Goal: Task Accomplishment & Management: Manage account settings

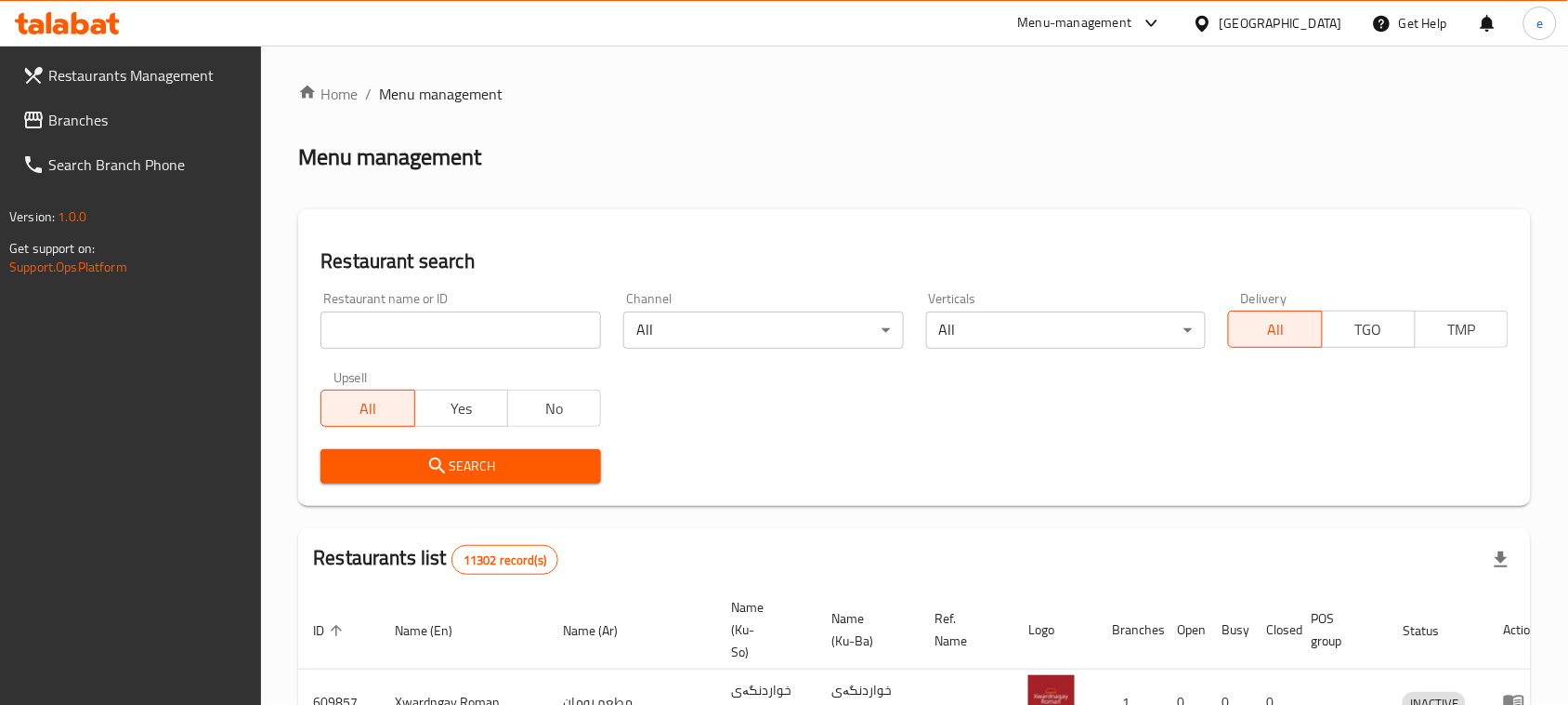
click at [395, 328] on input "search" at bounding box center [461, 330] width 280 height 37
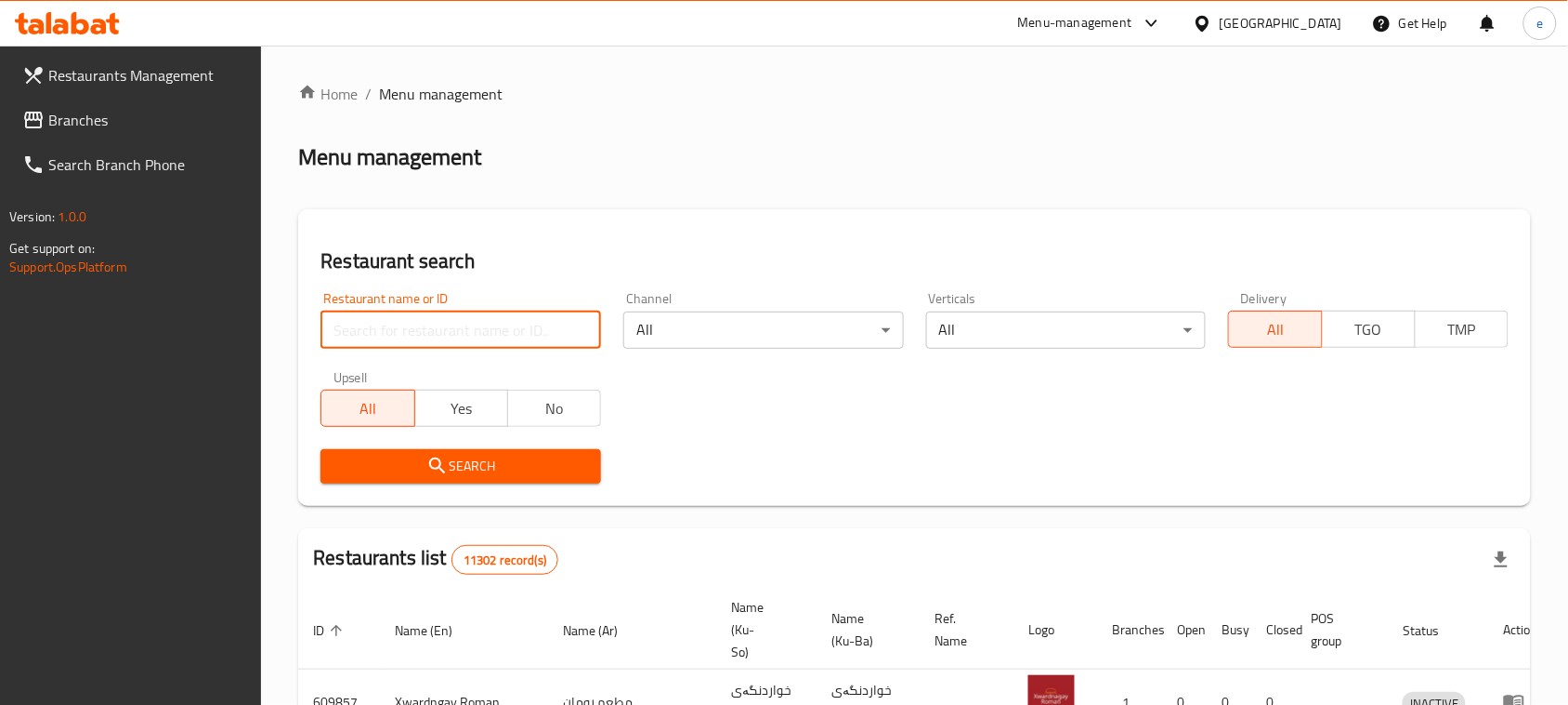
paste input "643926"
type input "643926"
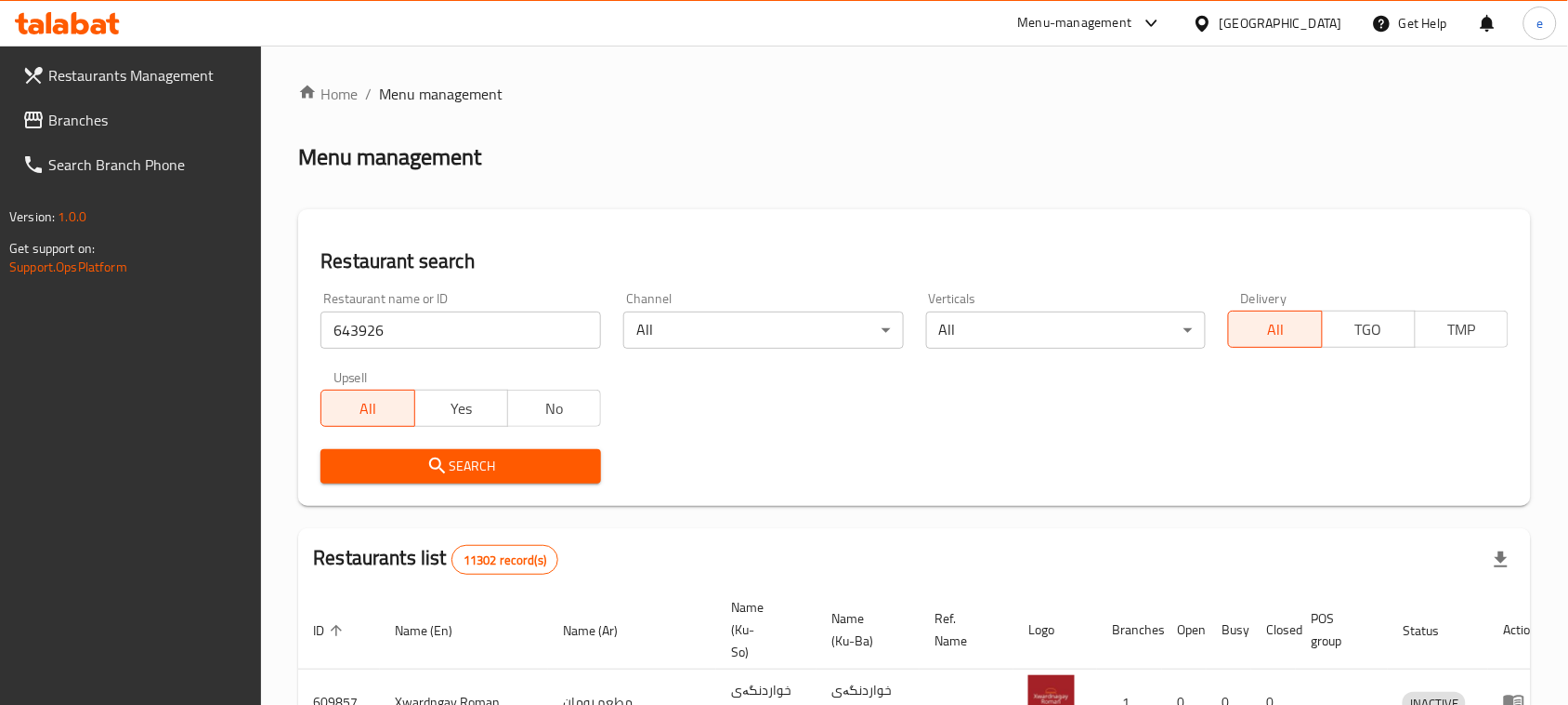
click at [476, 460] on span "Search" at bounding box center [461, 467] width 251 height 24
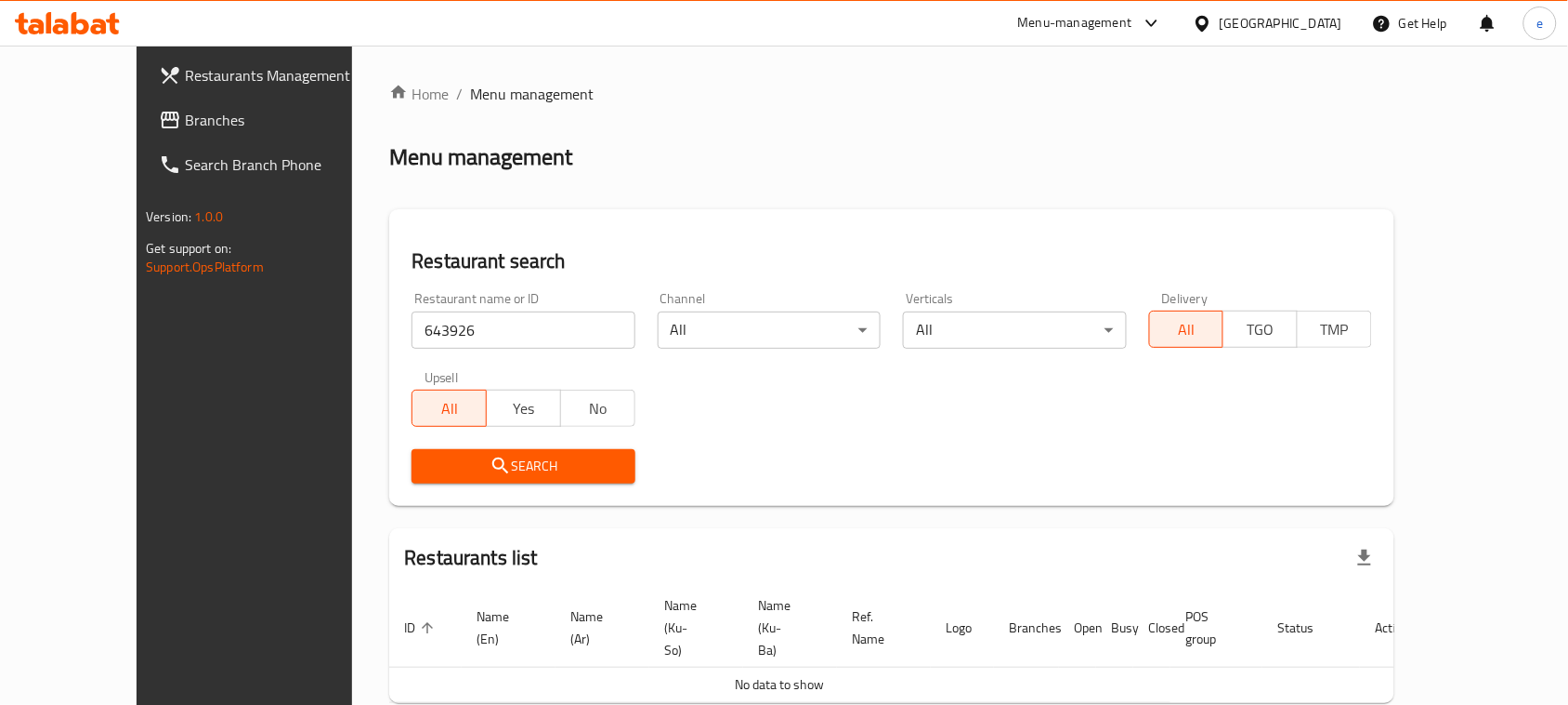
click at [185, 109] on span "Branches" at bounding box center [284, 120] width 199 height 23
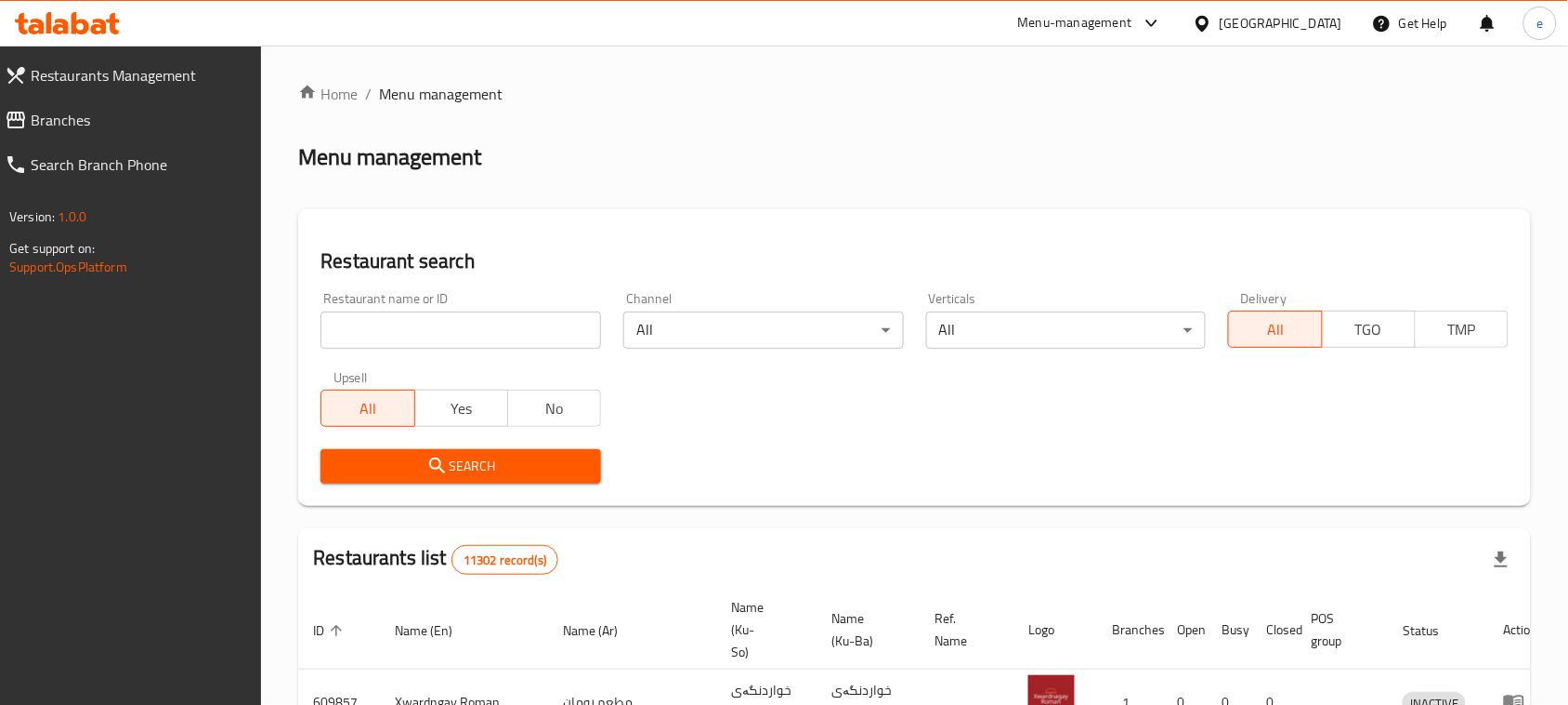
click at [409, 328] on input "search" at bounding box center [461, 330] width 280 height 37
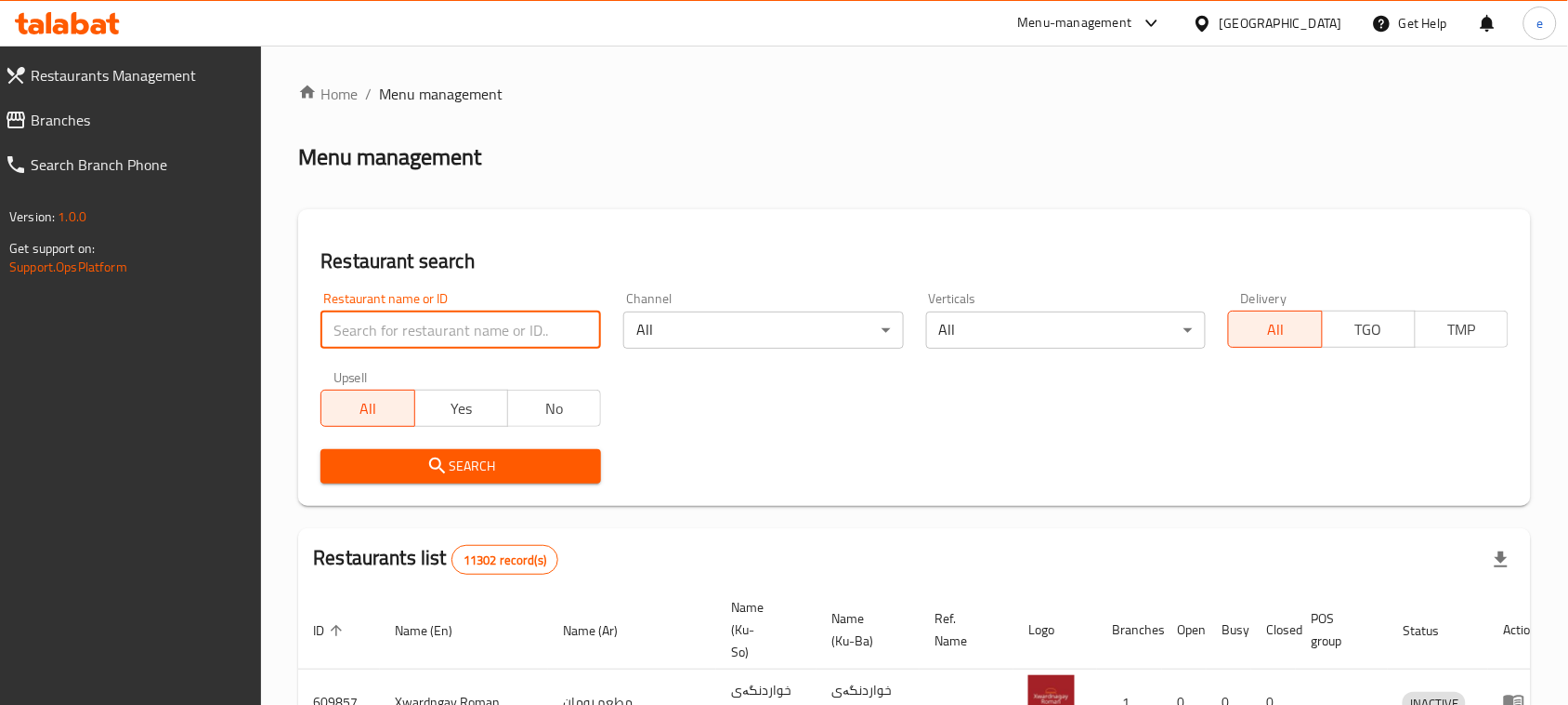
click at [90, 130] on span "Branches" at bounding box center [138, 120] width 217 height 23
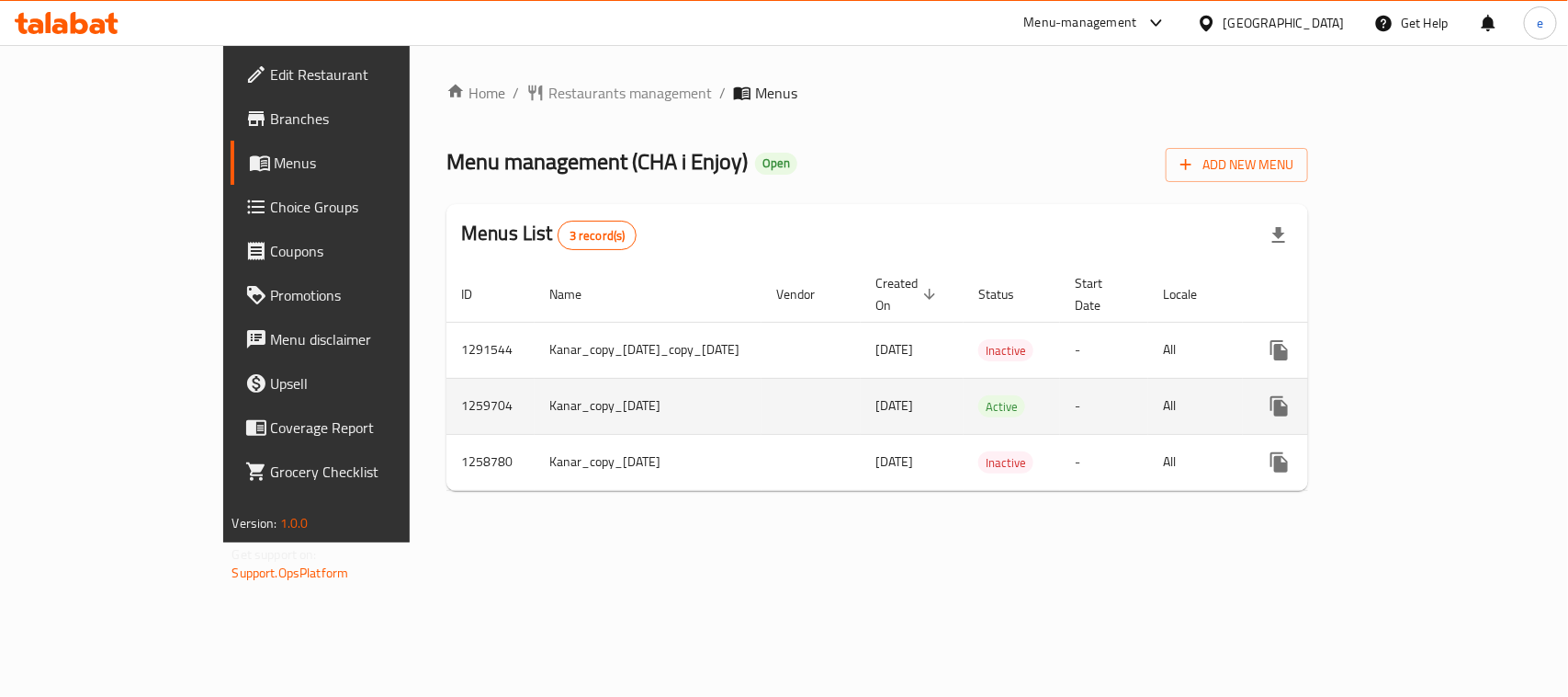
click at [1424, 396] on icon "enhanced table" at bounding box center [1412, 406] width 22 height 22
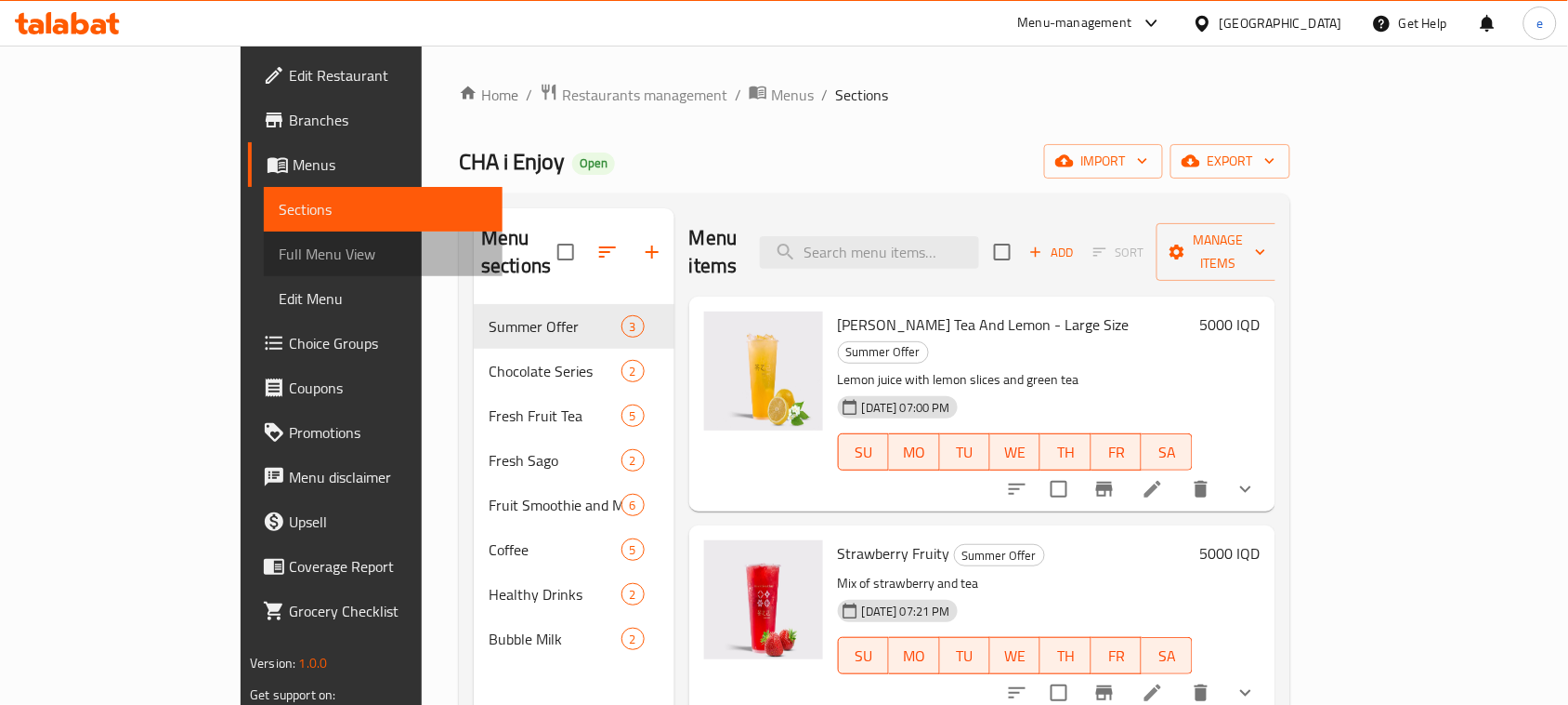
drag, startPoint x: 56, startPoint y: 239, endPoint x: 456, endPoint y: 5, distance: 463.4
click at [278, 242] on span "Full Menu View" at bounding box center [382, 253] width 209 height 23
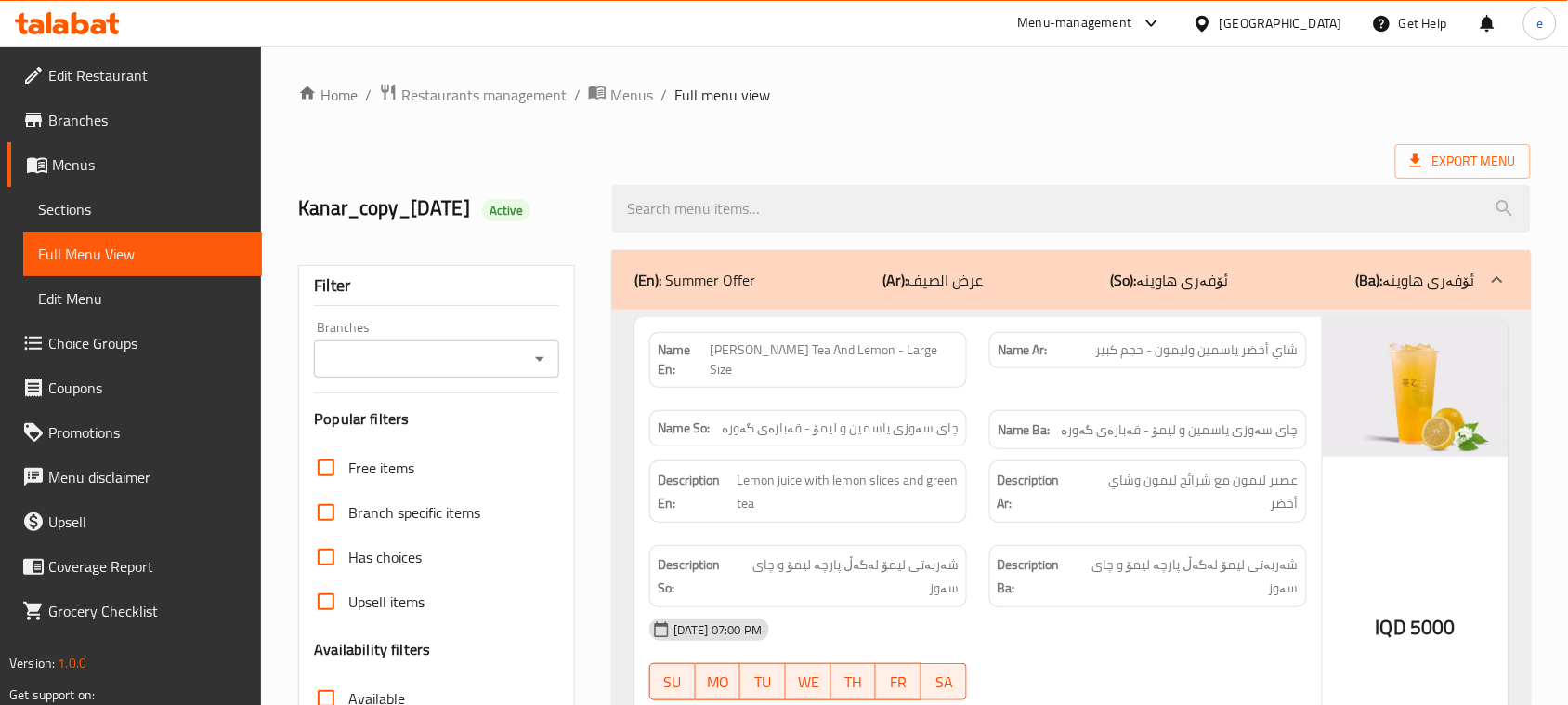
click at [546, 366] on icon "Open" at bounding box center [539, 359] width 23 height 23
click at [602, 150] on div "Export Menu" at bounding box center [914, 161] width 1233 height 34
click at [528, 348] on icon "Open" at bounding box center [539, 359] width 23 height 23
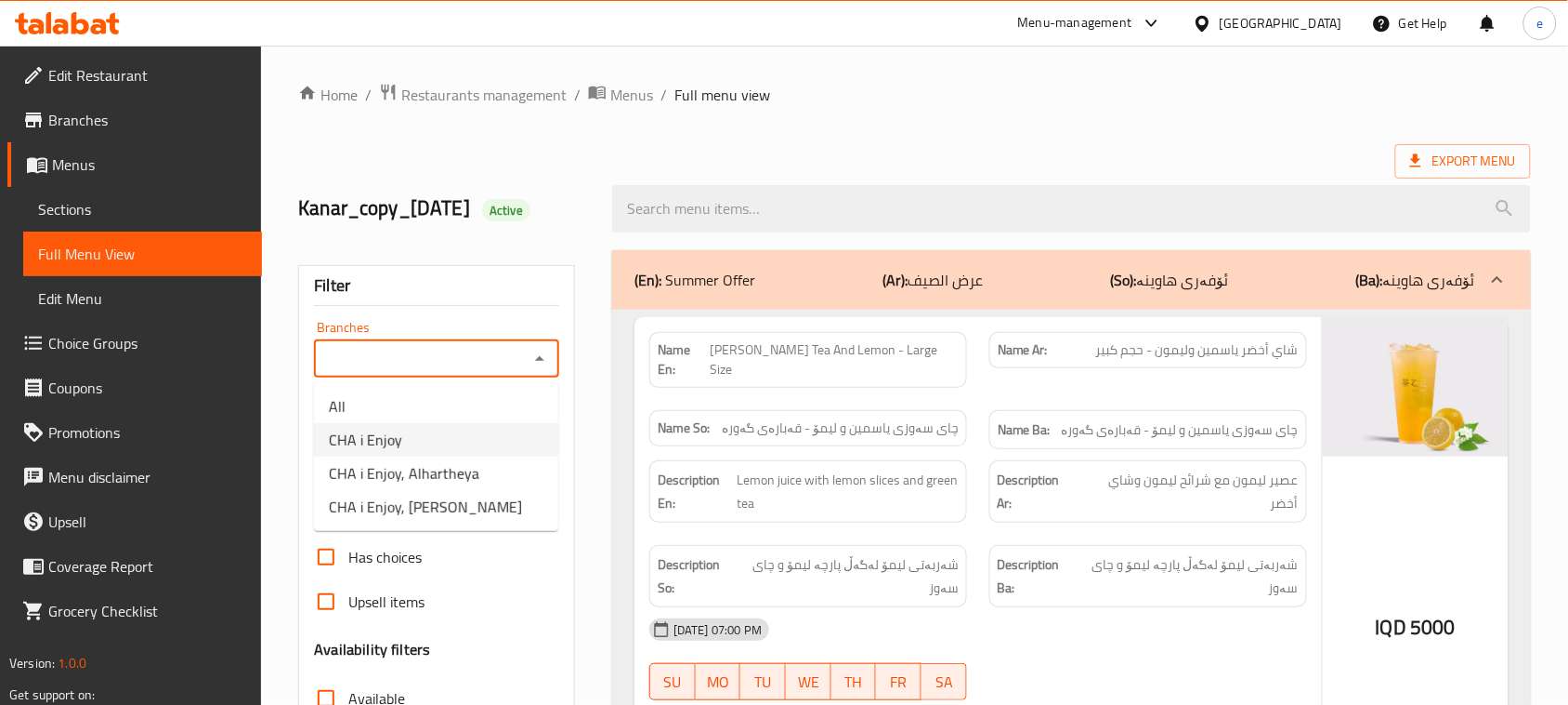
click at [469, 438] on li "CHA i Enjoy" at bounding box center [435, 439] width 244 height 33
type input "CHA i Enjoy"
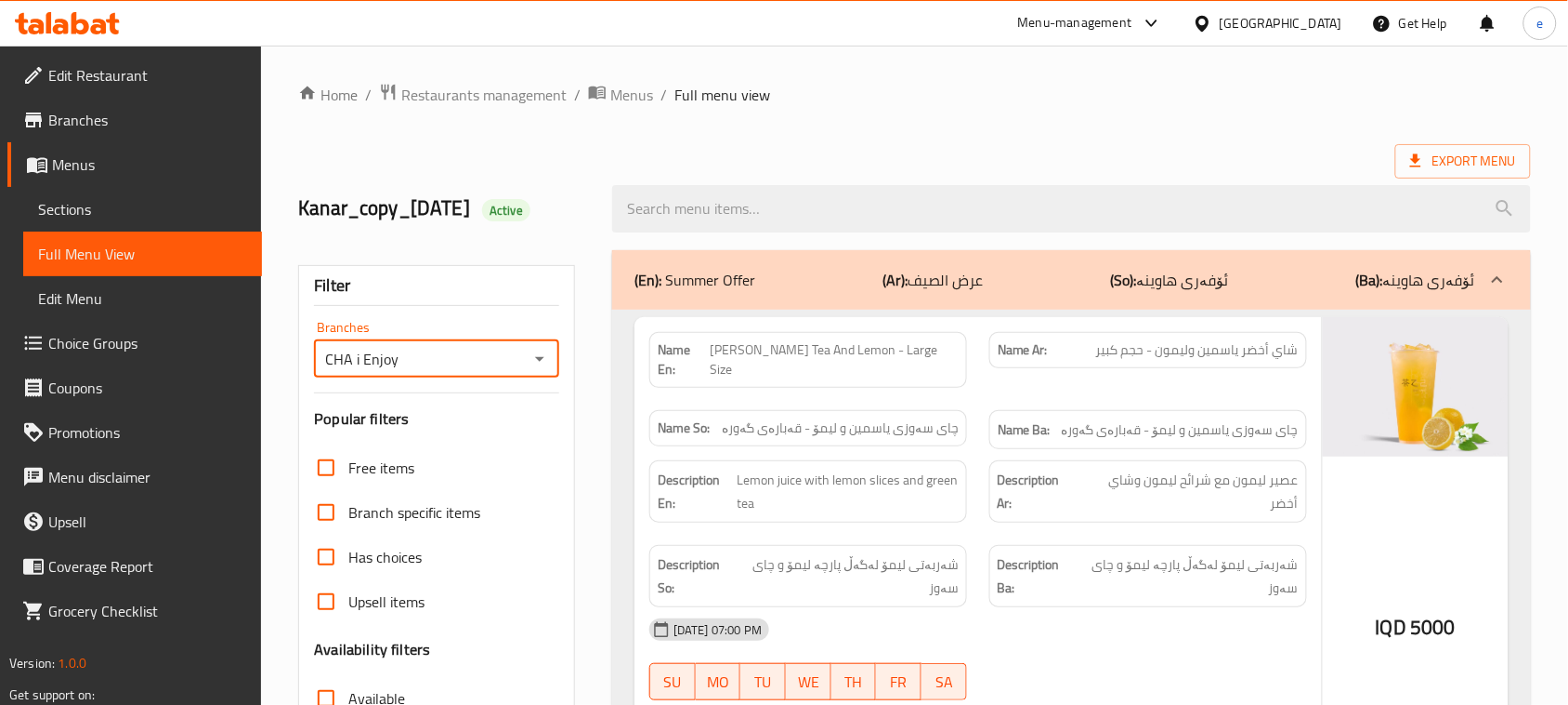
click at [74, 212] on span "Sections" at bounding box center [142, 209] width 209 height 23
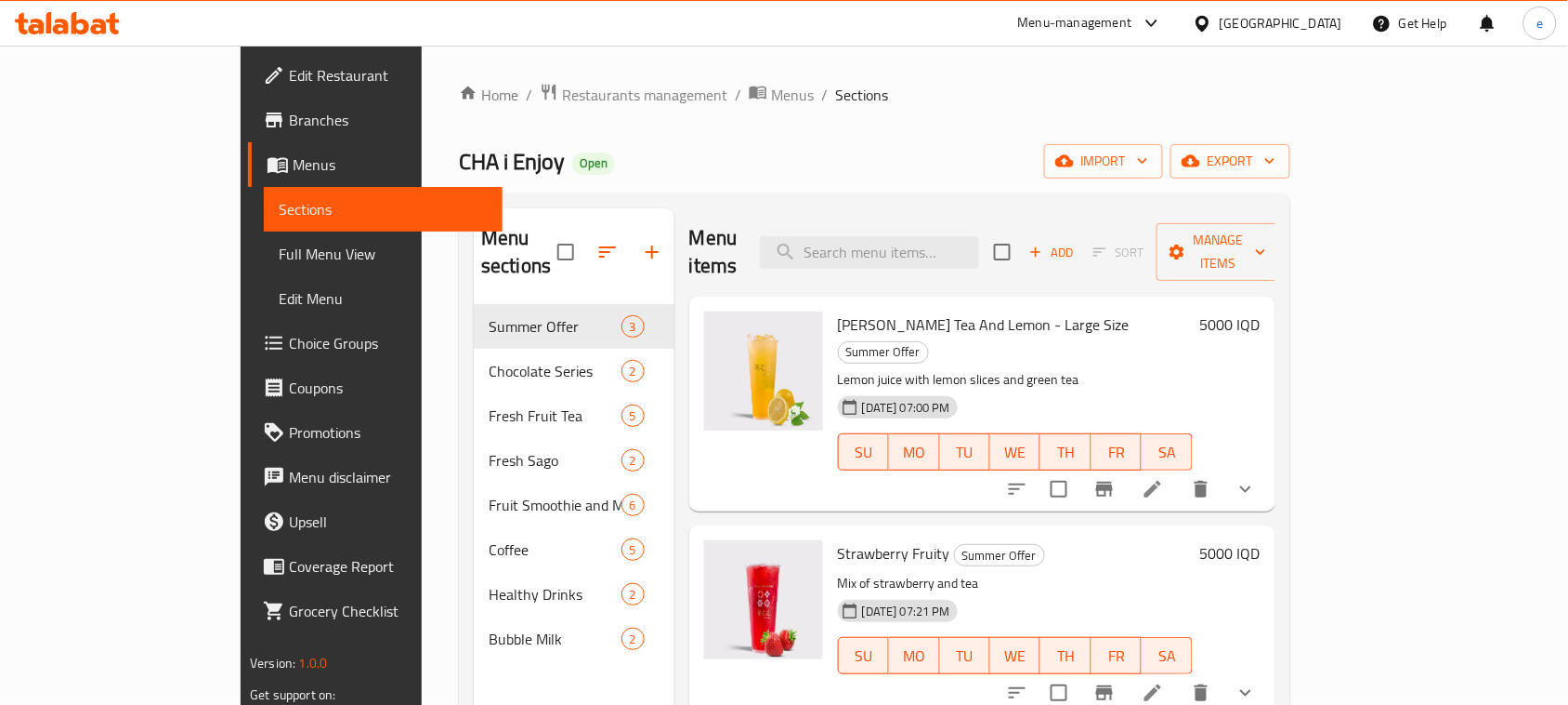
click at [91, 27] on icon at bounding box center [99, 26] width 16 height 16
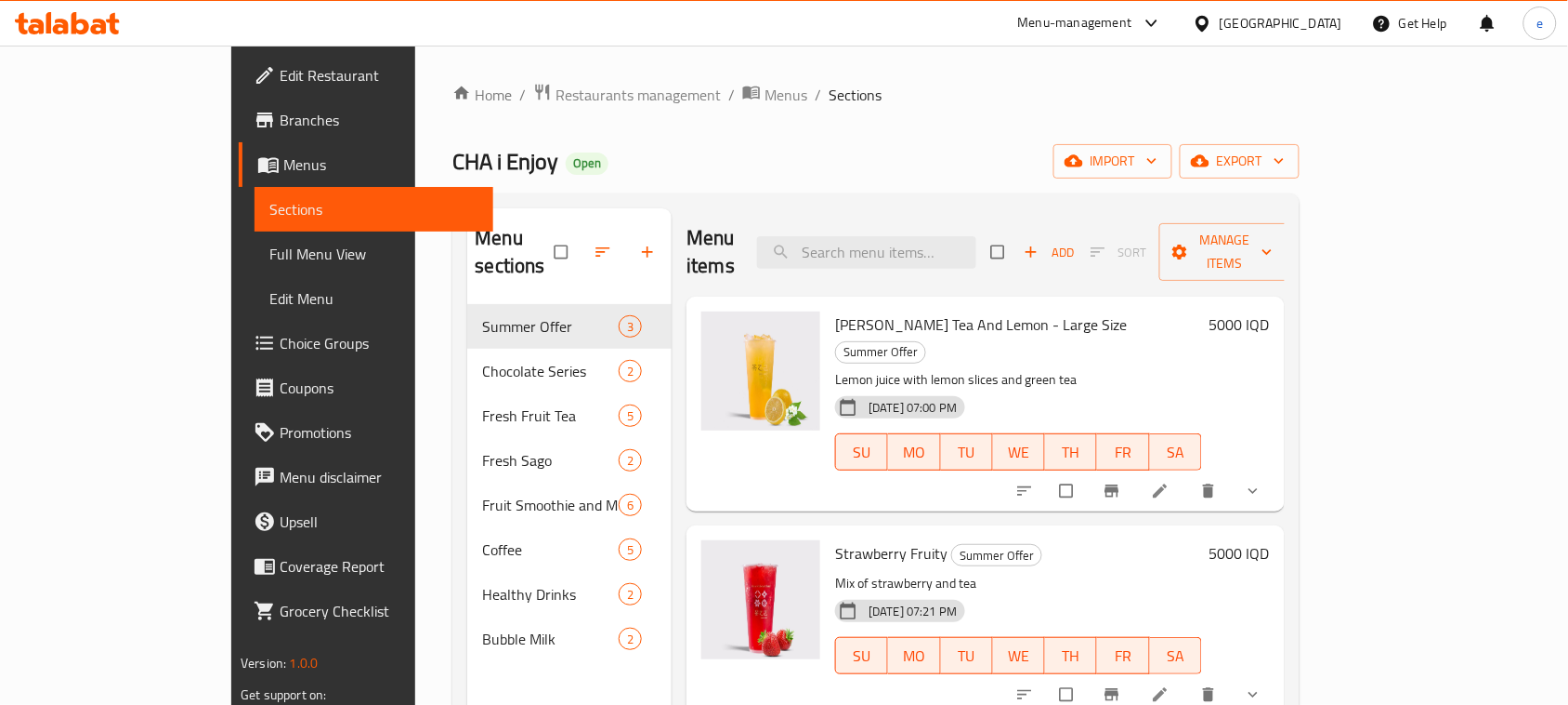
click at [279, 118] on span "Branches" at bounding box center [378, 120] width 199 height 23
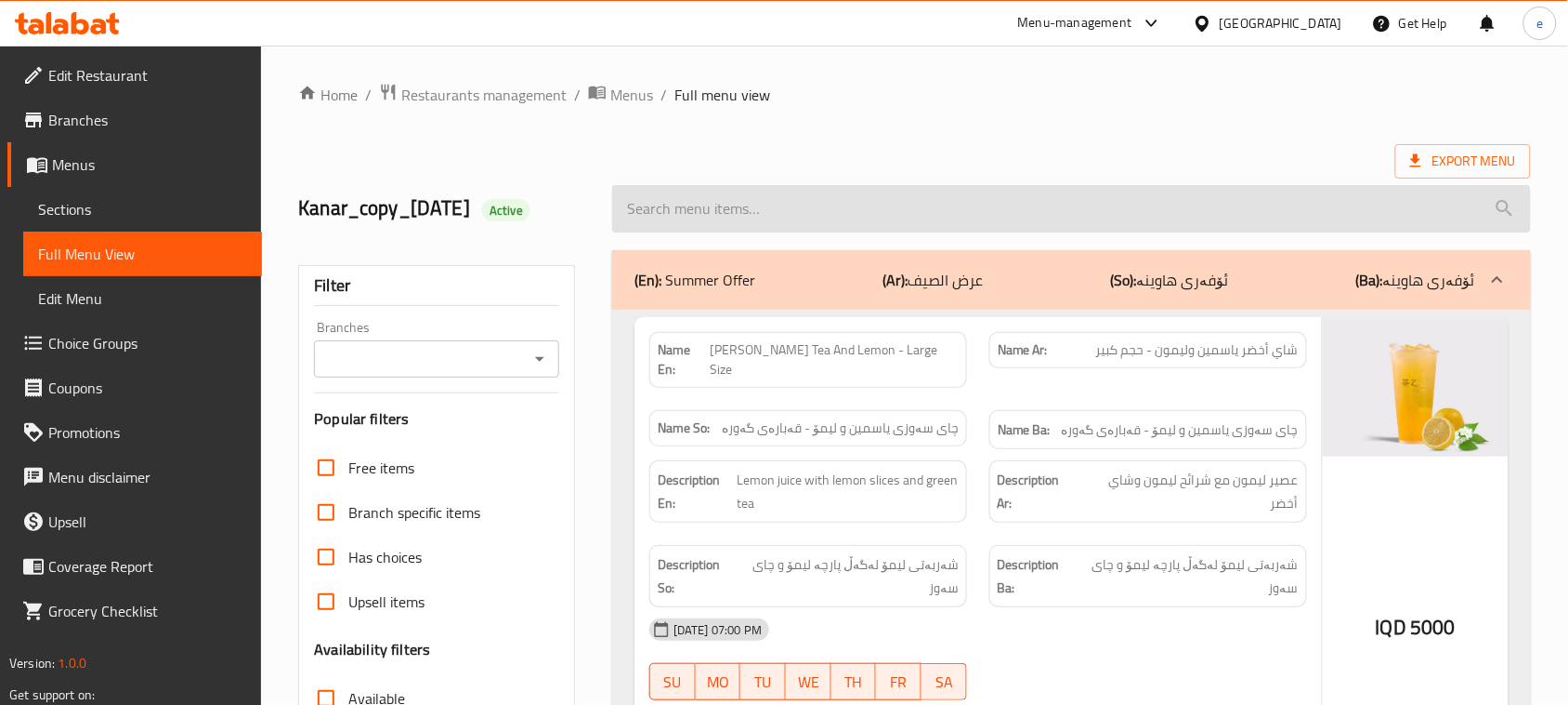
click at [688, 214] on input "search" at bounding box center [1072, 209] width 919 height 47
paste input "Matcha Latte"
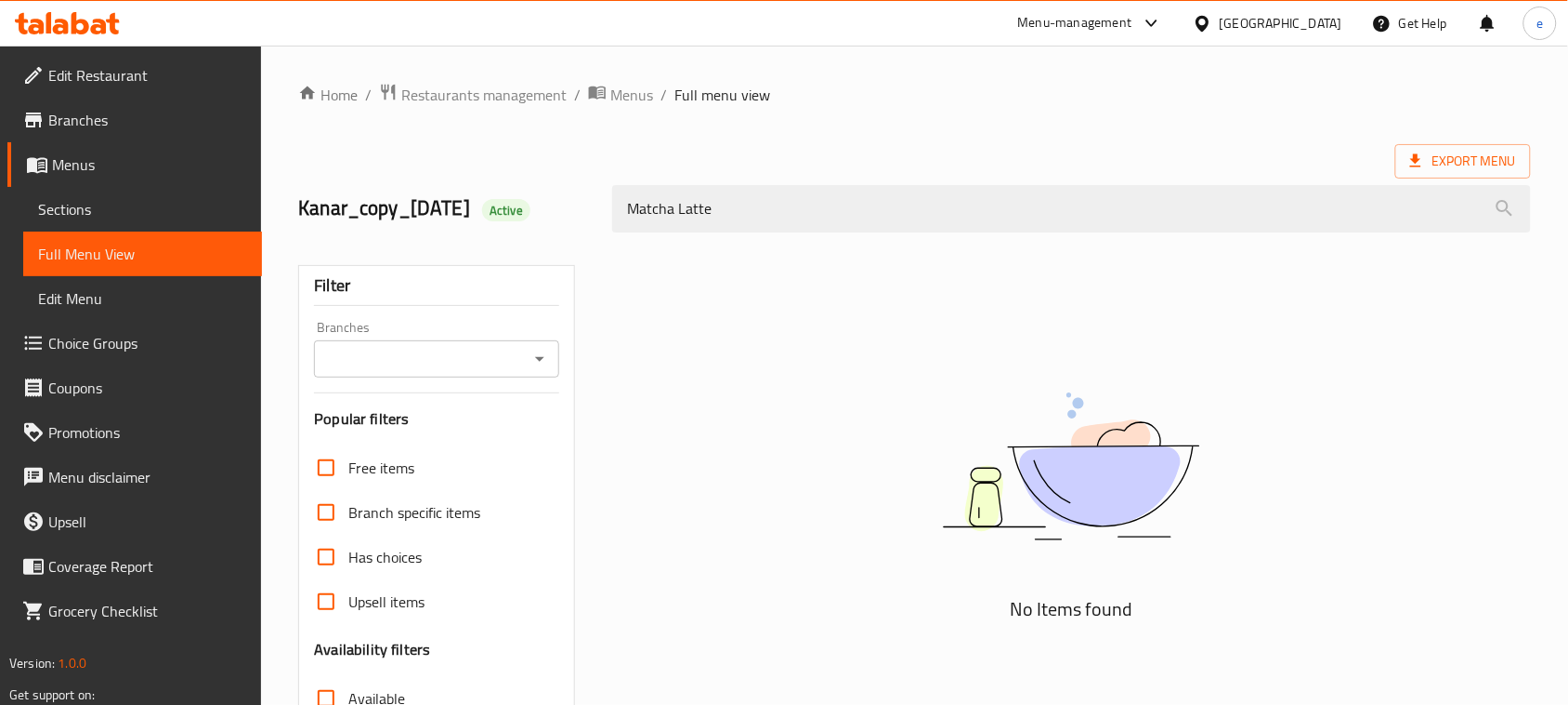
click at [528, 359] on icon "Open" at bounding box center [539, 359] width 23 height 23
type input "Matcha Latte"
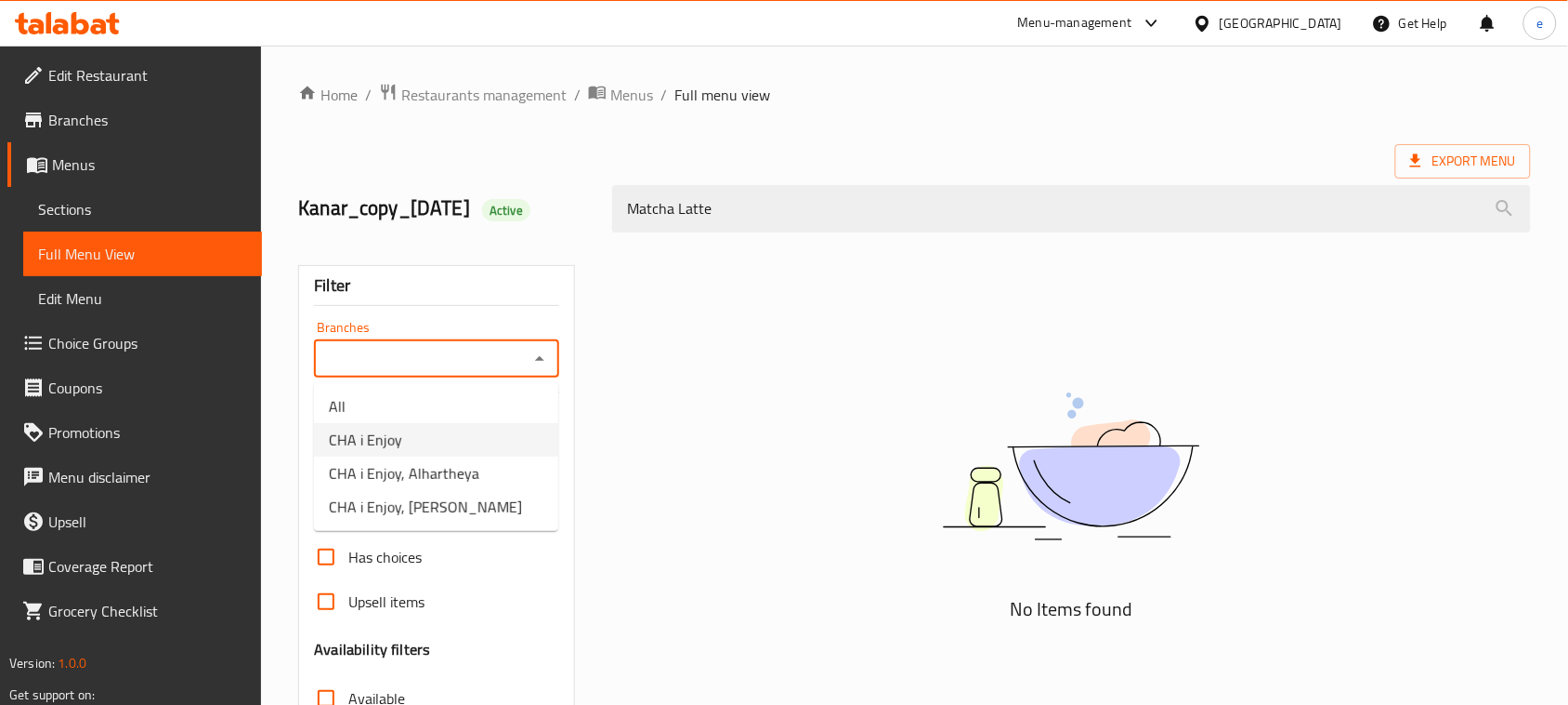
click at [451, 438] on li "CHA i Enjoy" at bounding box center [435, 439] width 244 height 33
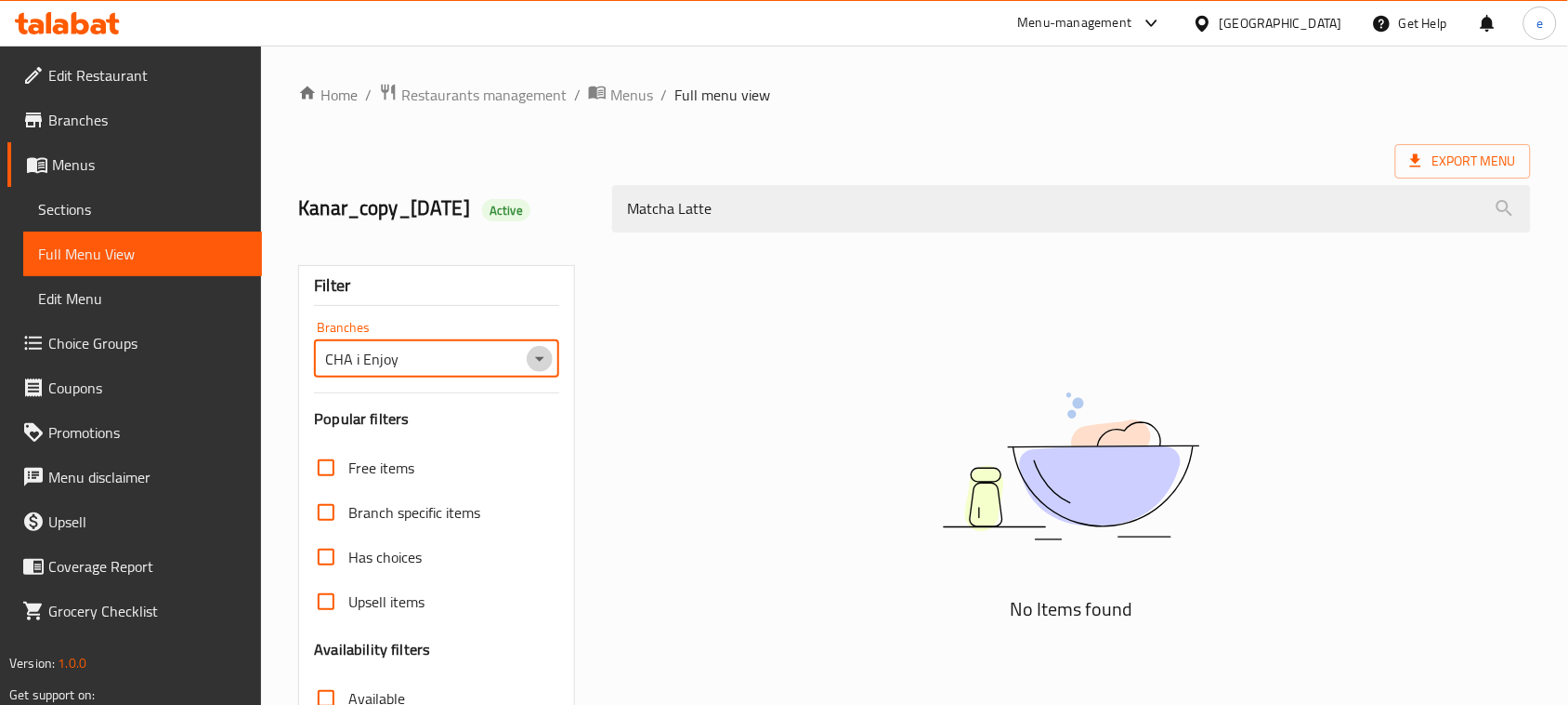
click at [539, 361] on icon "Open" at bounding box center [539, 359] width 9 height 5
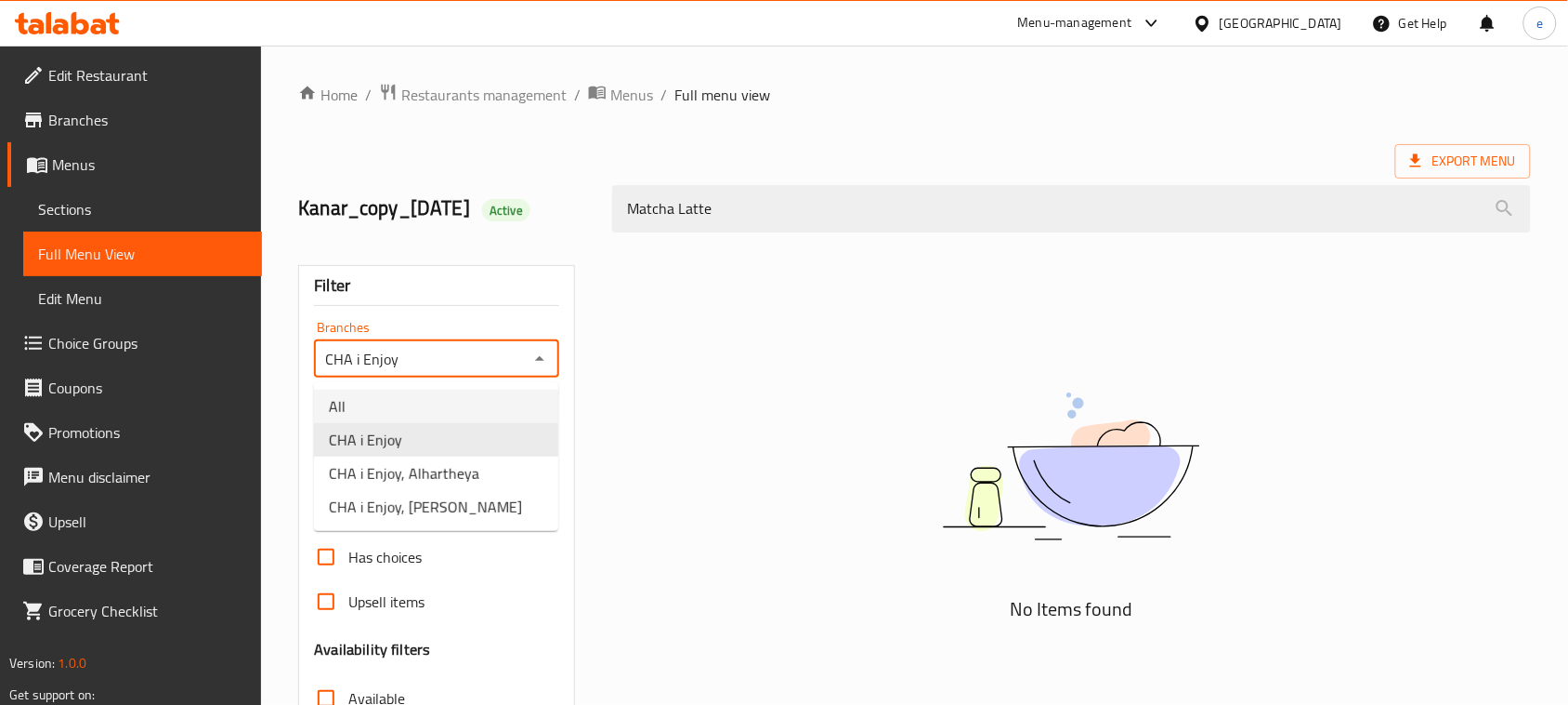
click at [412, 398] on li "All" at bounding box center [435, 406] width 244 height 33
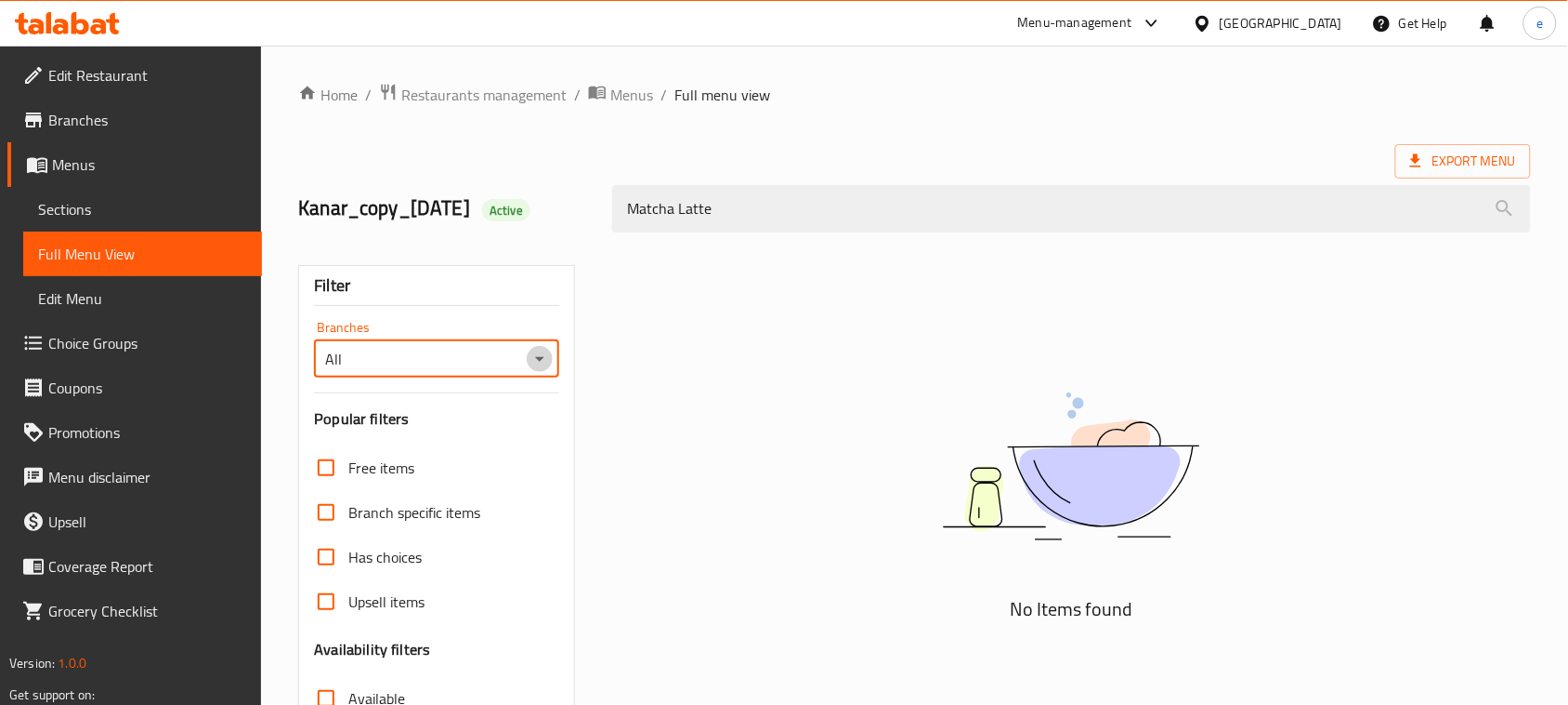
click at [546, 361] on icon "Open" at bounding box center [539, 359] width 23 height 23
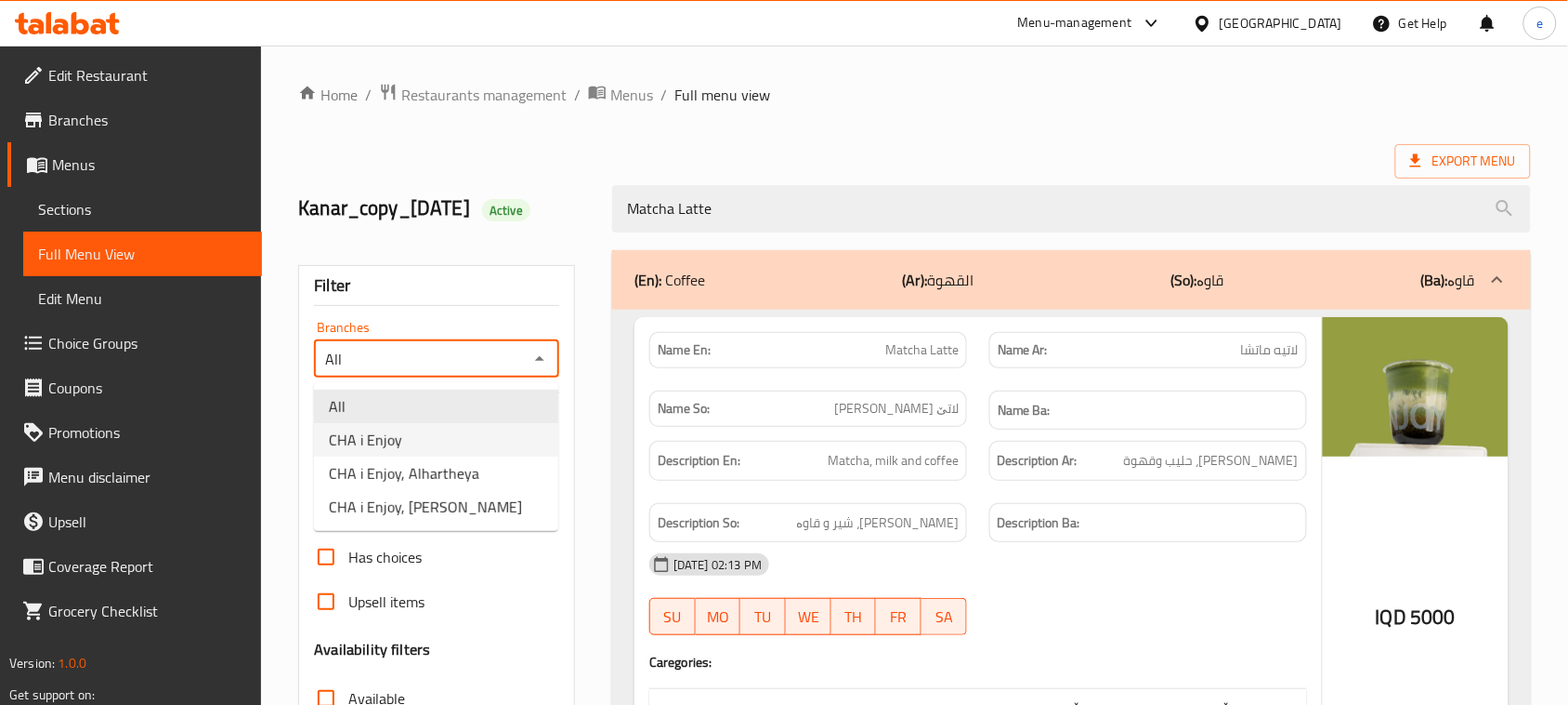
click at [466, 428] on li "CHA i Enjoy" at bounding box center [435, 439] width 244 height 33
type input "CHA i Enjoy"
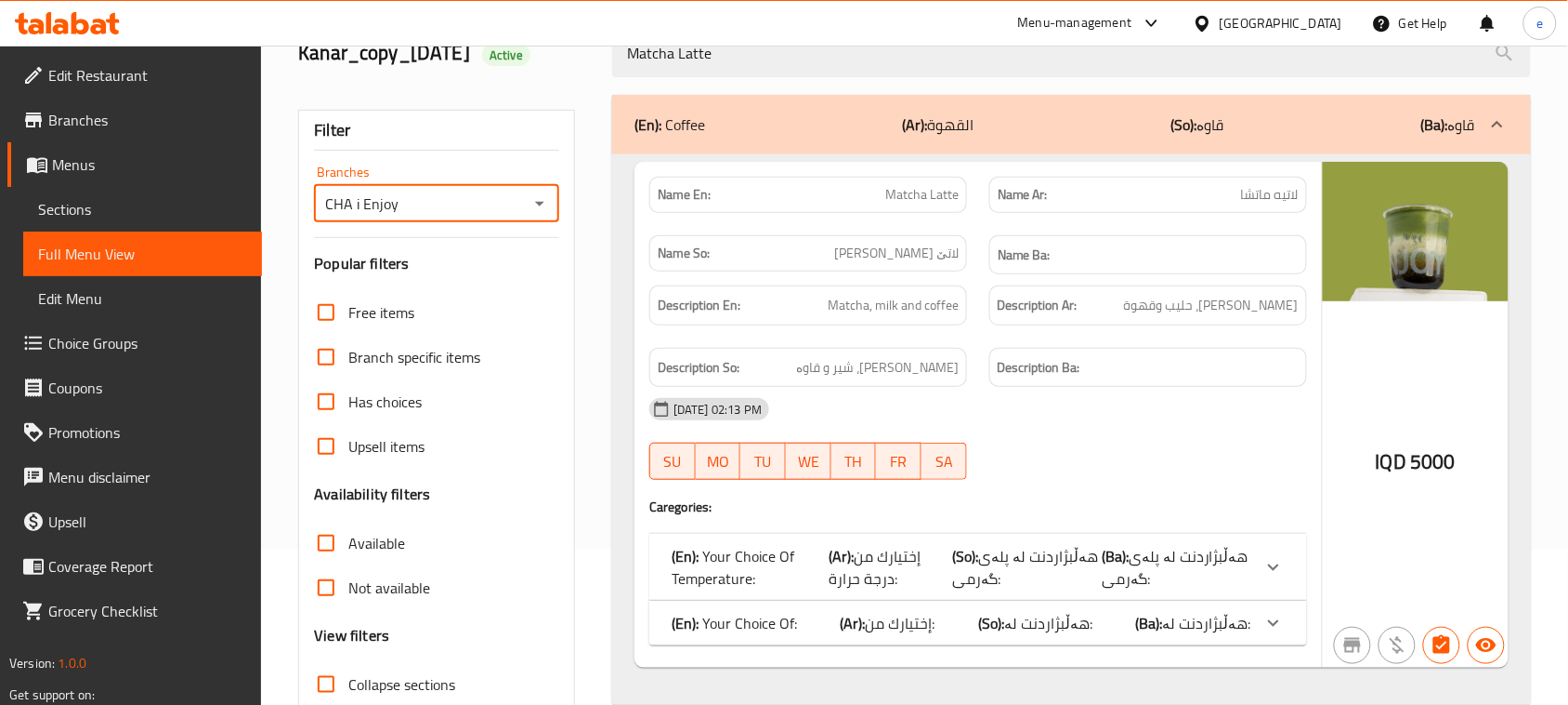
scroll to position [232, 0]
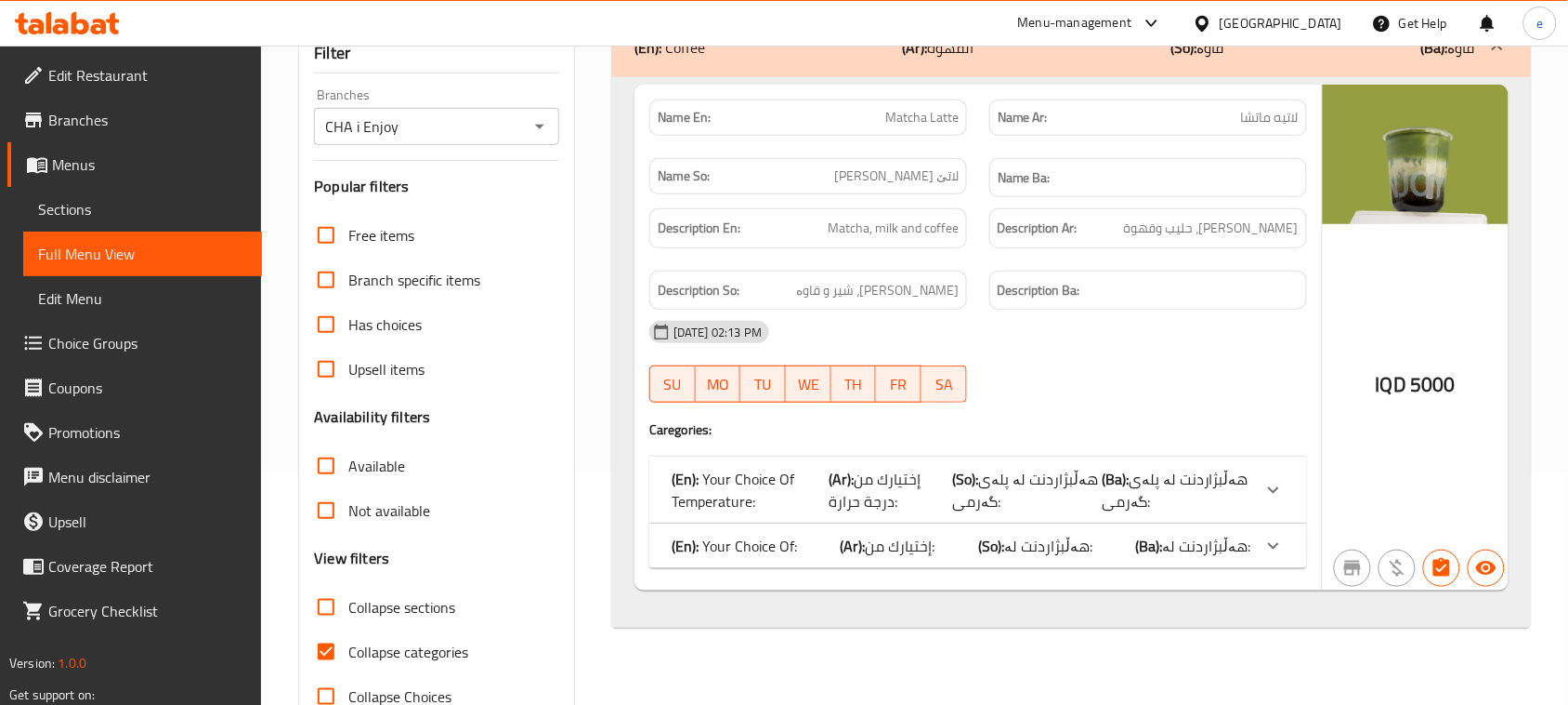
click at [1232, 515] on span "هەڵبژاردنت لە:" at bounding box center [1175, 489] width 147 height 50
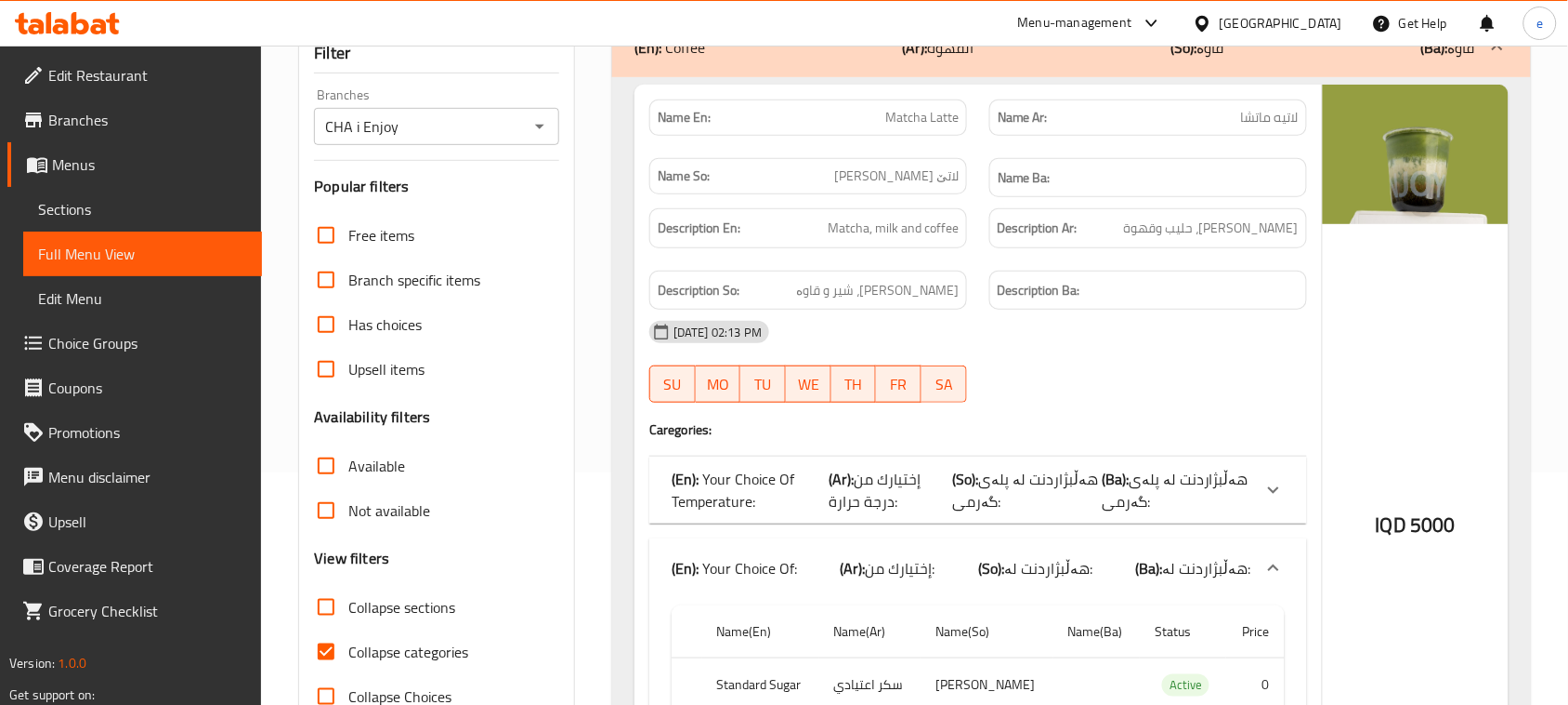
click at [1247, 502] on p "(Ba): هەڵبژاردنت لە پلەی گەرمی:" at bounding box center [1176, 490] width 150 height 45
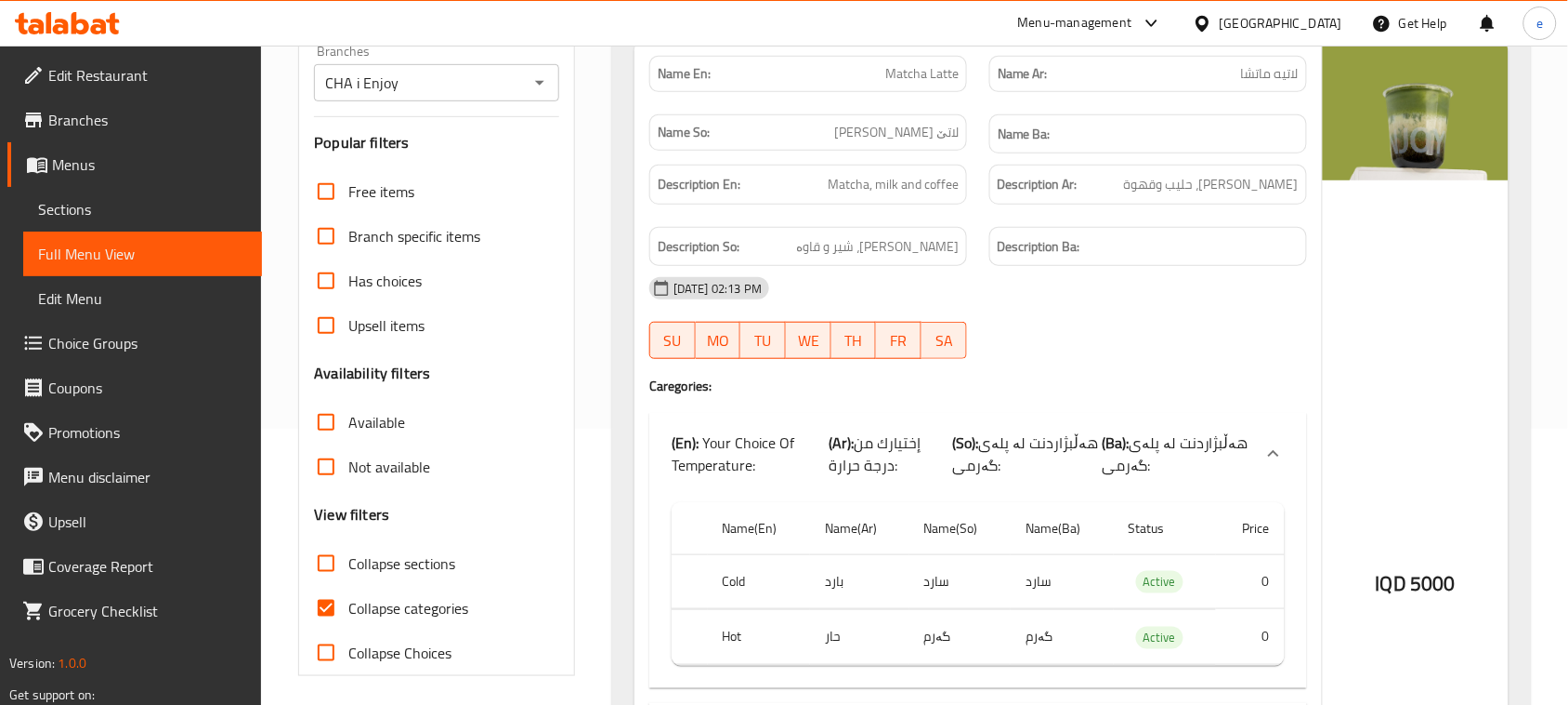
scroll to position [221, 0]
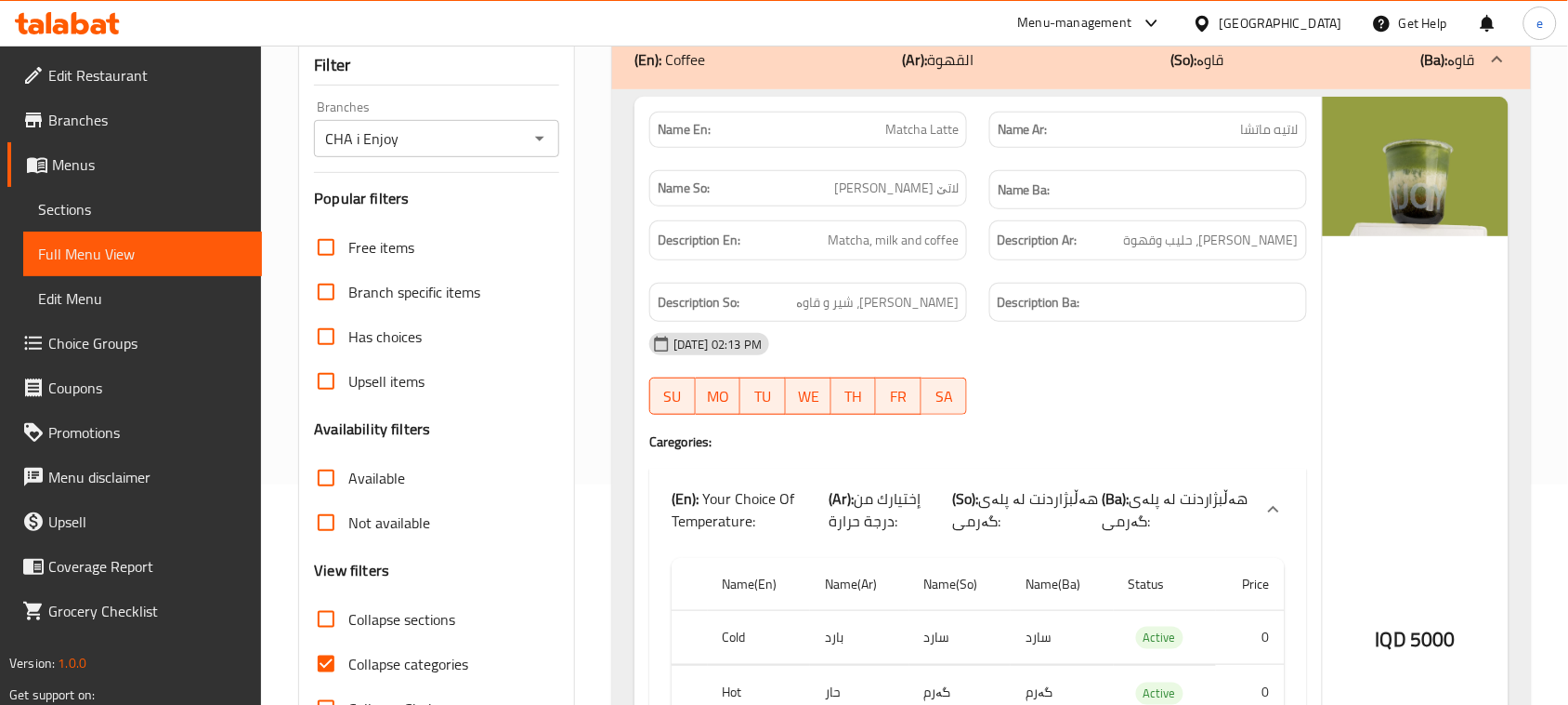
click at [894, 132] on span "Matcha Latte" at bounding box center [921, 129] width 74 height 20
copy span "Matcha"
click at [1059, 367] on div "20-08-2025 02:13 PM" at bounding box center [978, 344] width 680 height 45
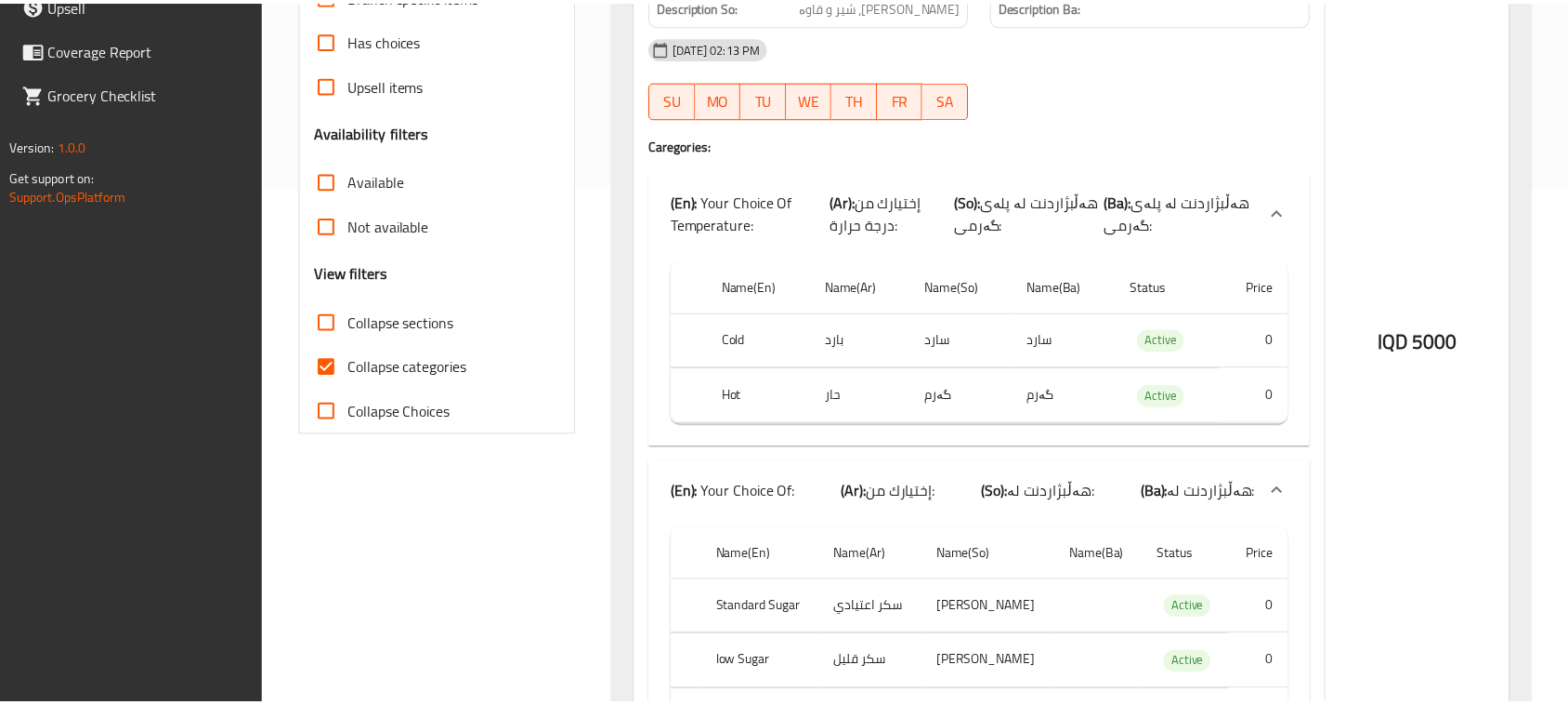
scroll to position [685, 0]
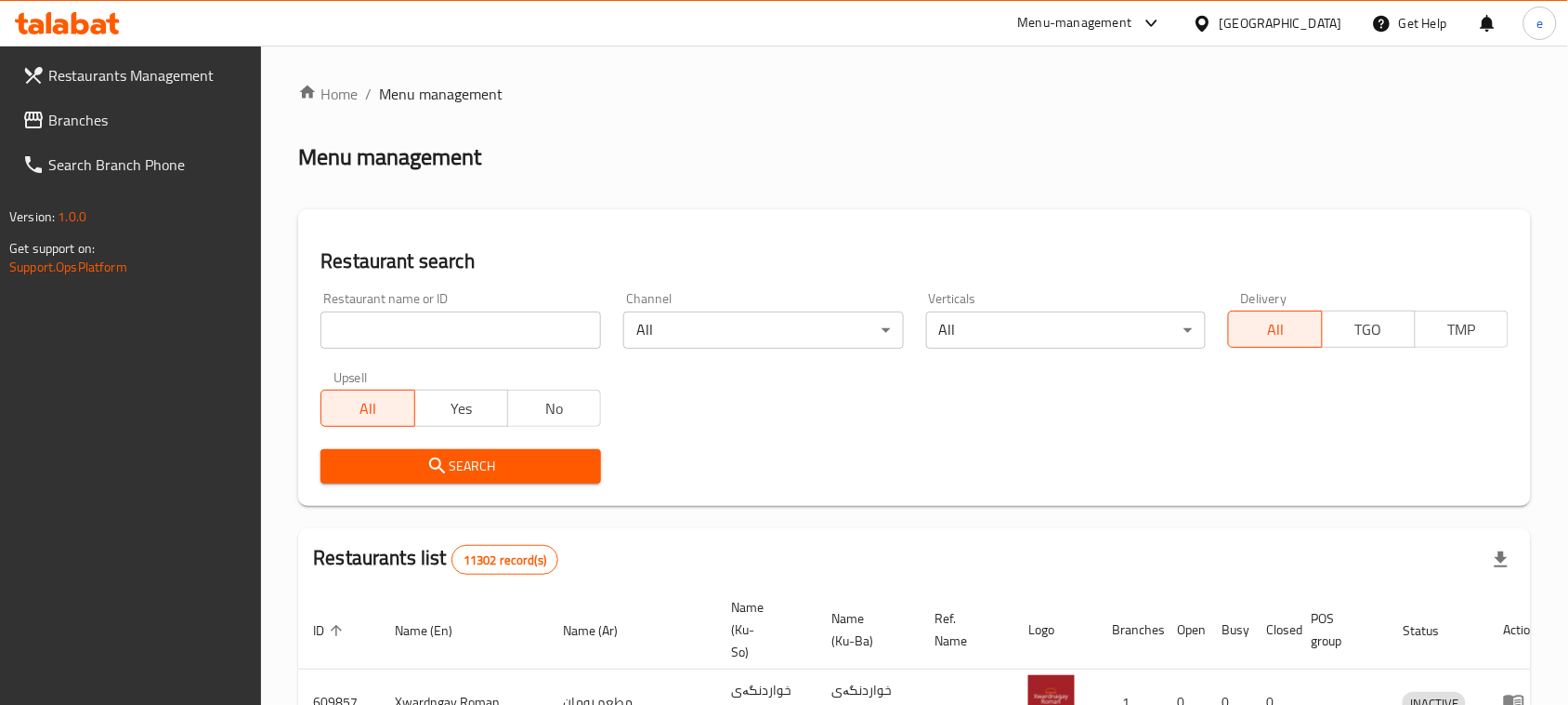
click at [112, 133] on link "Branches" at bounding box center [135, 121] width 255 height 45
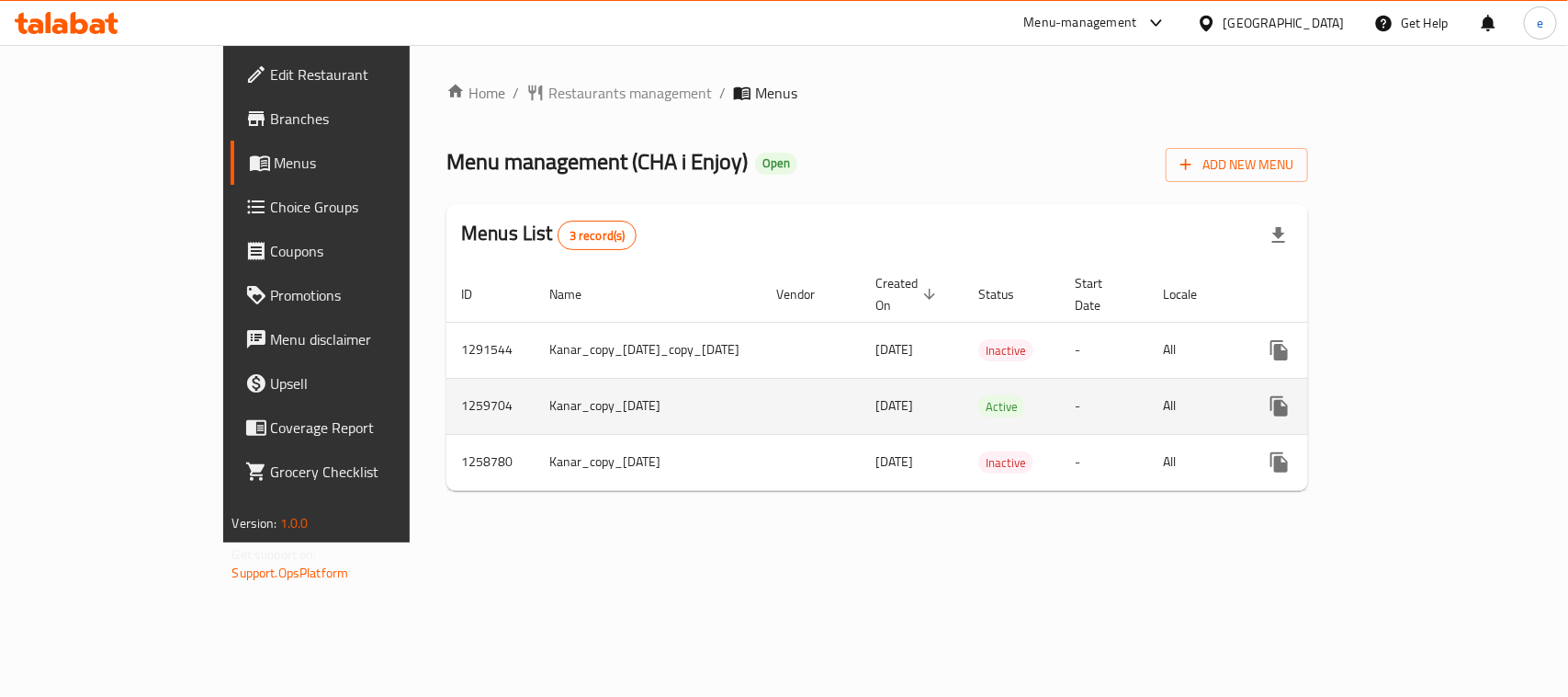
click at [1434, 391] on link "enhanced table" at bounding box center [1412, 406] width 45 height 45
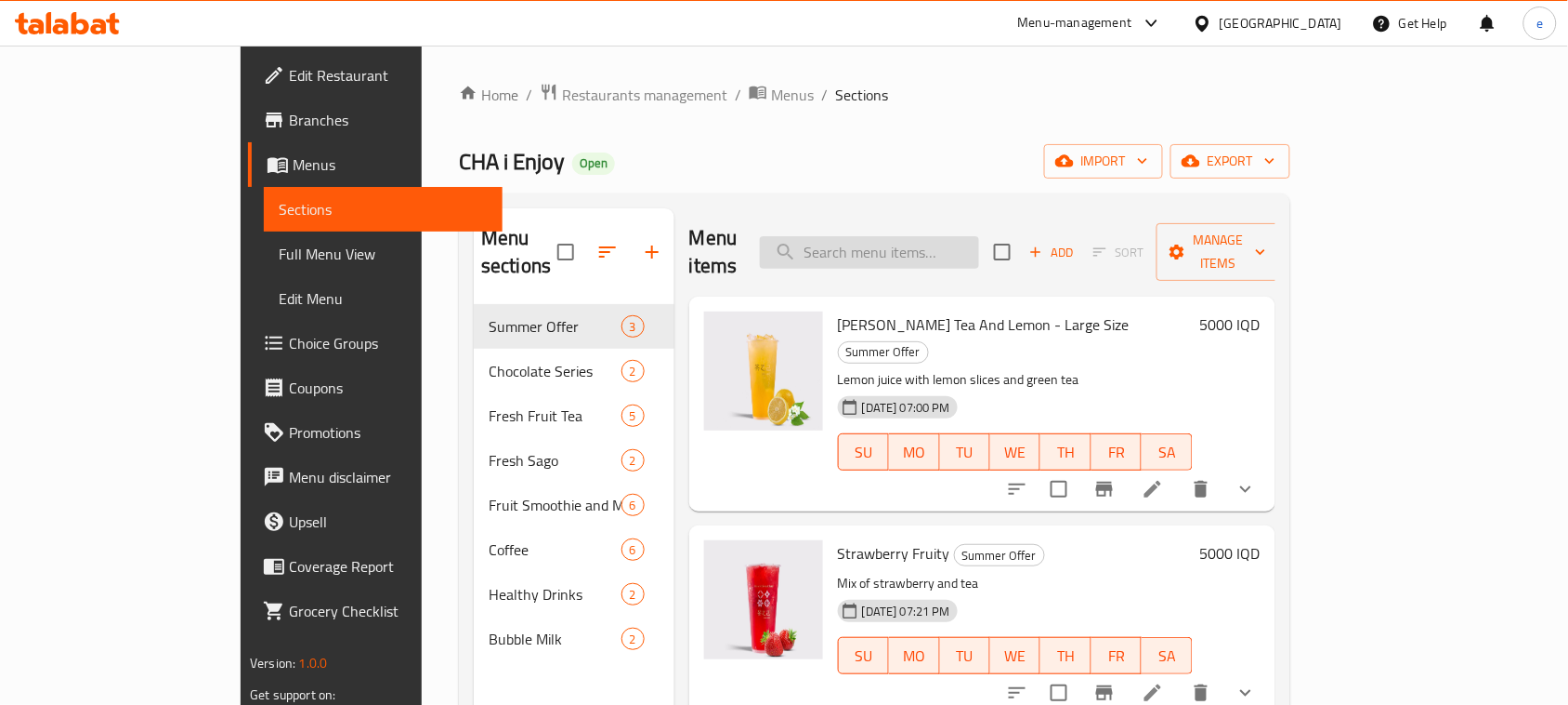
click at [866, 238] on input "search" at bounding box center [869, 252] width 220 height 32
paste input "Matcha Latte"
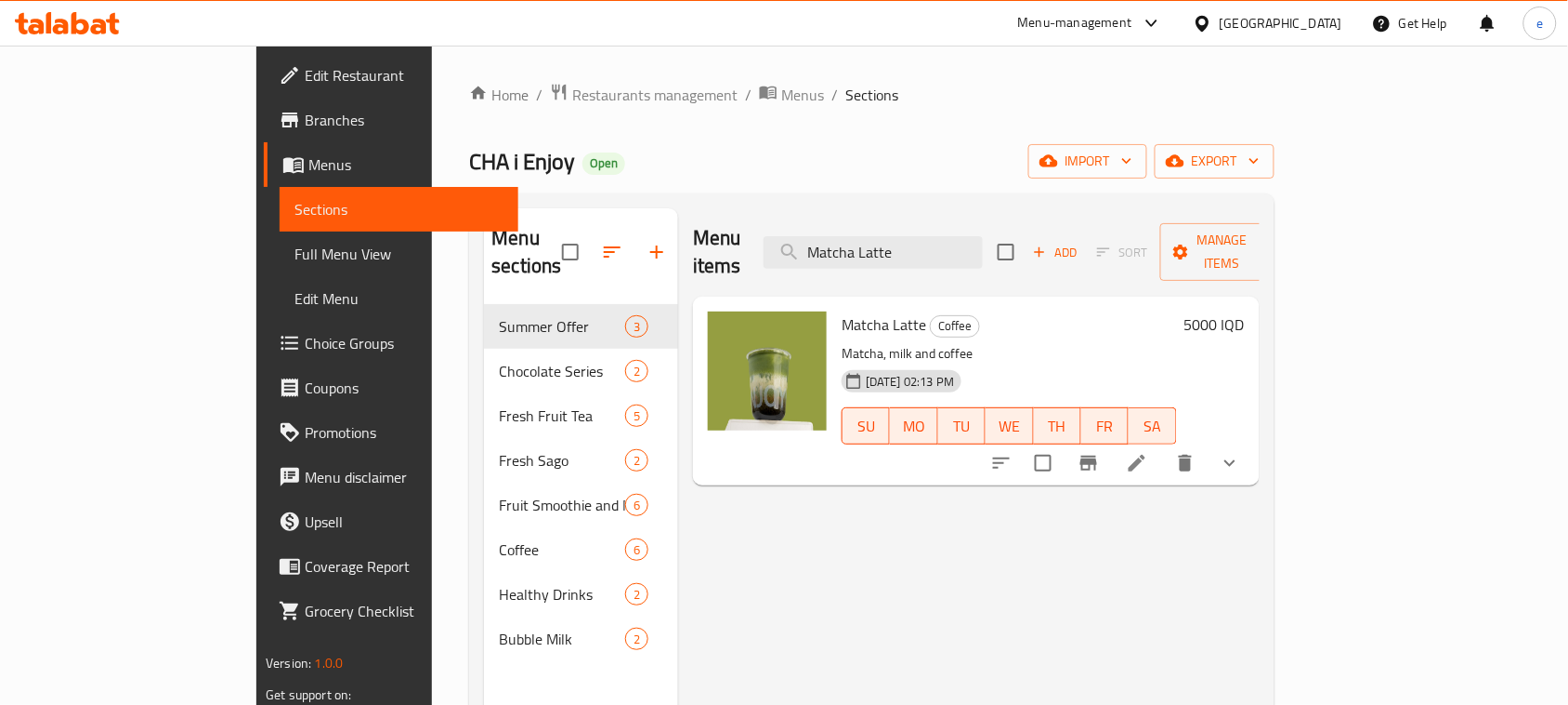
type input "Matcha Latte"
click at [1149, 452] on icon at bounding box center [1137, 463] width 23 height 23
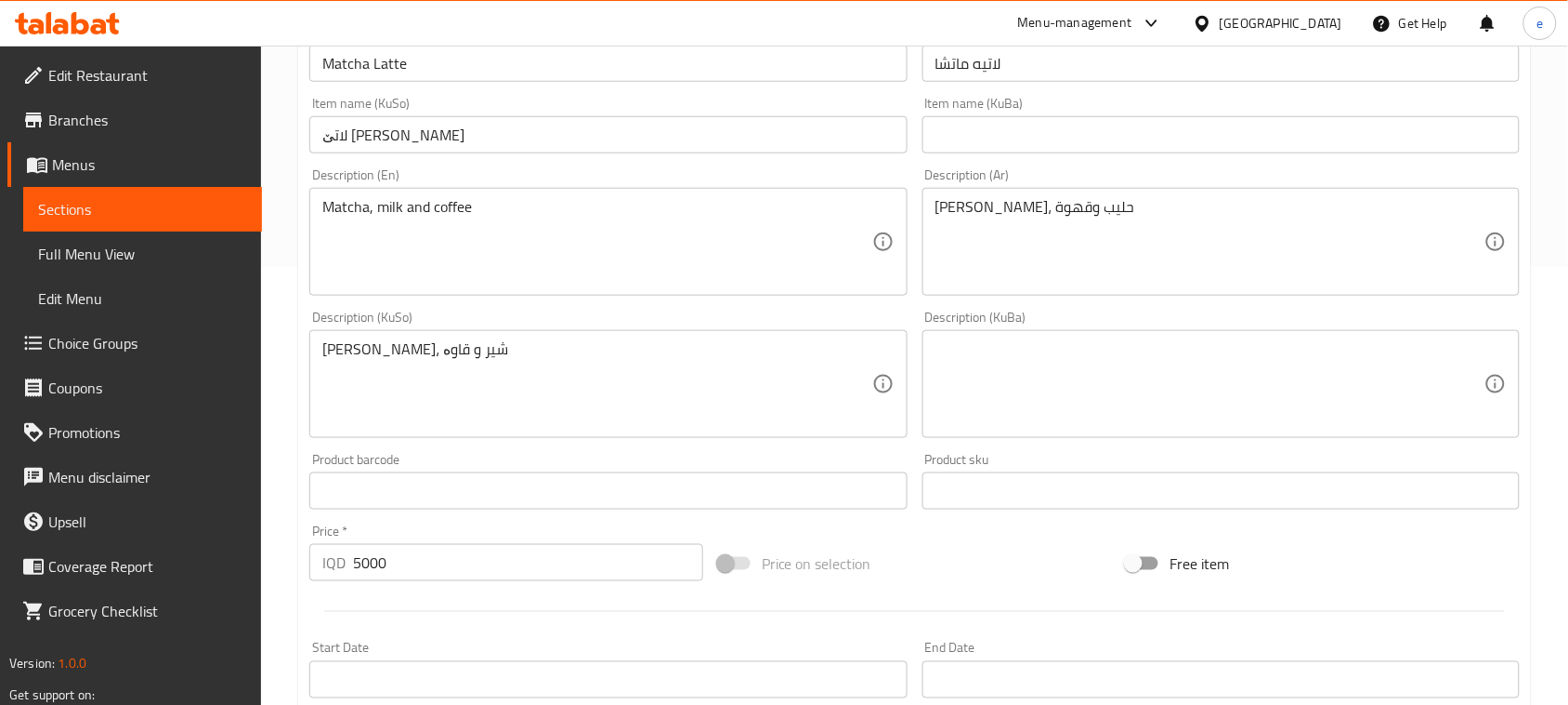
scroll to position [349, 0]
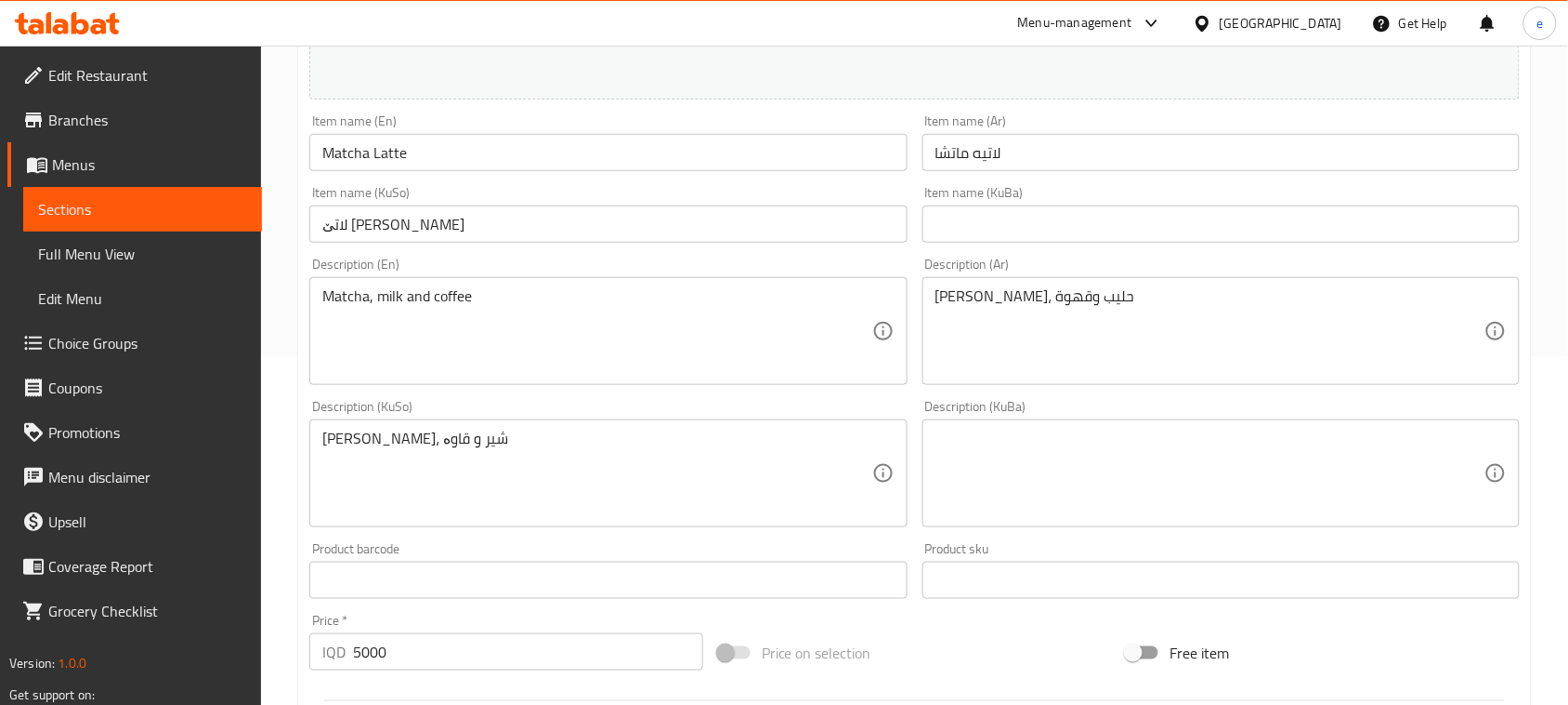
click at [77, 335] on span "Choice Groups" at bounding box center [147, 342] width 199 height 23
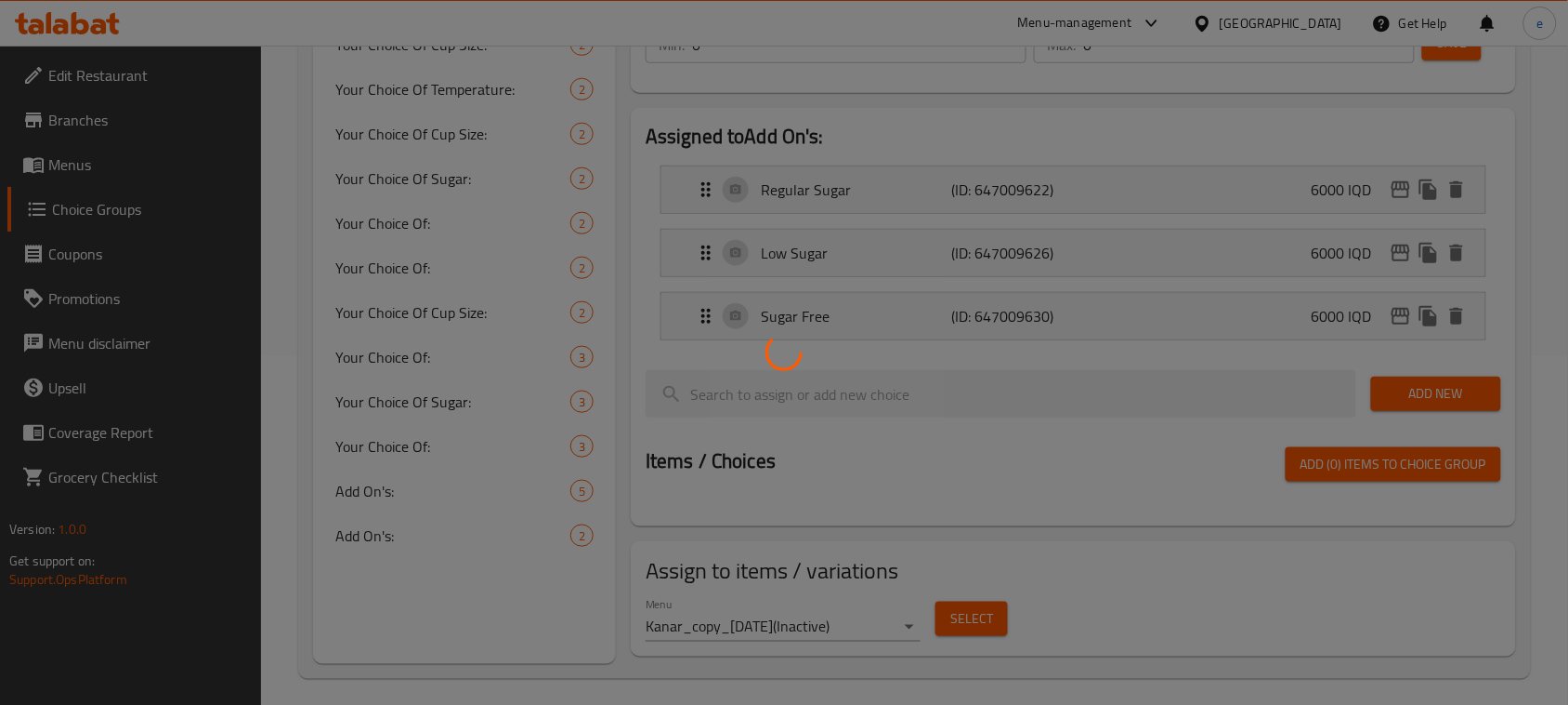
scroll to position [263, 0]
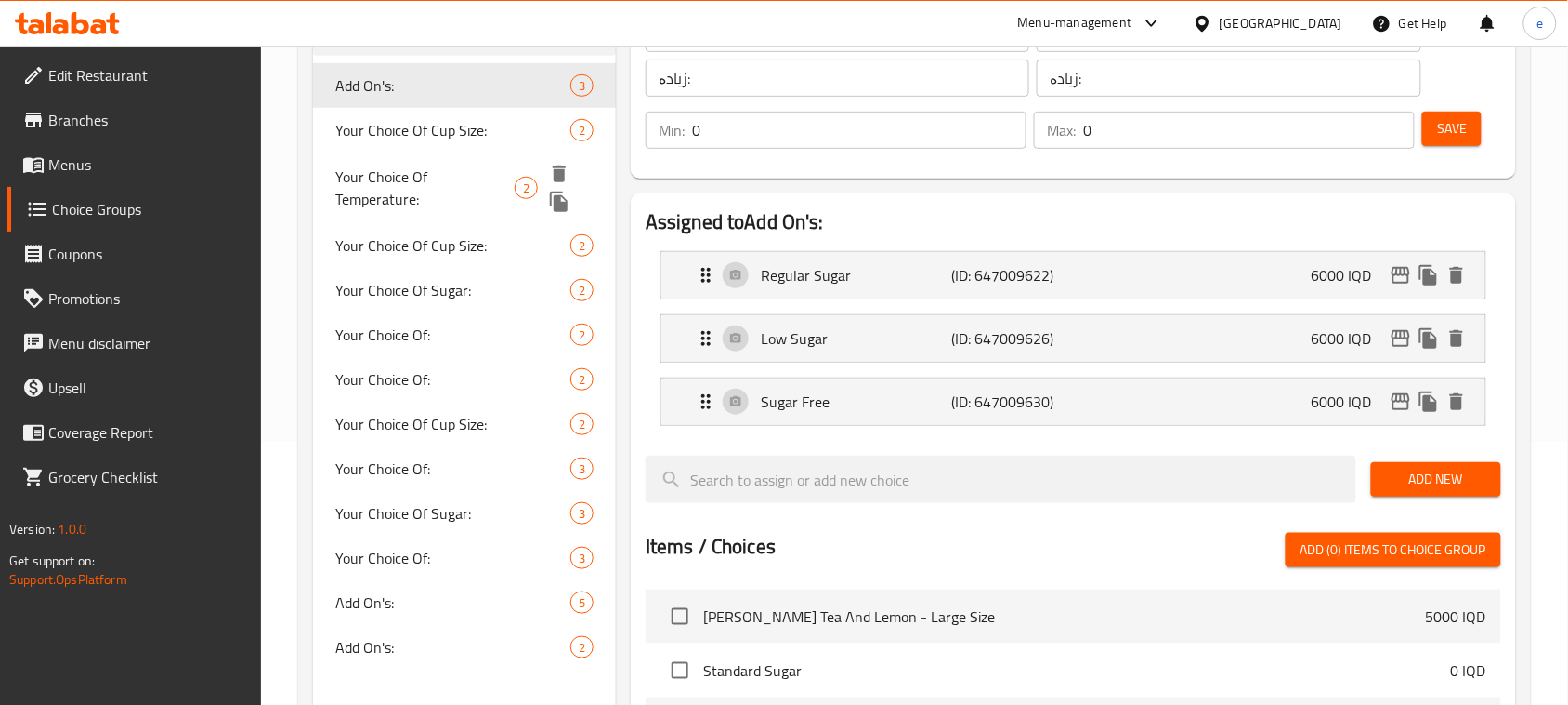
click at [406, 179] on span "Your Choice Of Temperature:" at bounding box center [424, 188] width 179 height 45
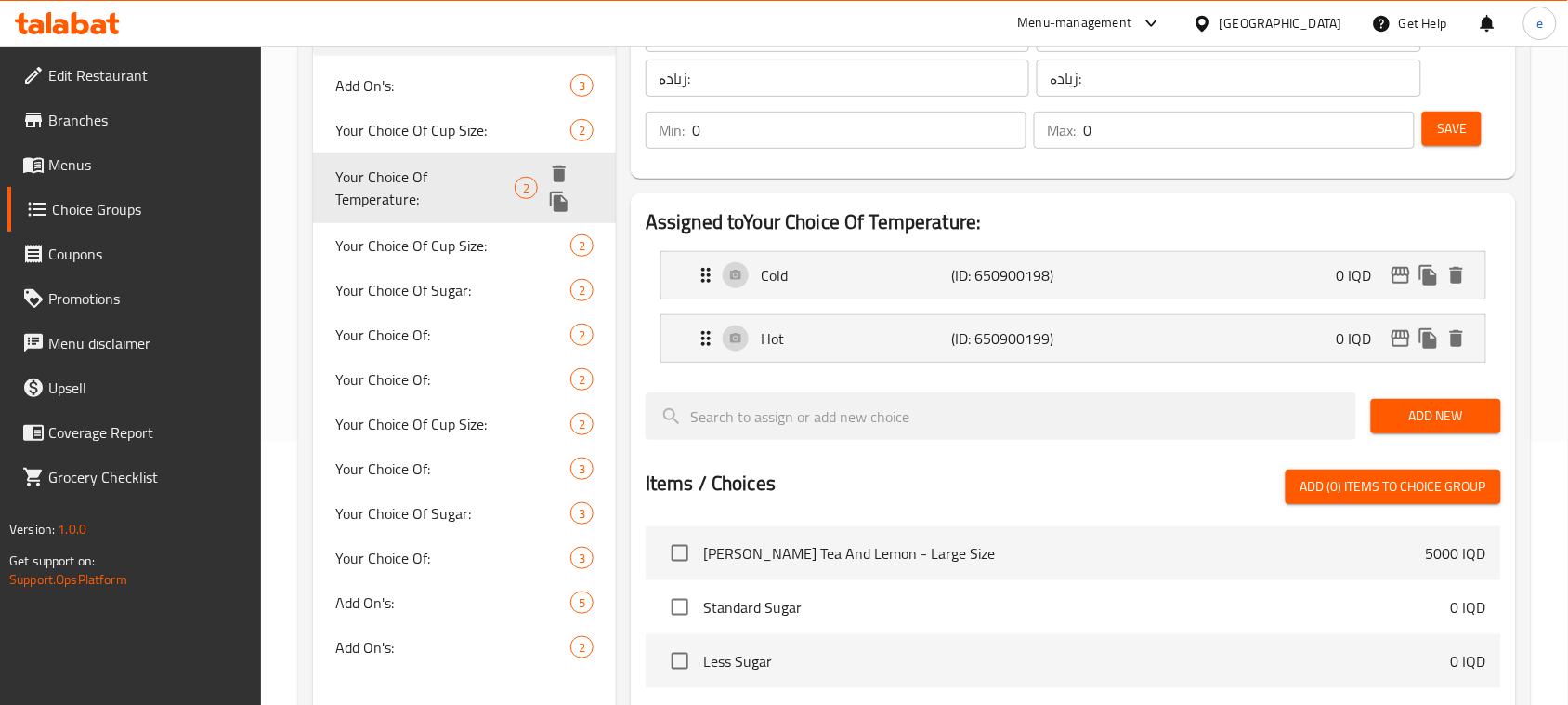
type input "Your Choice Of Temperature:"
type input "إختيارك من درجة حرارة:"
type input "هەڵبژاردنت لە پلەی گەرمی:"
type input "1"
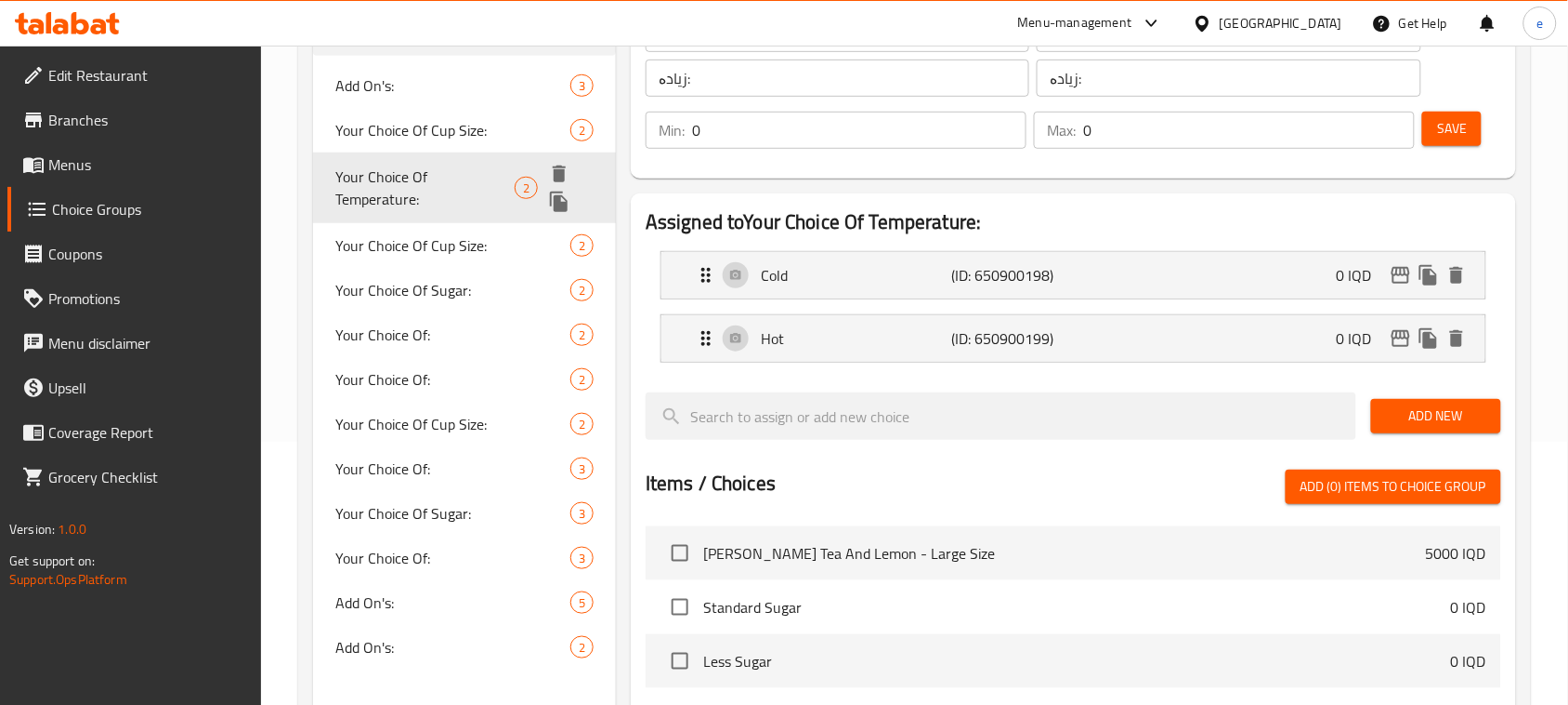
type input "1"
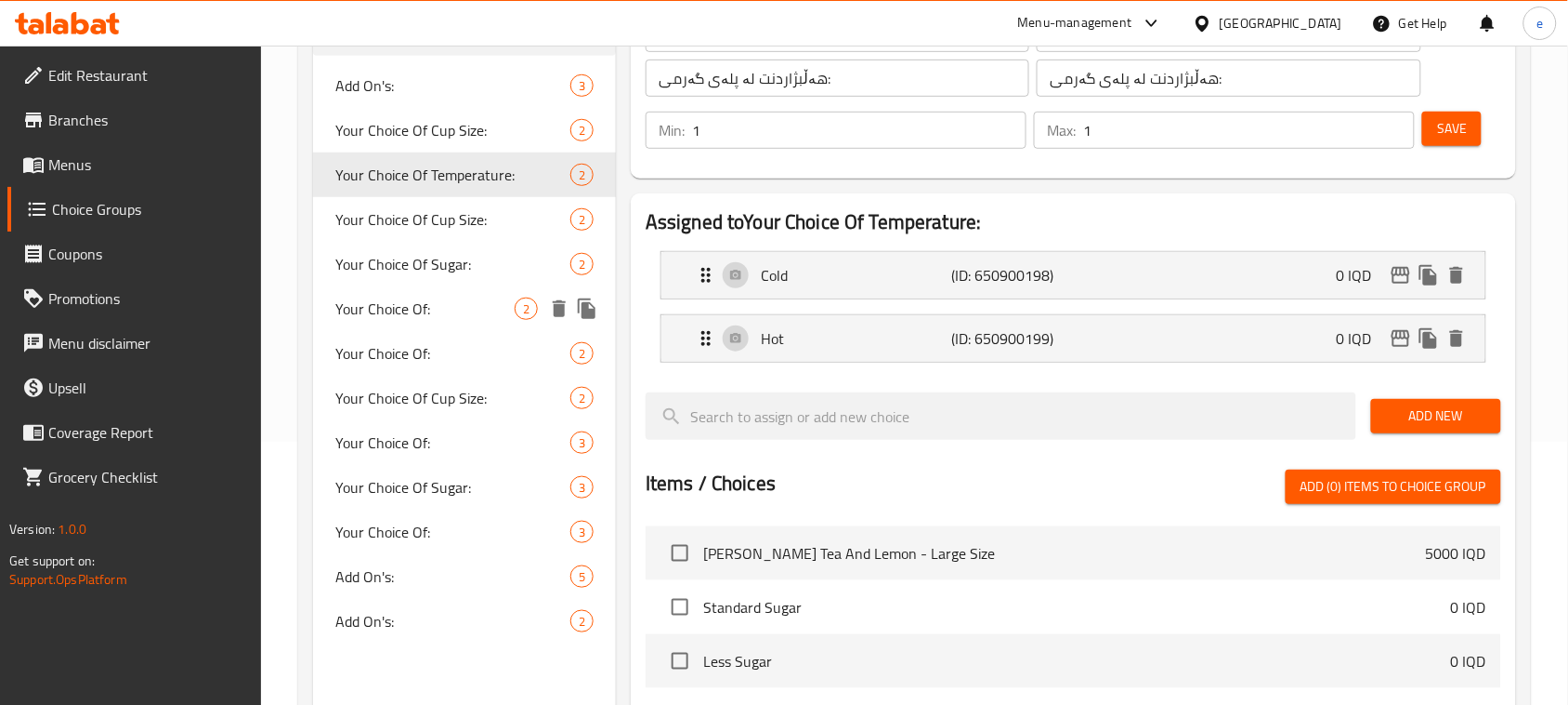
click at [420, 299] on span "Your Choice Of:" at bounding box center [424, 308] width 179 height 23
type input "Your Choice Of:"
type input "إختيارك من :"
type input "هەڵبژاردنت لە:"
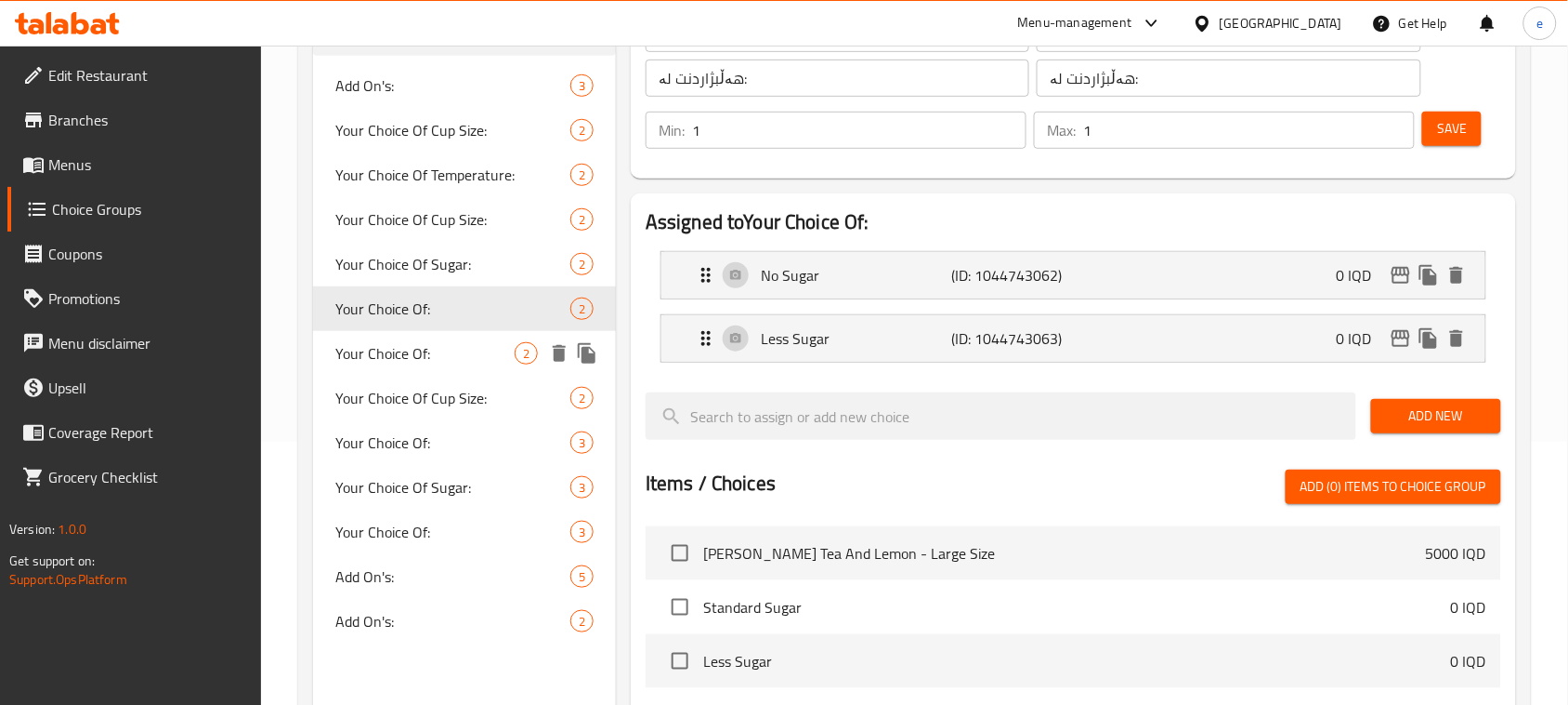
click at [433, 336] on div "Your Choice Of: 2" at bounding box center [464, 354] width 303 height 45
type input "Your Choice Of:"
type input "إختيارك من:"
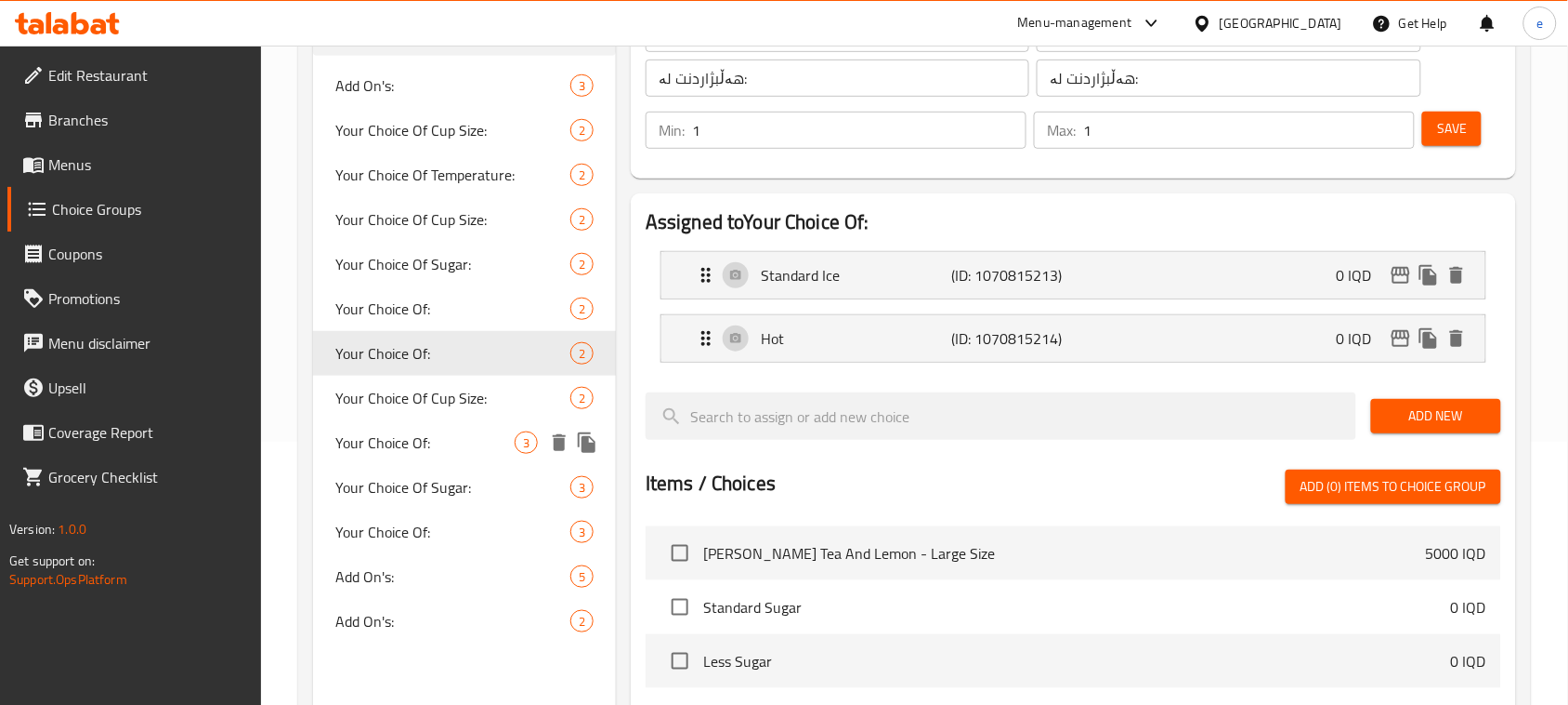
click at [409, 458] on div "Your Choice Of: 3" at bounding box center [464, 443] width 303 height 45
type input "Your Choice Of:"
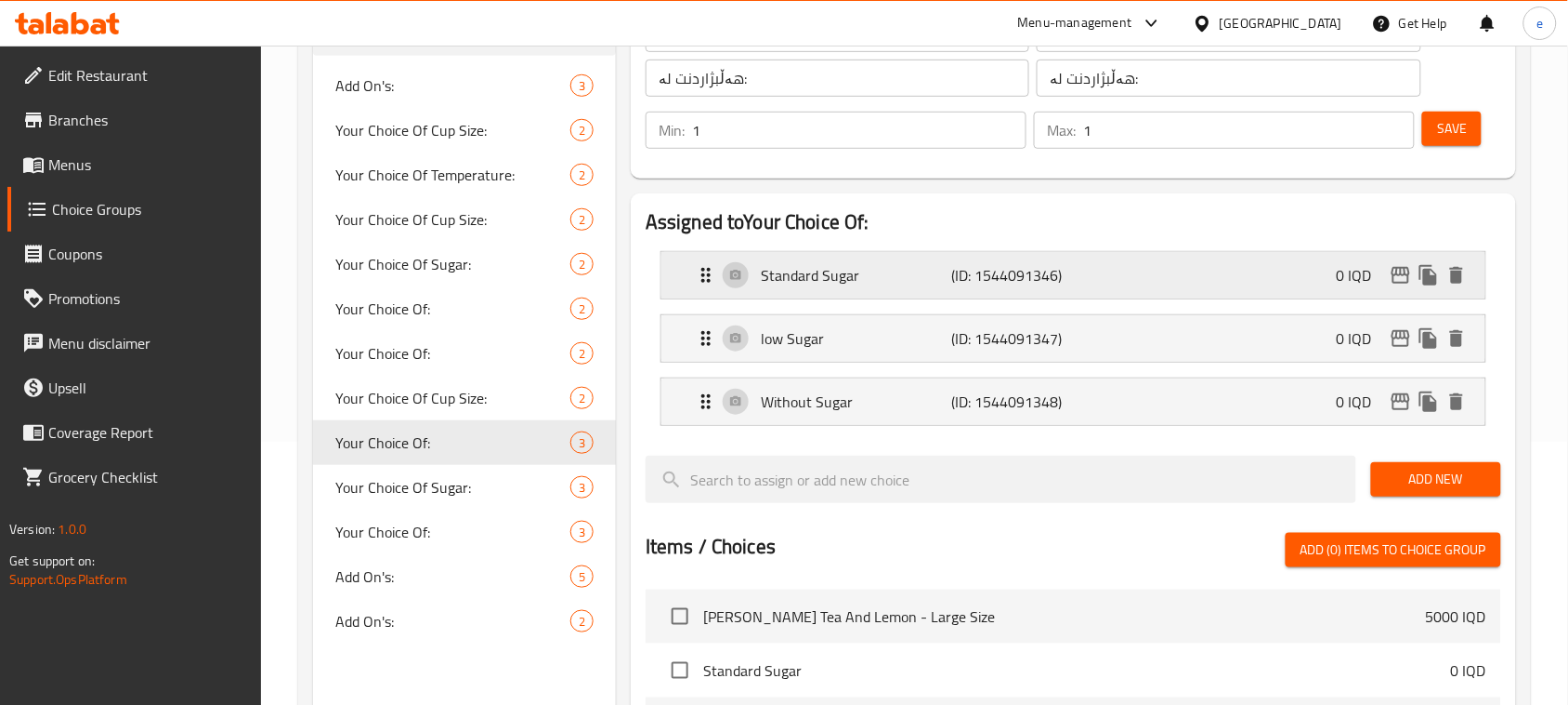
click at [985, 284] on p "(ID: 1544091346)" at bounding box center [1015, 275] width 127 height 23
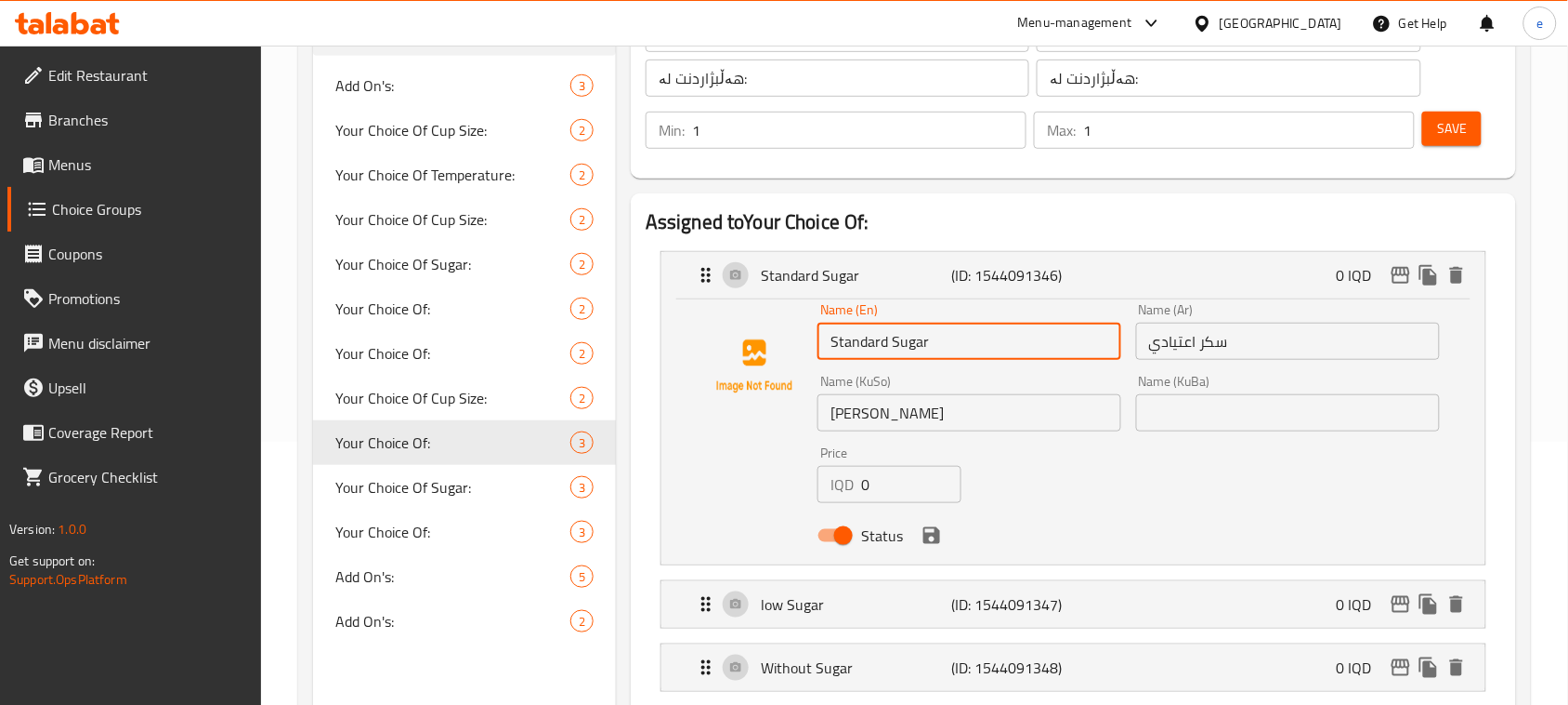
click at [848, 341] on input "Standard Sugar" at bounding box center [969, 341] width 304 height 37
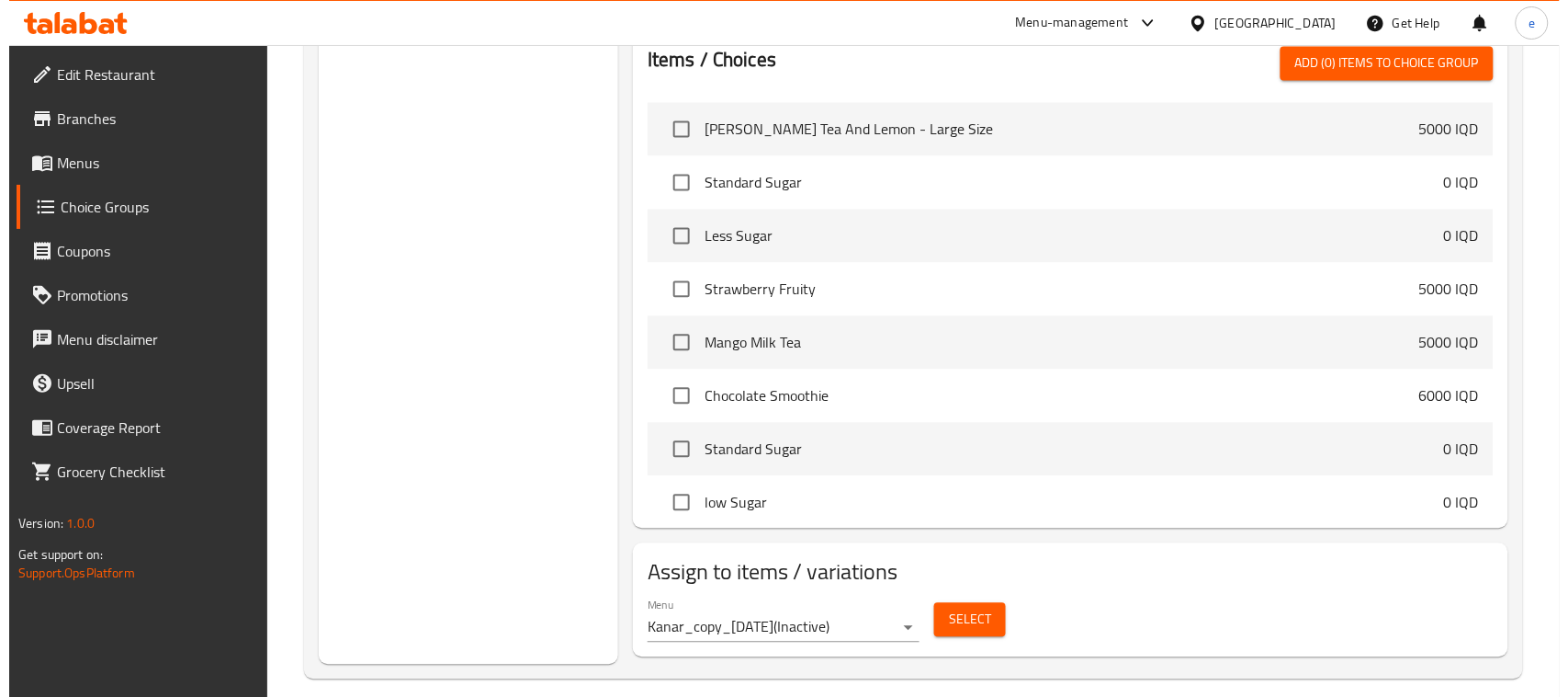
scroll to position [1022, 0]
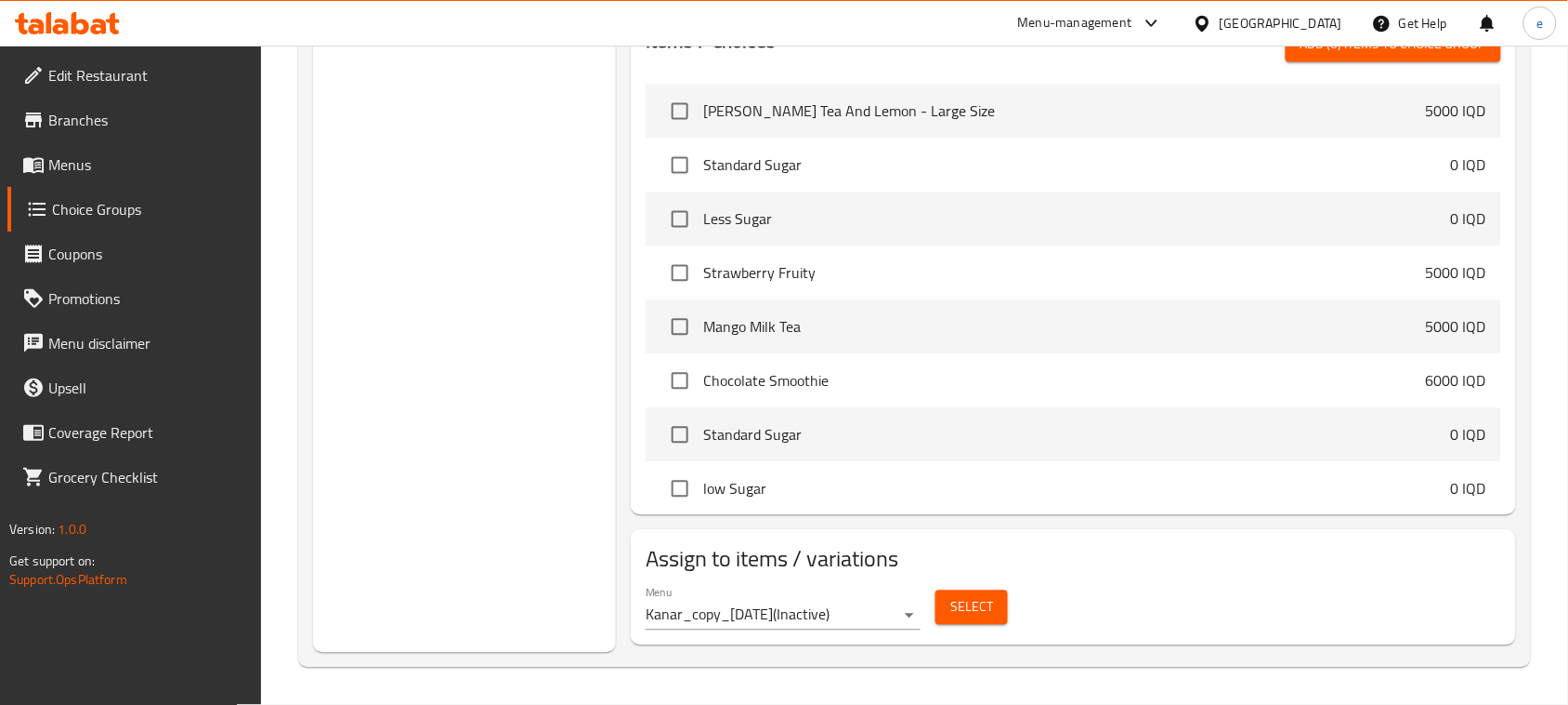
click at [997, 612] on button "Select" at bounding box center [972, 607] width 73 height 34
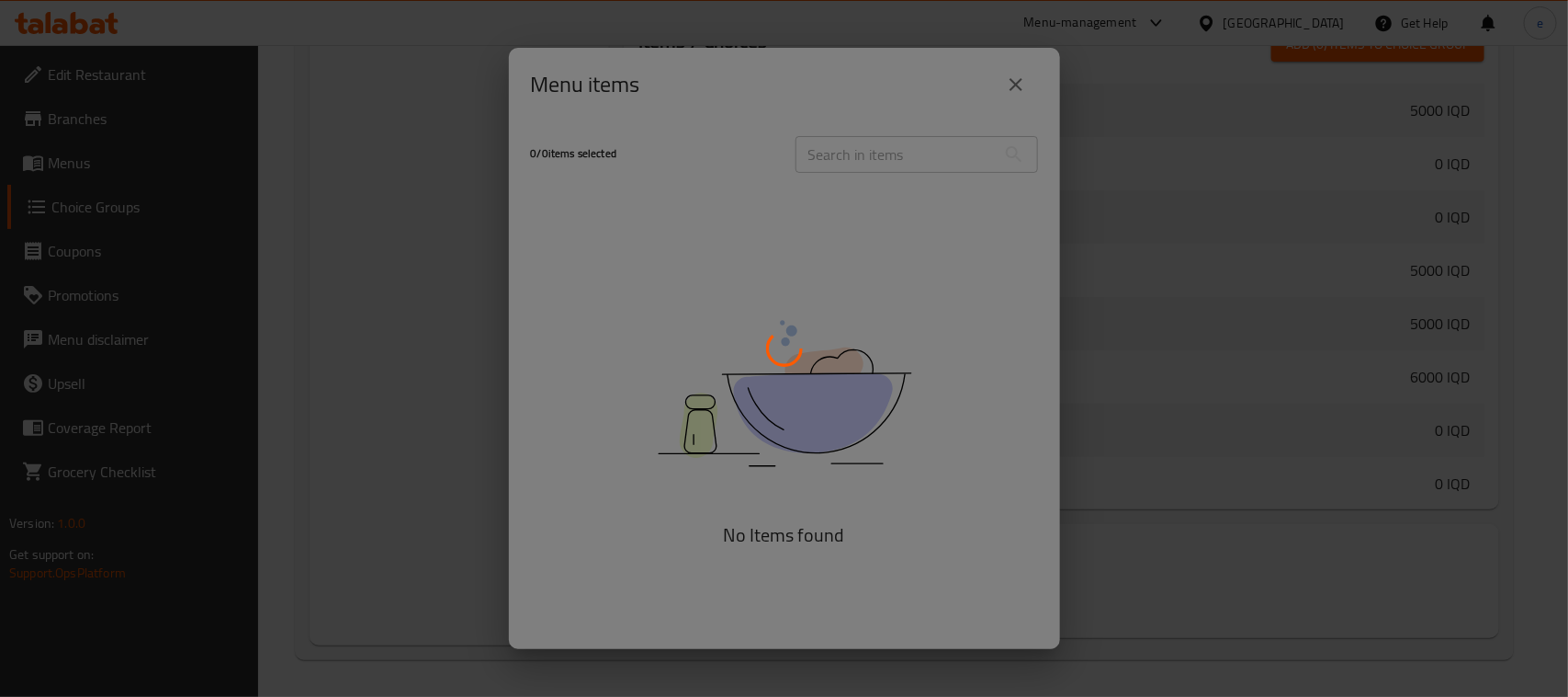
click at [1018, 79] on div at bounding box center [784, 348] width 1568 height 697
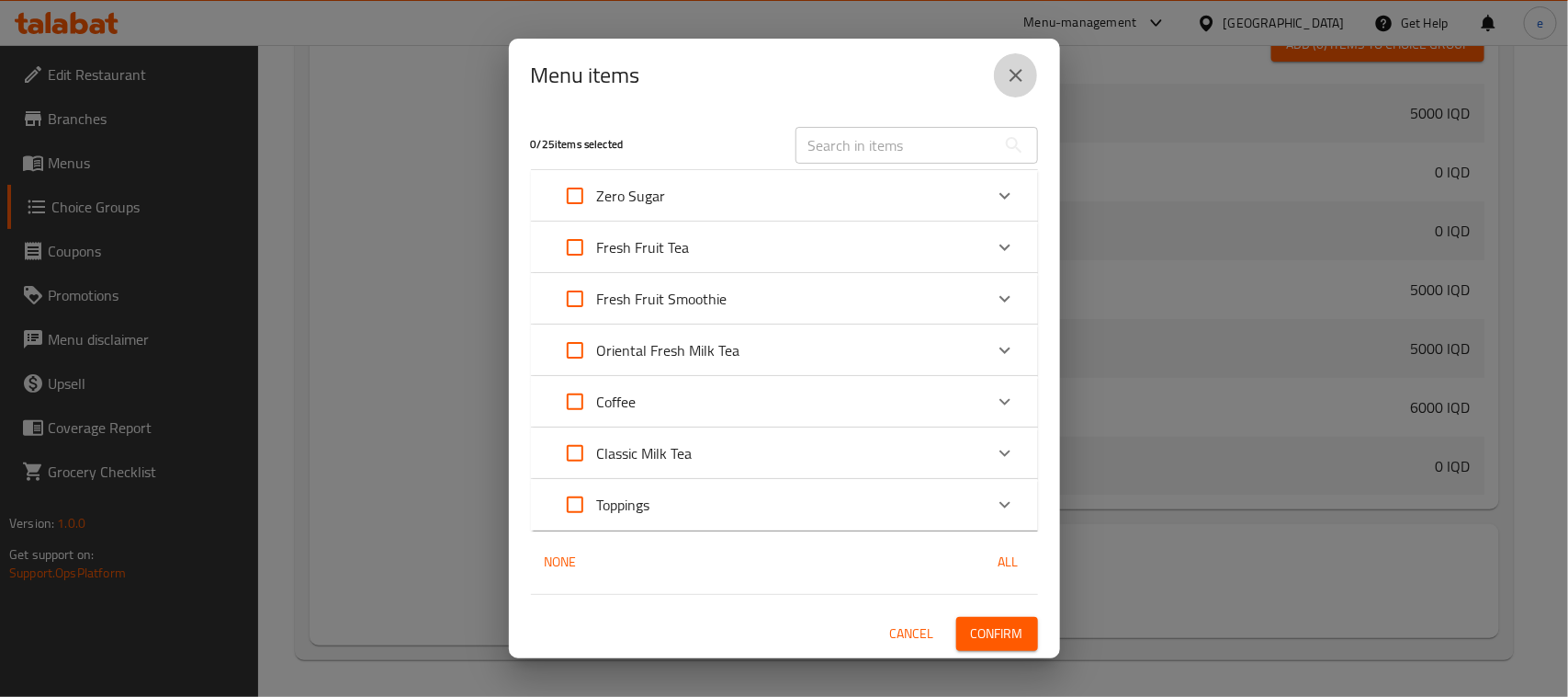
click at [1017, 87] on button "close" at bounding box center [1017, 76] width 45 height 45
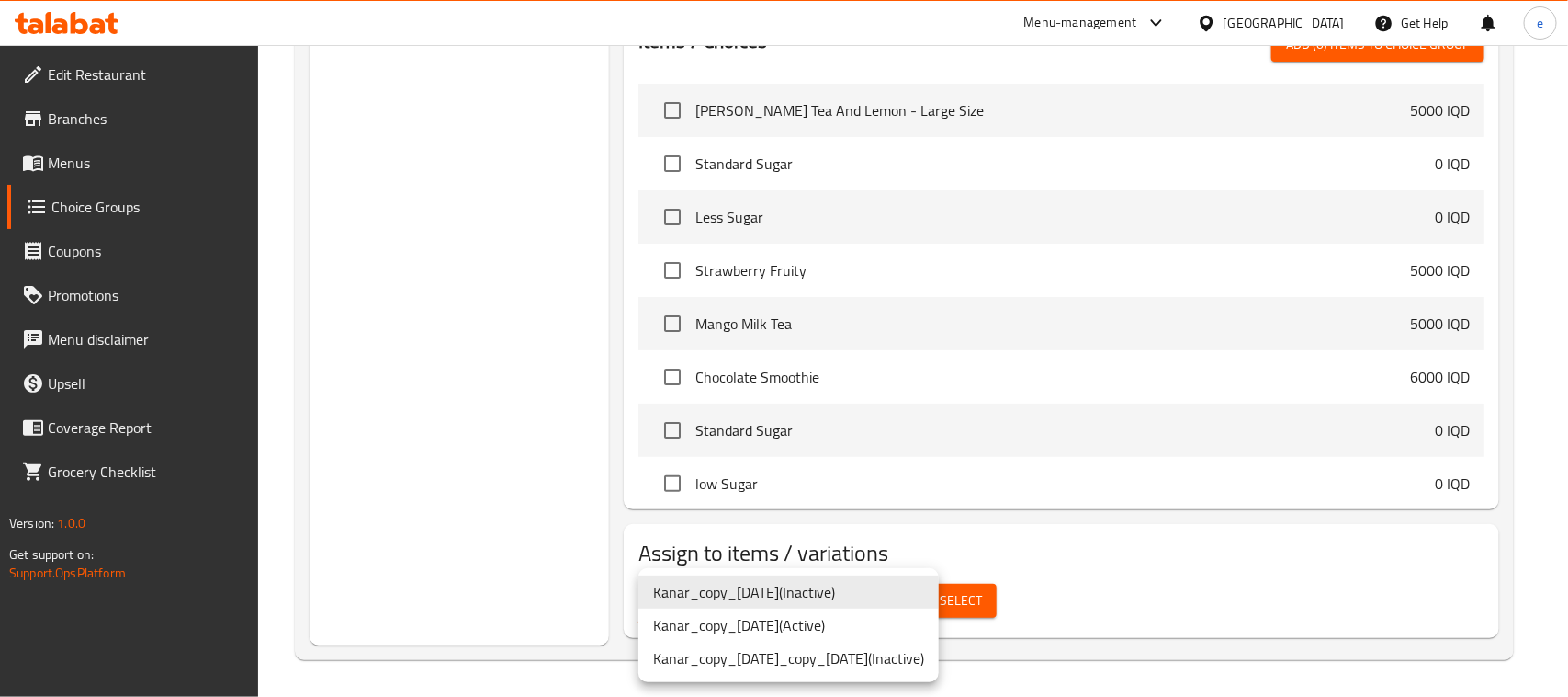
click at [861, 632] on li "Kanar_copy_02/10/2024 ( Active )" at bounding box center [789, 625] width 300 height 33
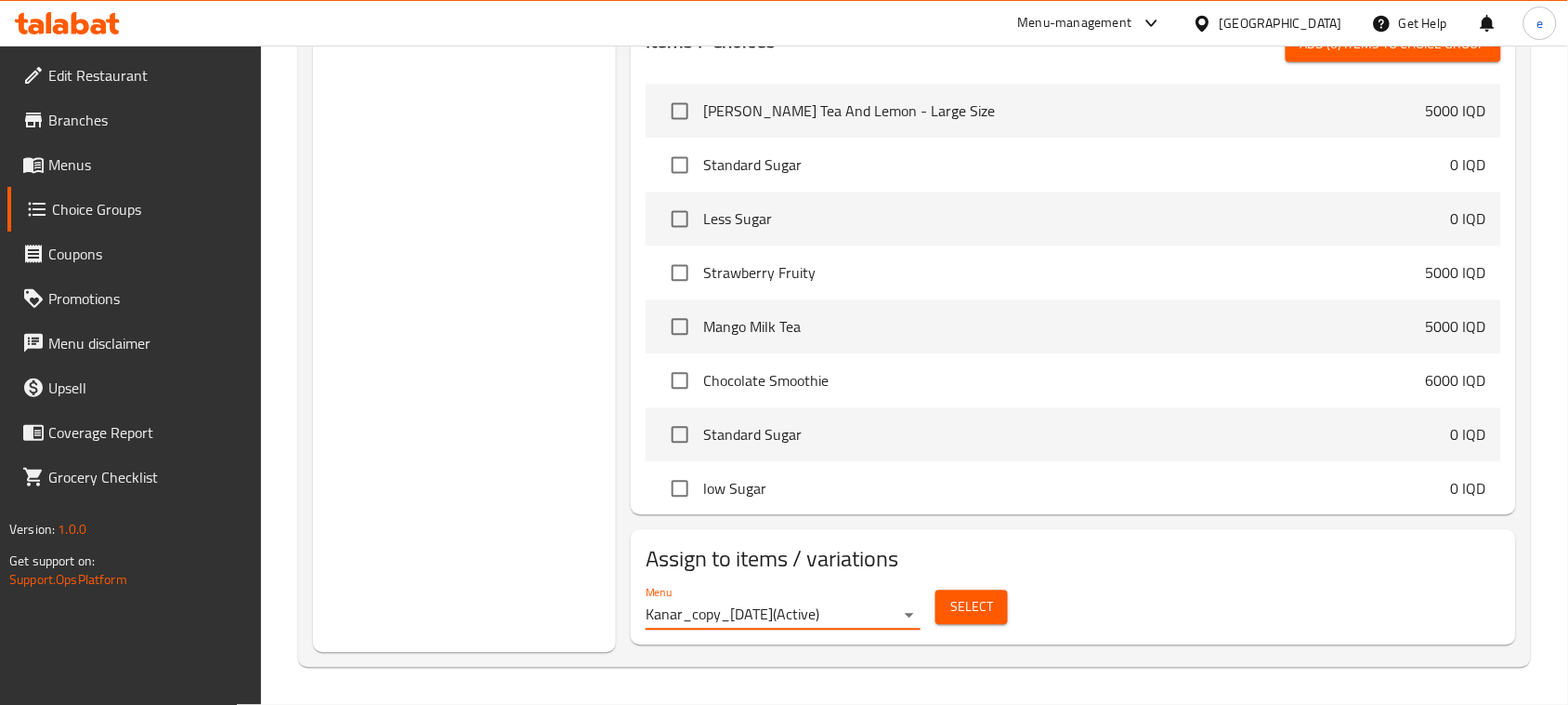
click at [975, 618] on span "Select" at bounding box center [972, 608] width 43 height 24
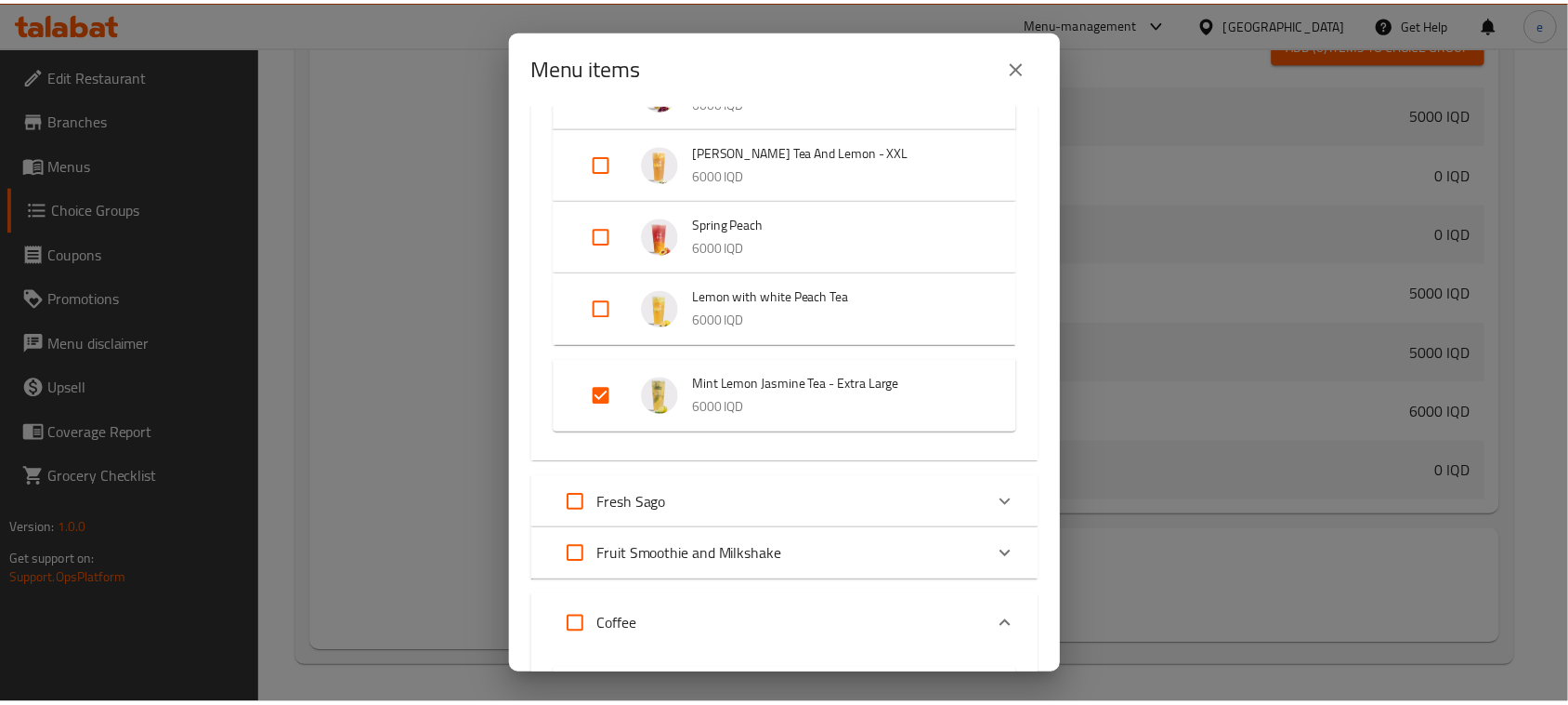
scroll to position [465, 0]
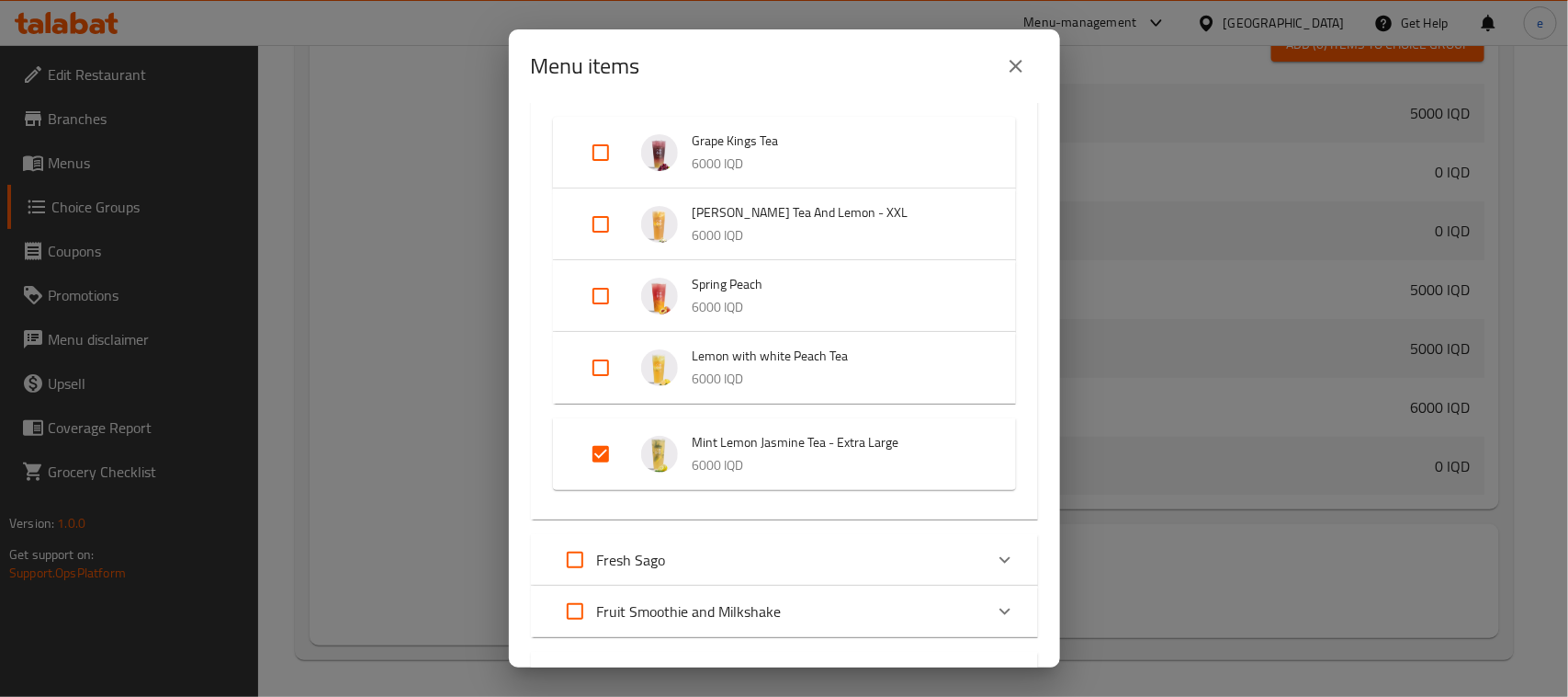
click at [1030, 71] on button "close" at bounding box center [1017, 67] width 45 height 45
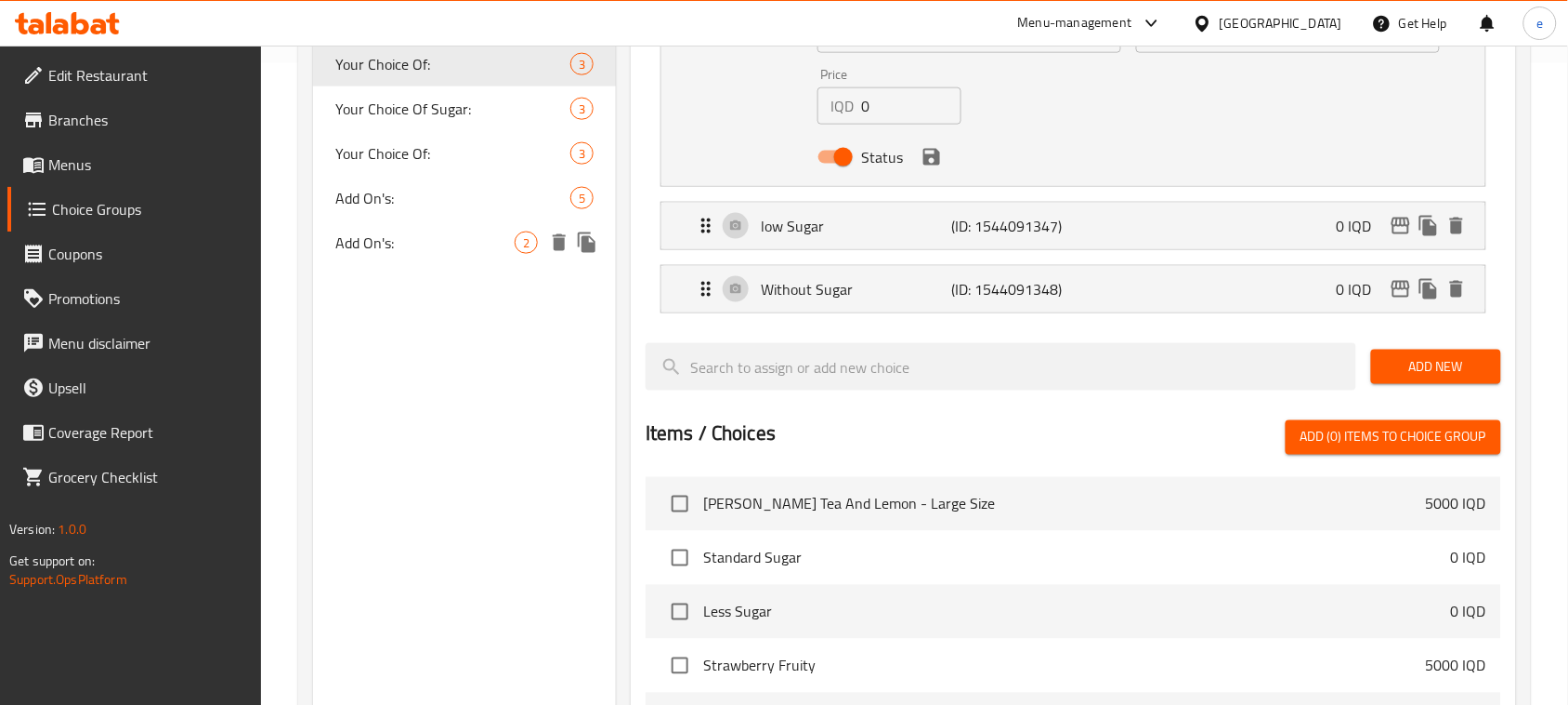
scroll to position [697, 0]
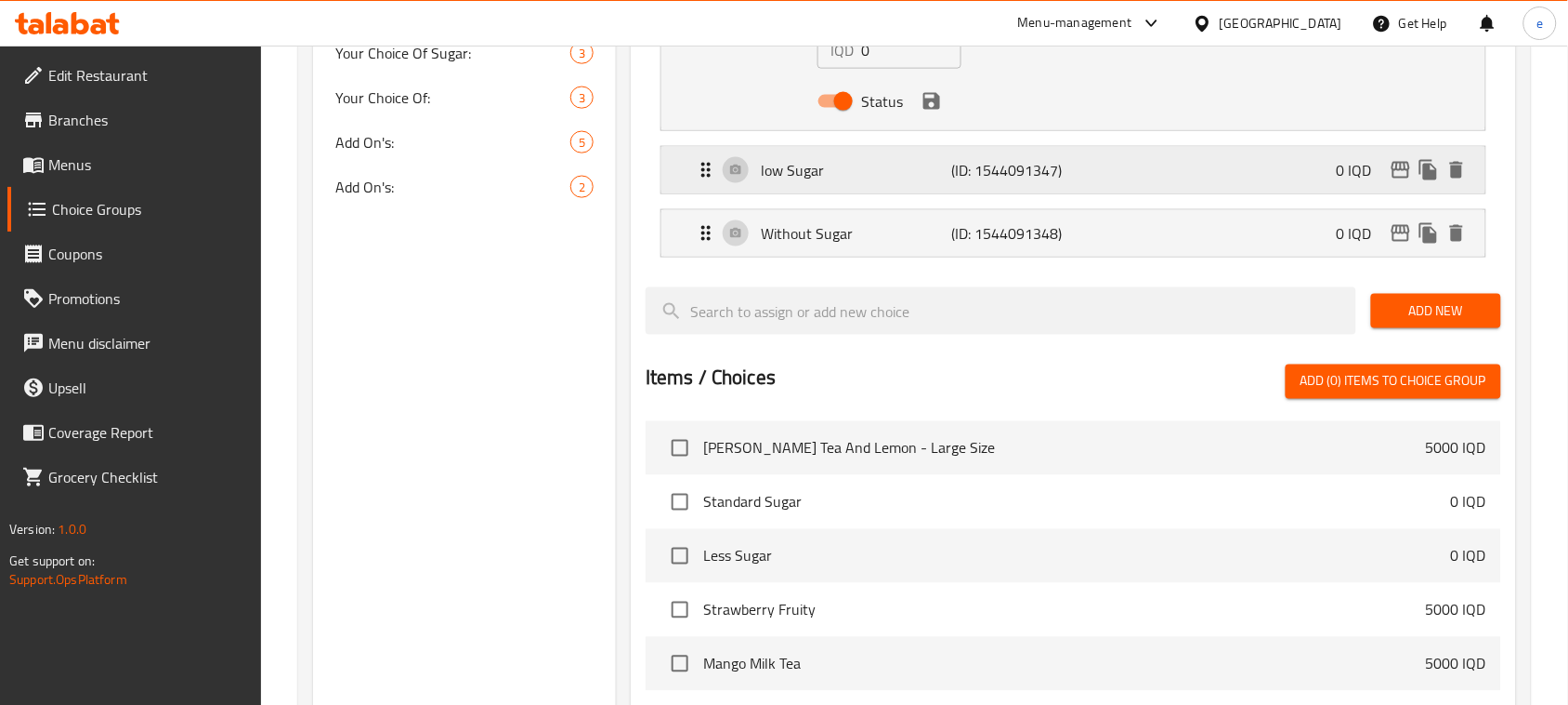
click at [1039, 187] on div "low Sugar (ID: 1544091347) 0 IQD" at bounding box center [1079, 170] width 768 height 46
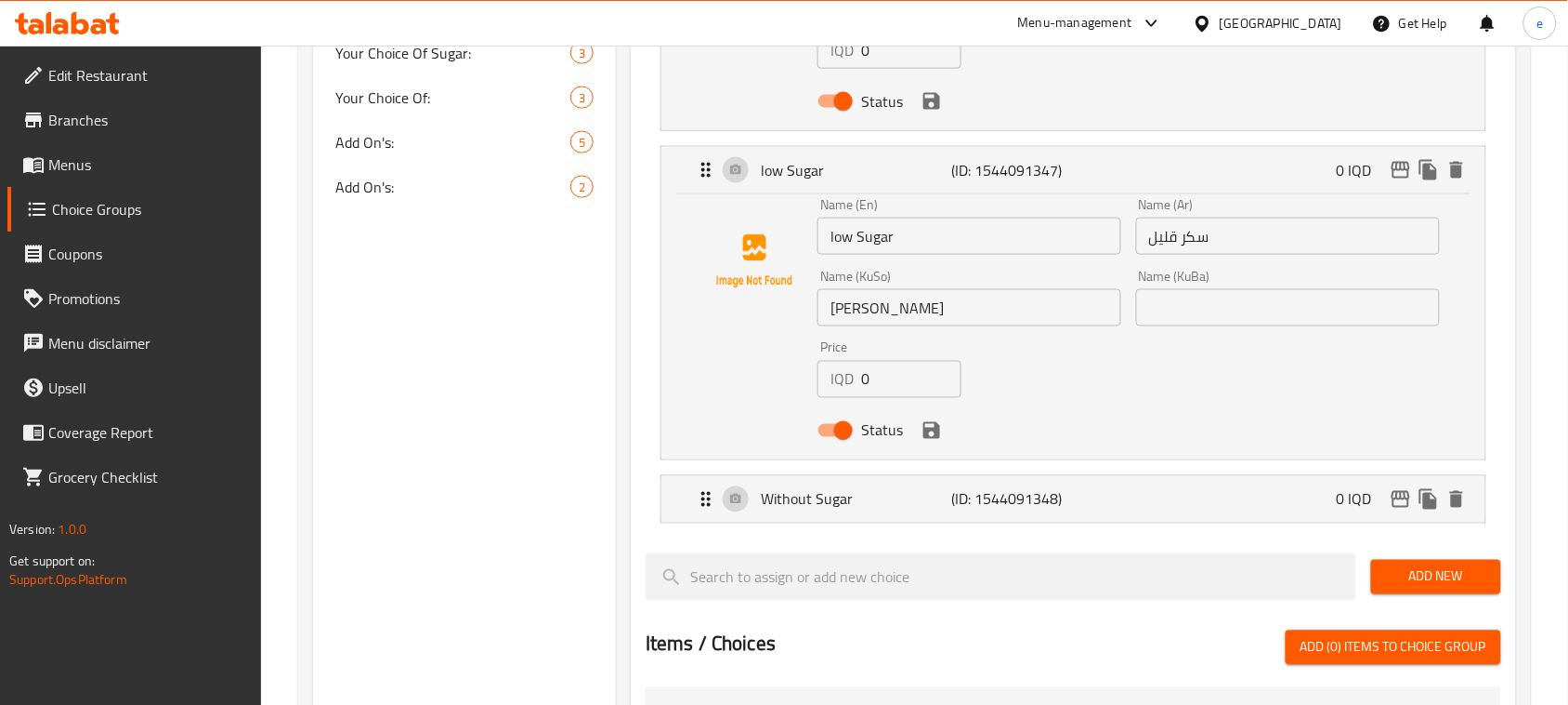
click at [992, 332] on div "Name (KuSo) شەکری نزم Name (KuSo)" at bounding box center [969, 297] width 318 height 72
click at [992, 324] on input "شەکری نزم" at bounding box center [969, 308] width 304 height 37
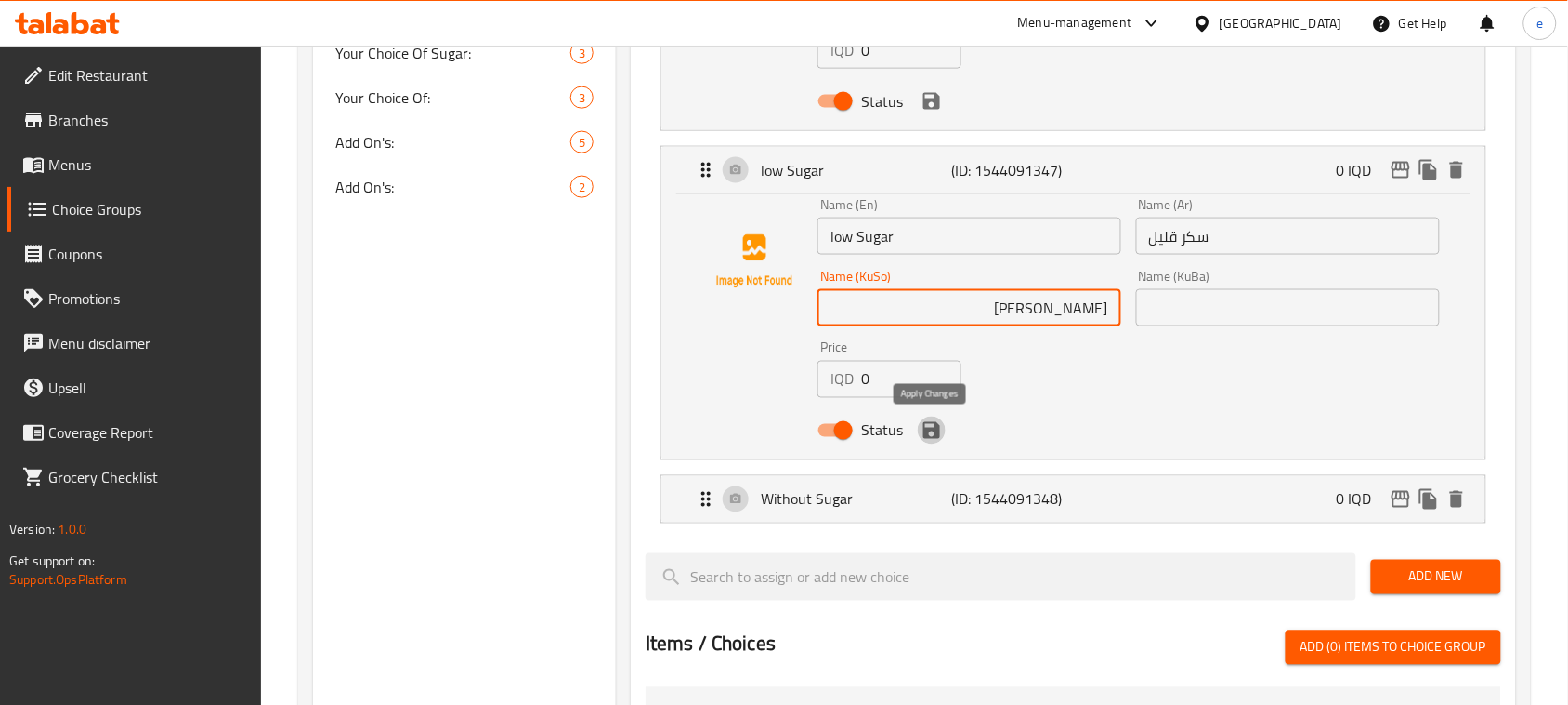
click at [941, 437] on icon "save" at bounding box center [932, 430] width 23 height 23
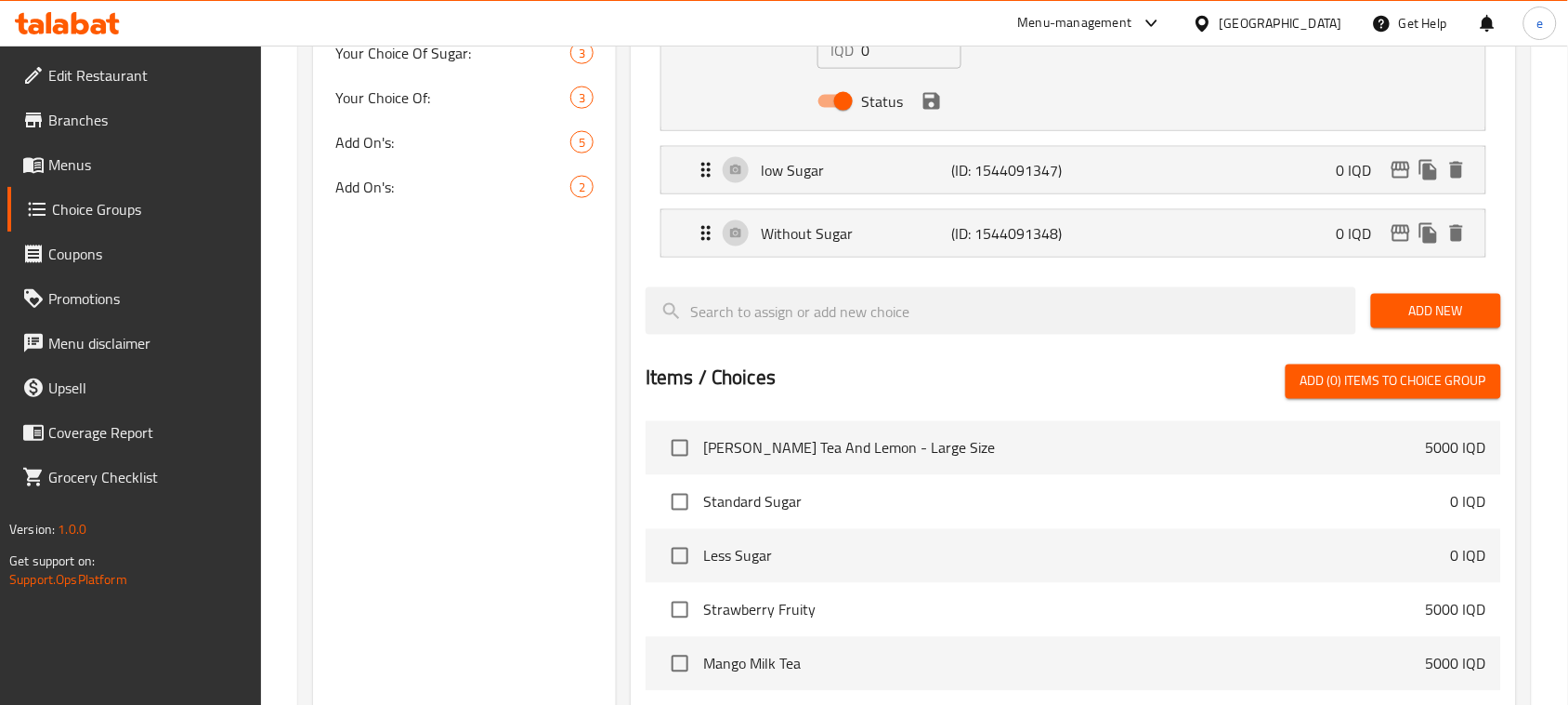
type input "شەکری کەم"
click at [1031, 234] on p "(ID: 1544091348)" at bounding box center [1015, 233] width 127 height 23
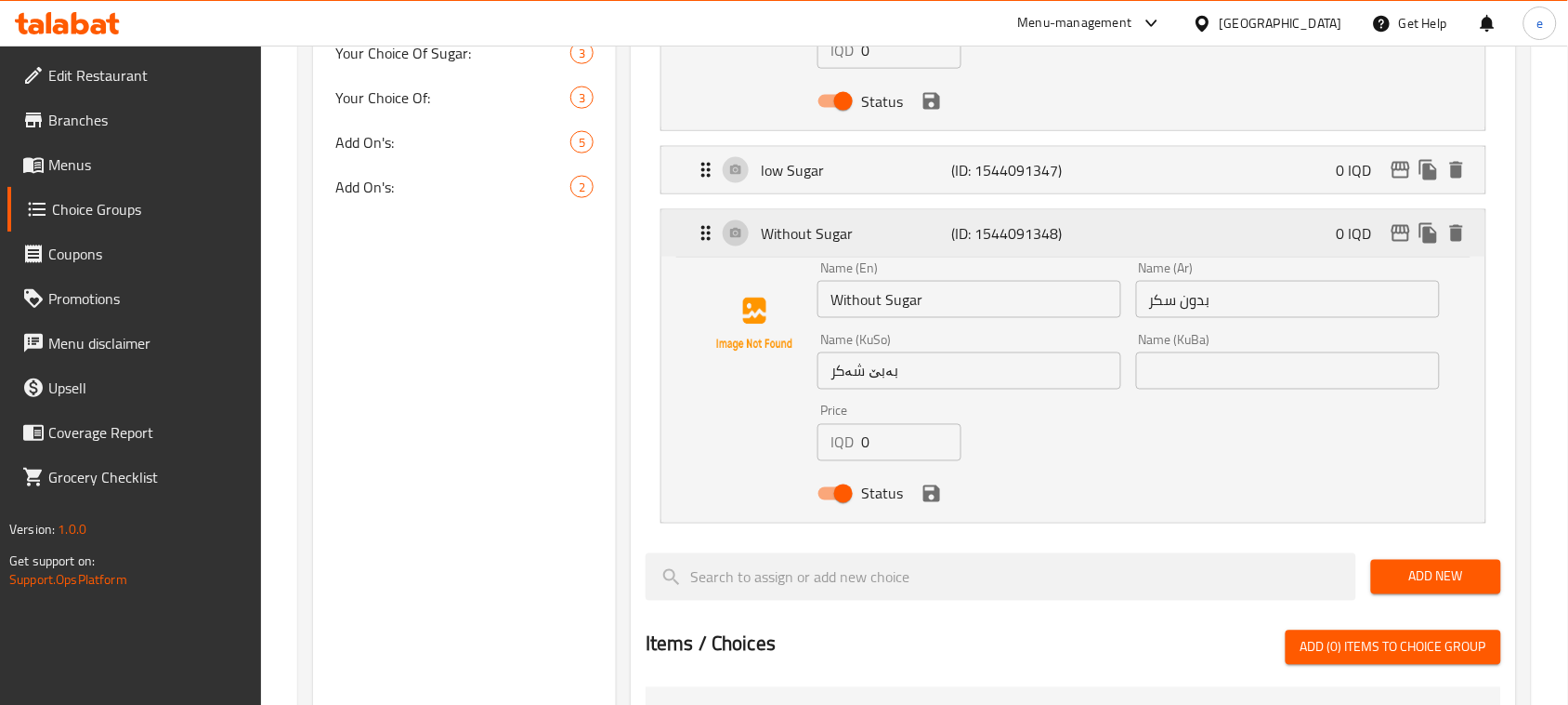
click at [1031, 234] on p "(ID: 1544091348)" at bounding box center [1015, 233] width 127 height 23
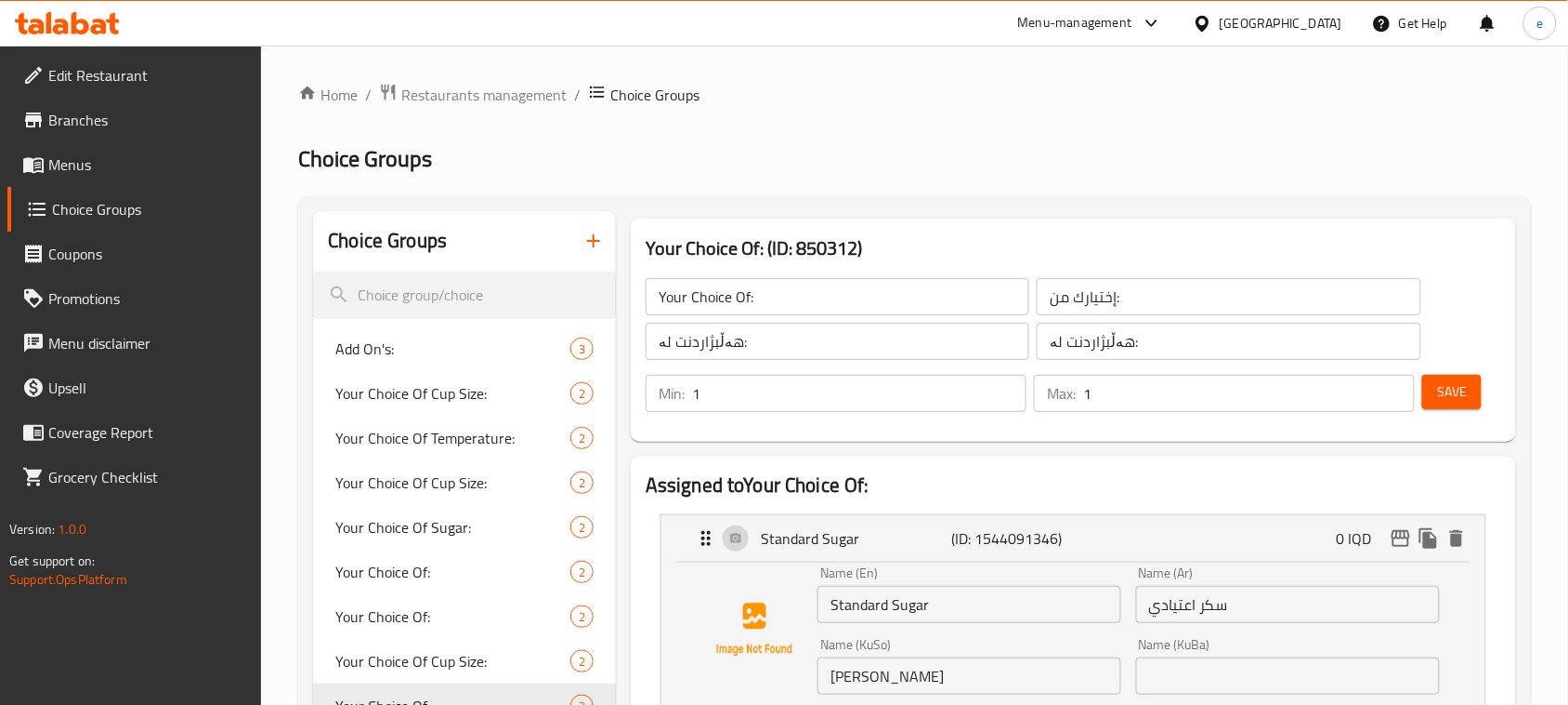
scroll to position [232, 0]
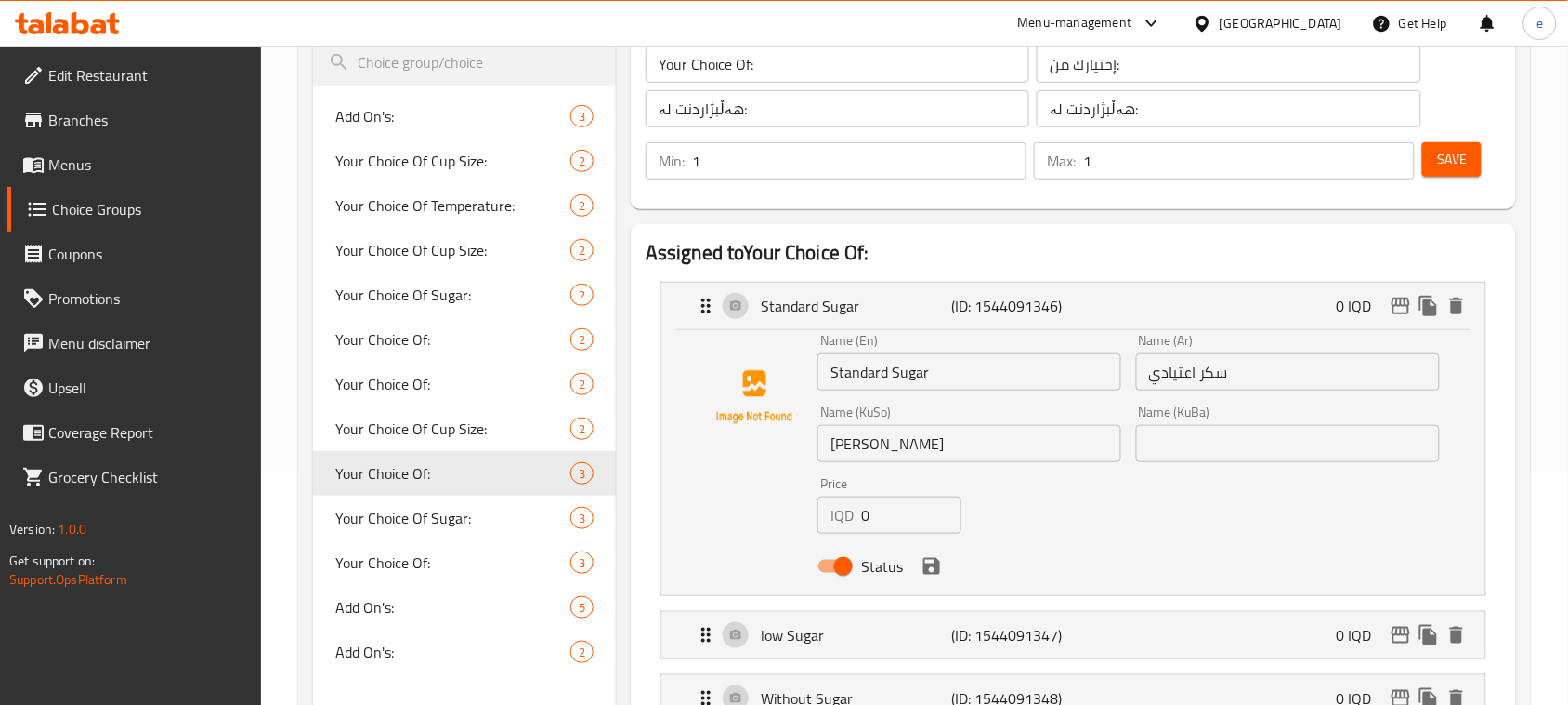
click at [869, 375] on input "Standard Sugar" at bounding box center [969, 372] width 304 height 37
click at [868, 382] on input "Regular Sugar" at bounding box center [969, 372] width 304 height 37
click at [898, 375] on input "Regular Sugar" at bounding box center [969, 372] width 304 height 37
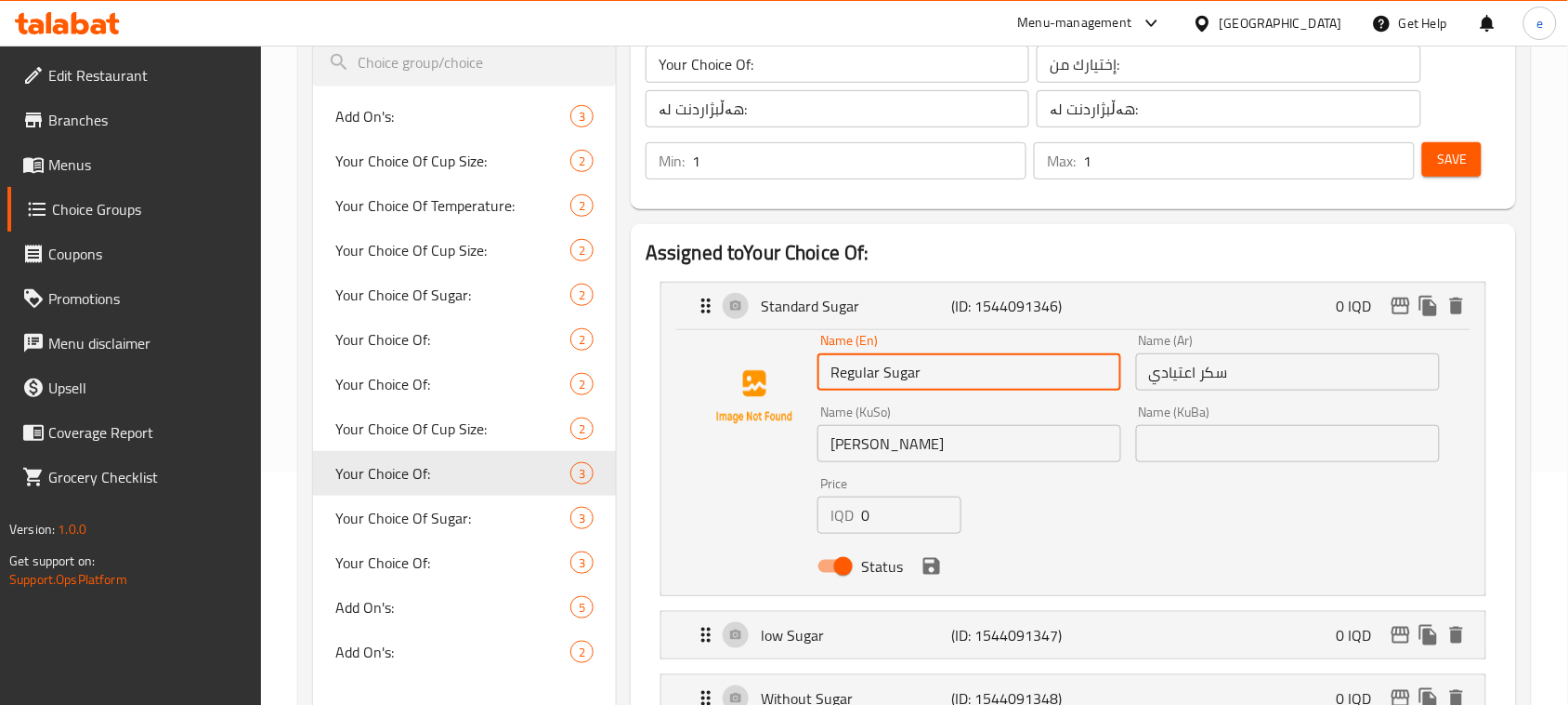
click at [898, 375] on input "Regular Sugar" at bounding box center [969, 372] width 304 height 37
type input "Regular Sugar"
click at [1194, 367] on input "سكر اعتيادي" at bounding box center [1288, 372] width 304 height 37
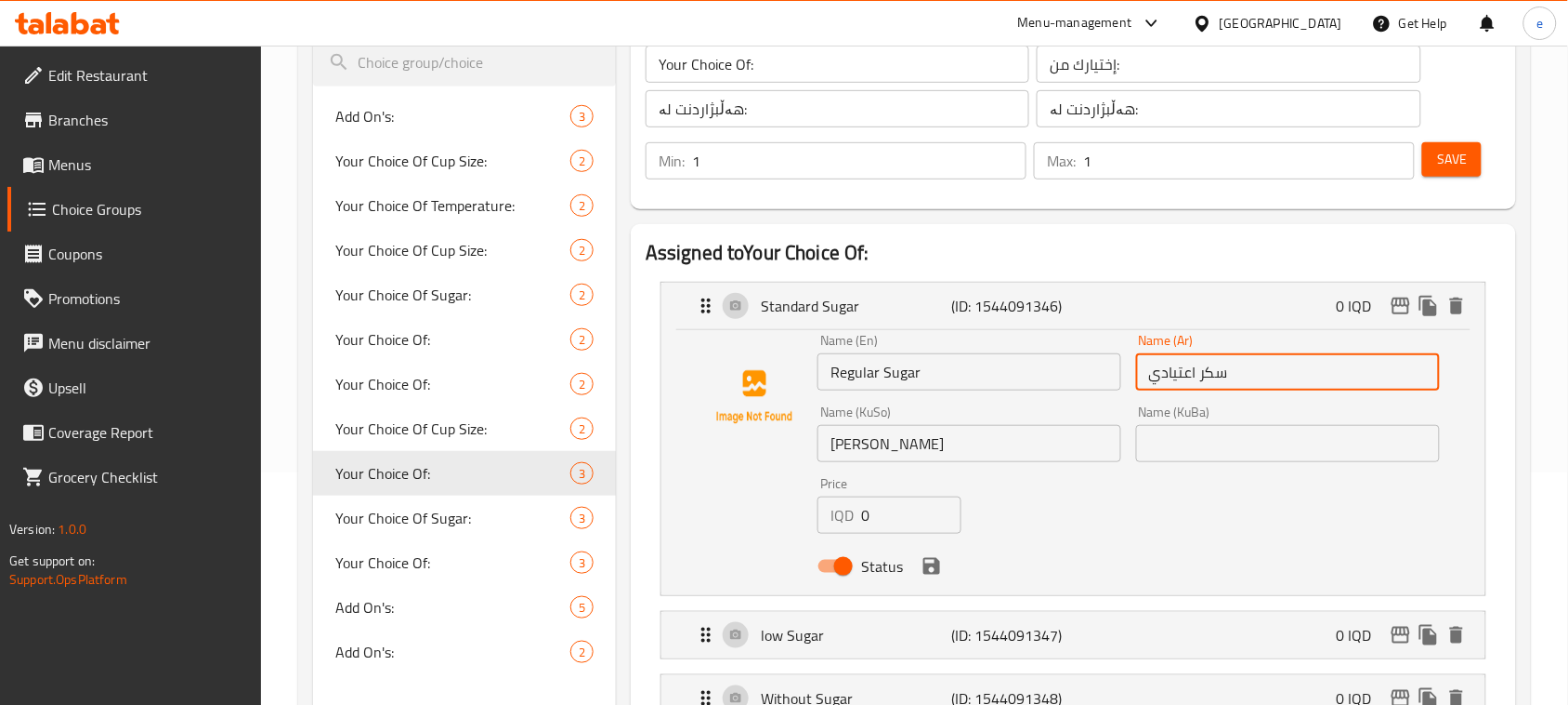
click at [1194, 367] on input "سكر اعتيادي" at bounding box center [1288, 372] width 304 height 37
paste input "text"
click at [936, 567] on icon "save" at bounding box center [931, 566] width 17 height 17
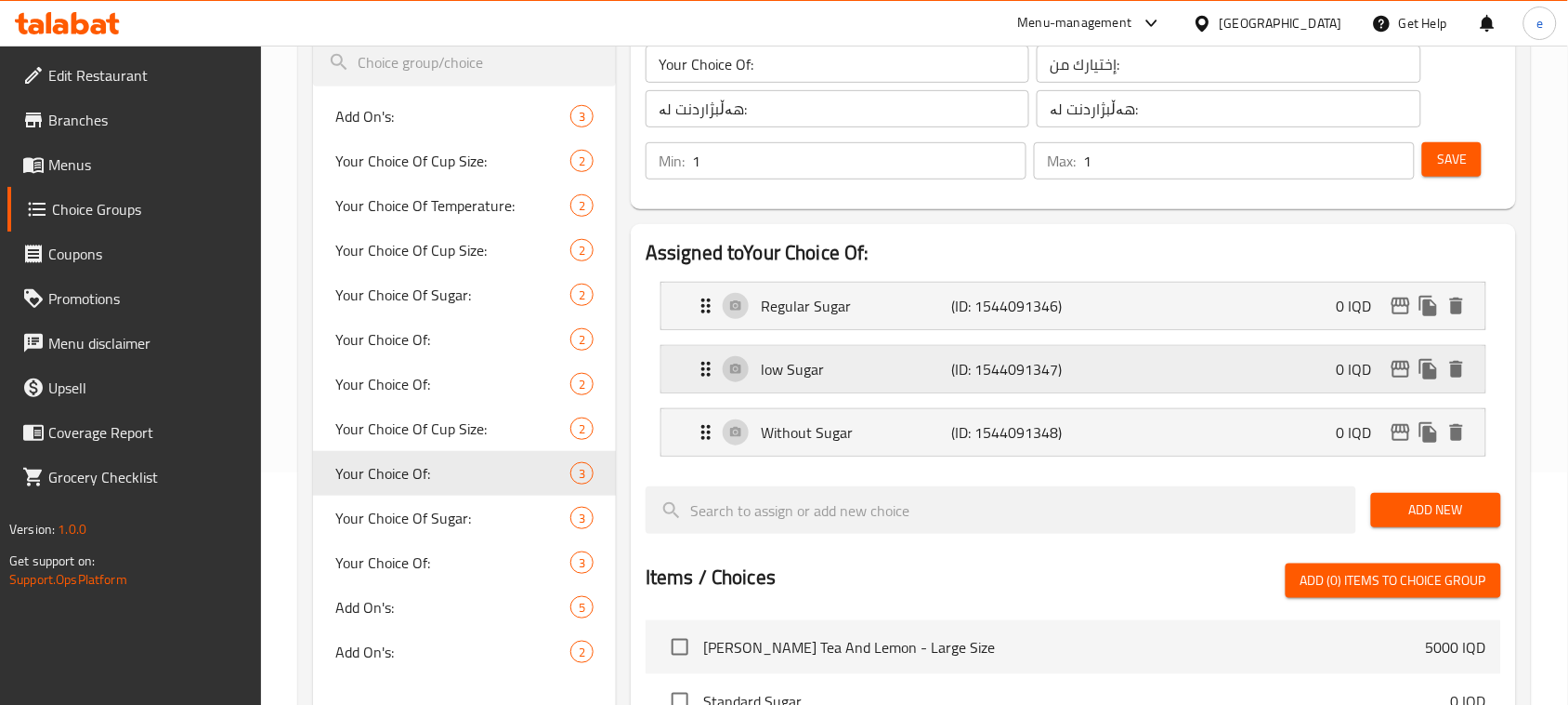
type input "سكر عادي"
click at [1440, 165] on span "Save" at bounding box center [1452, 160] width 29 height 24
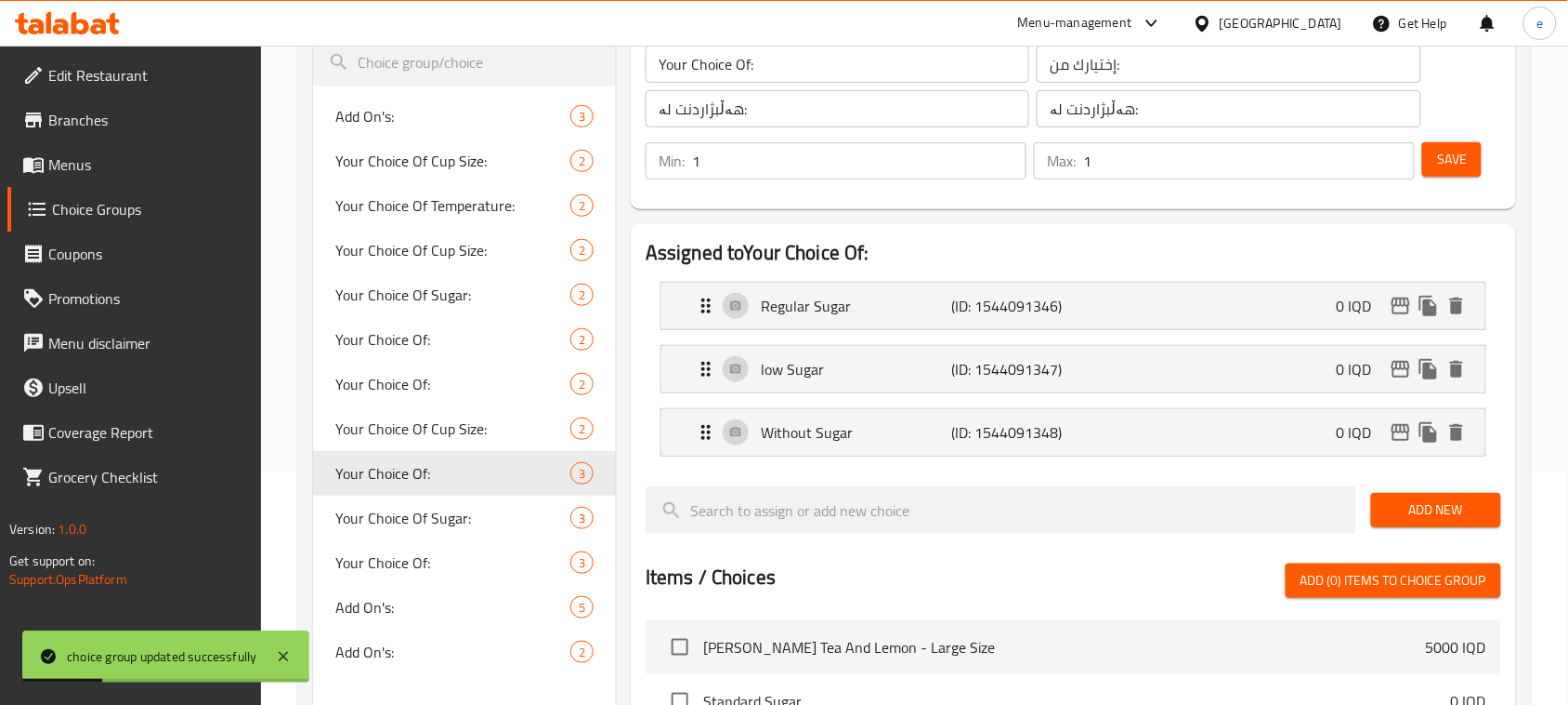
click at [91, 174] on span "Menus" at bounding box center [147, 164] width 199 height 23
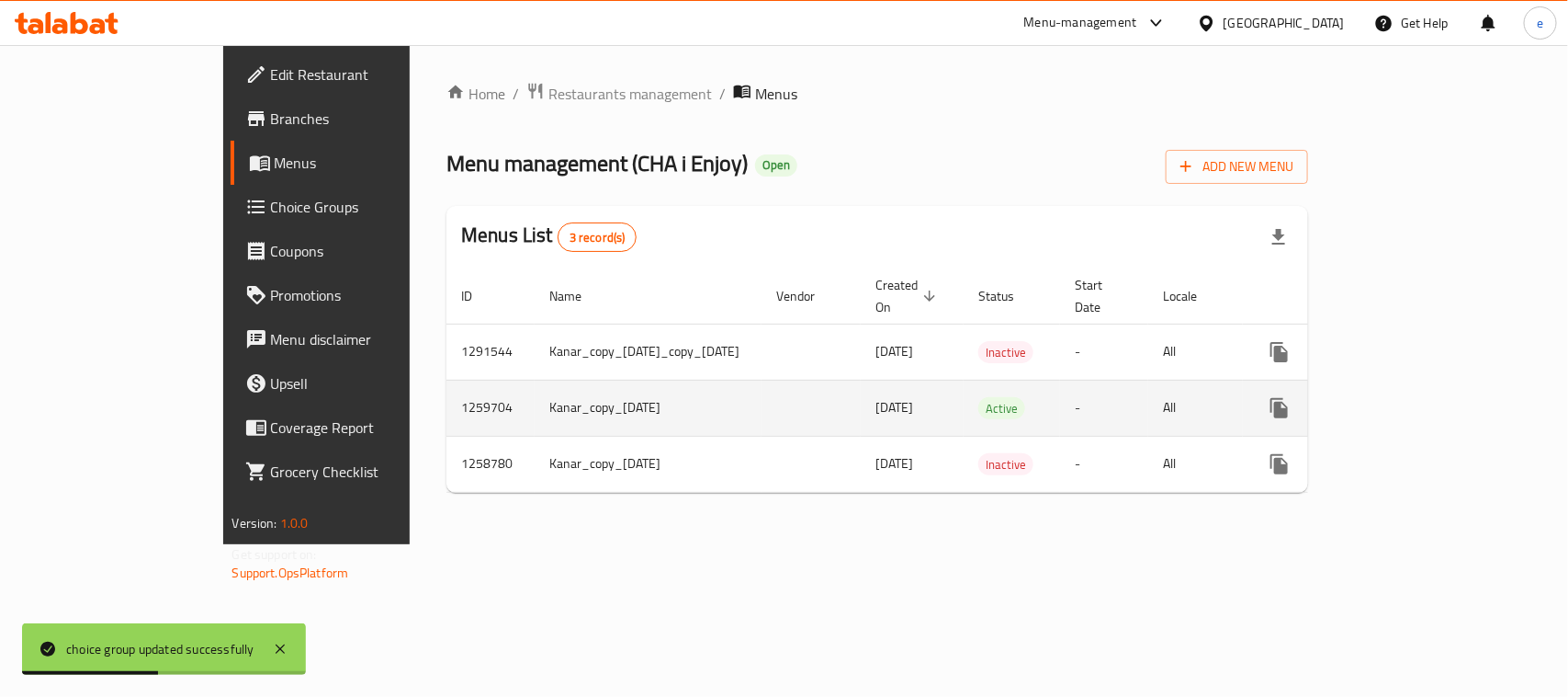
click at [1434, 392] on link "enhanced table" at bounding box center [1412, 408] width 45 height 45
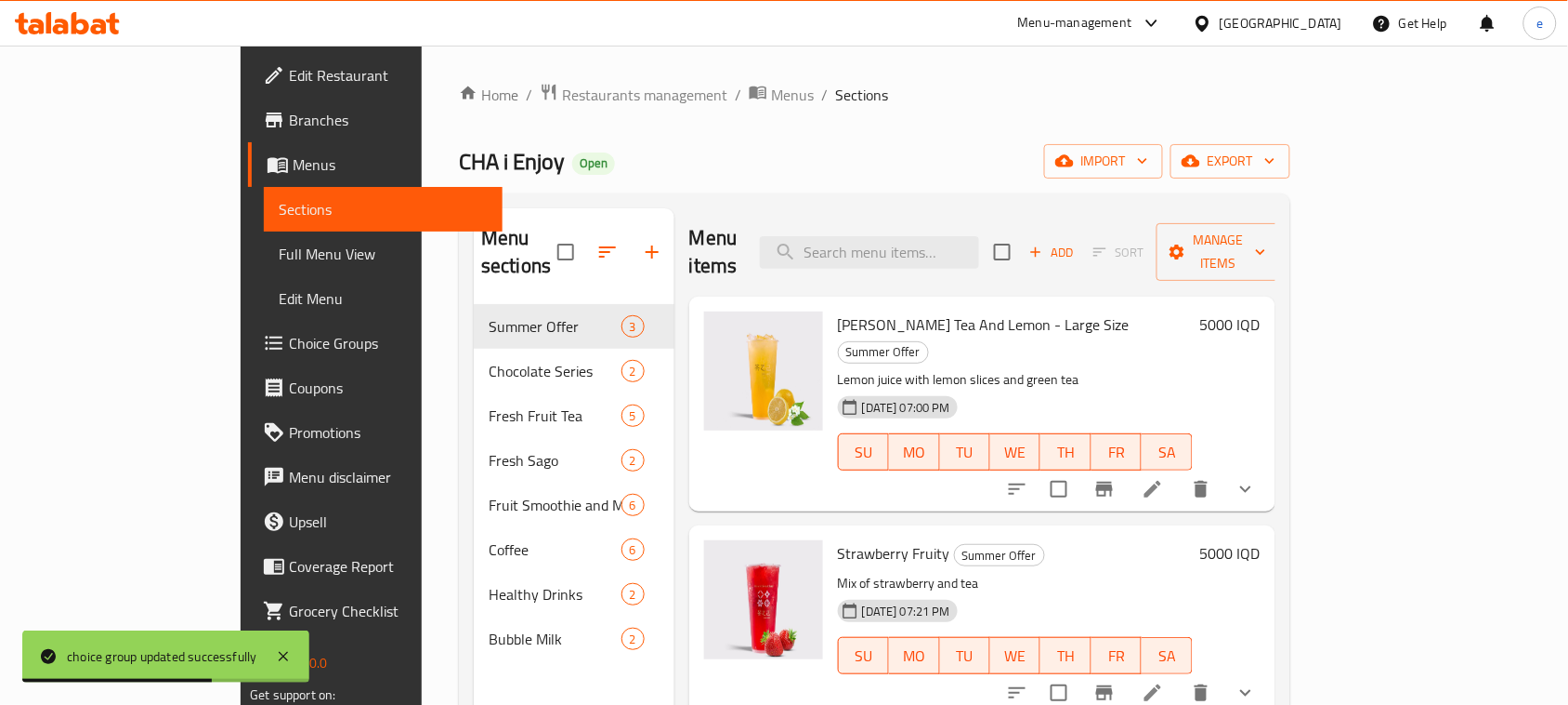
click at [278, 252] on span "Full Menu View" at bounding box center [382, 253] width 209 height 23
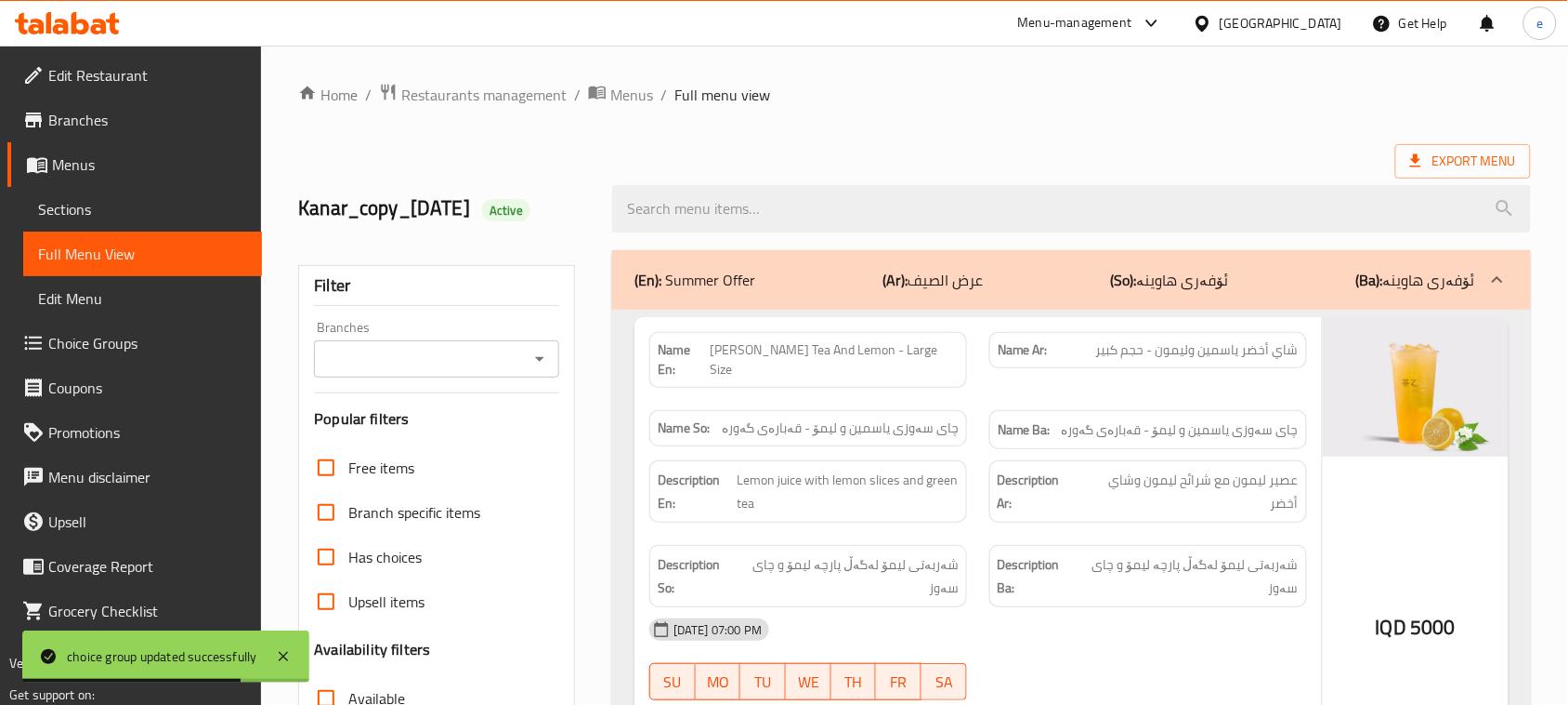
click at [545, 355] on icon "Open" at bounding box center [539, 359] width 23 height 23
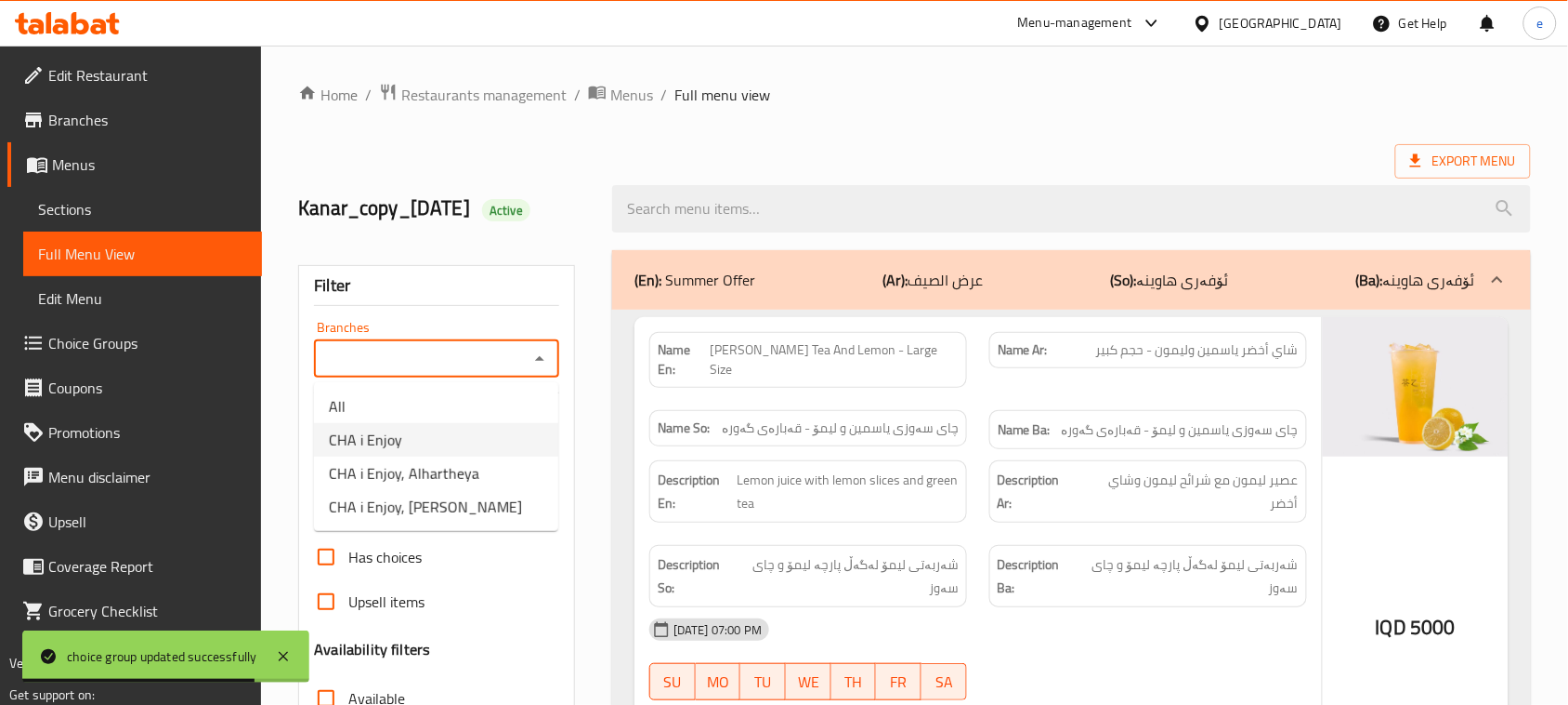
click at [460, 438] on li "CHA i Enjoy" at bounding box center [435, 439] width 244 height 33
type input "CHA i Enjoy"
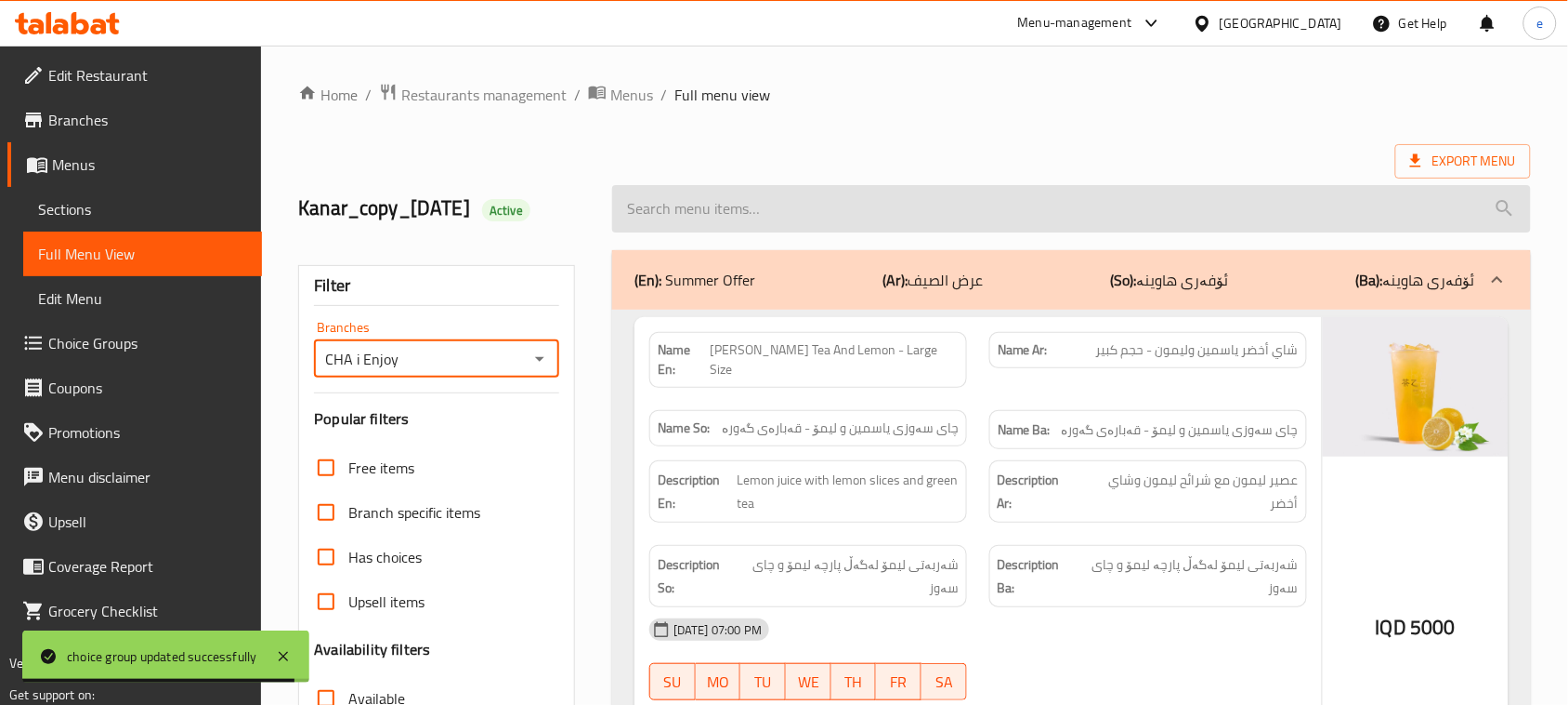
click at [686, 198] on input "search" at bounding box center [1072, 209] width 919 height 47
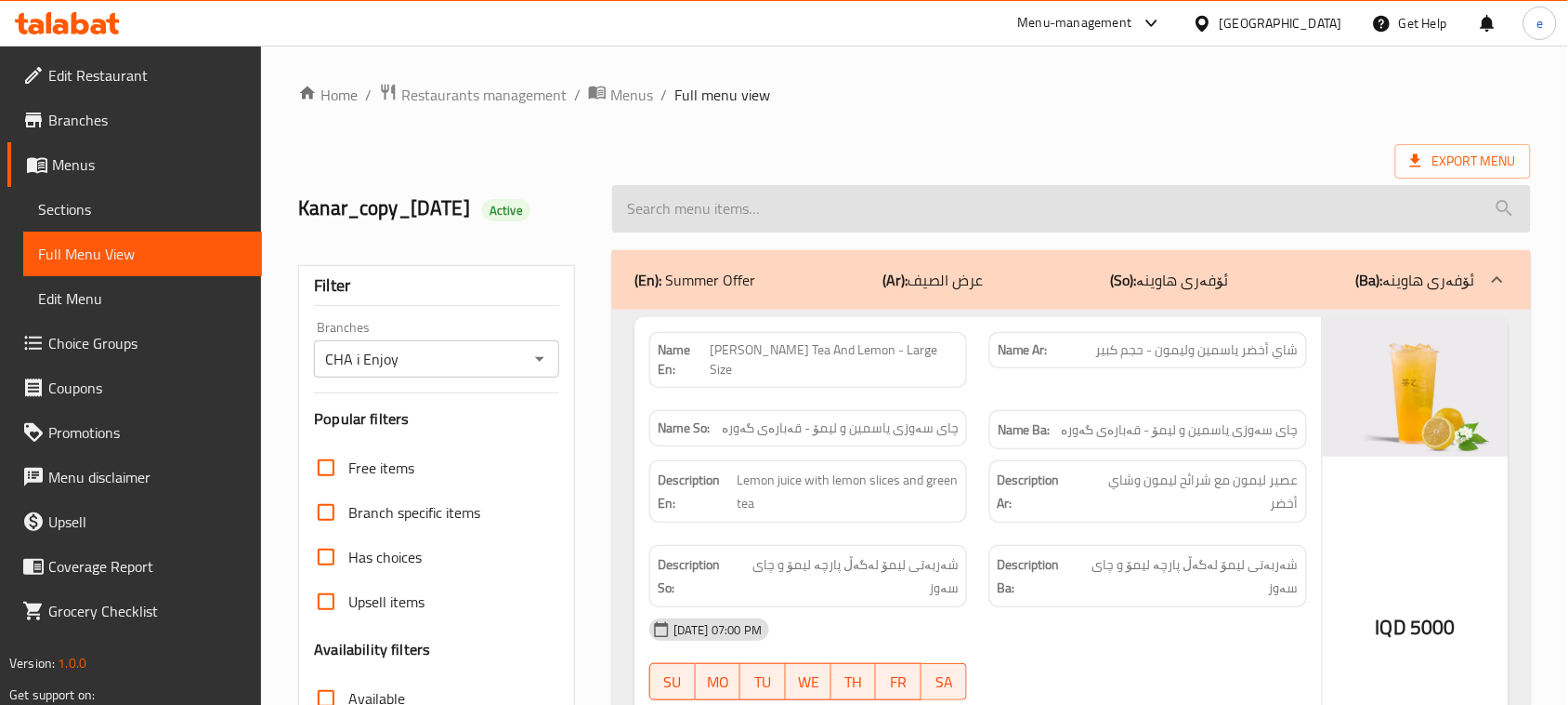
paste input "Matcha Latte"
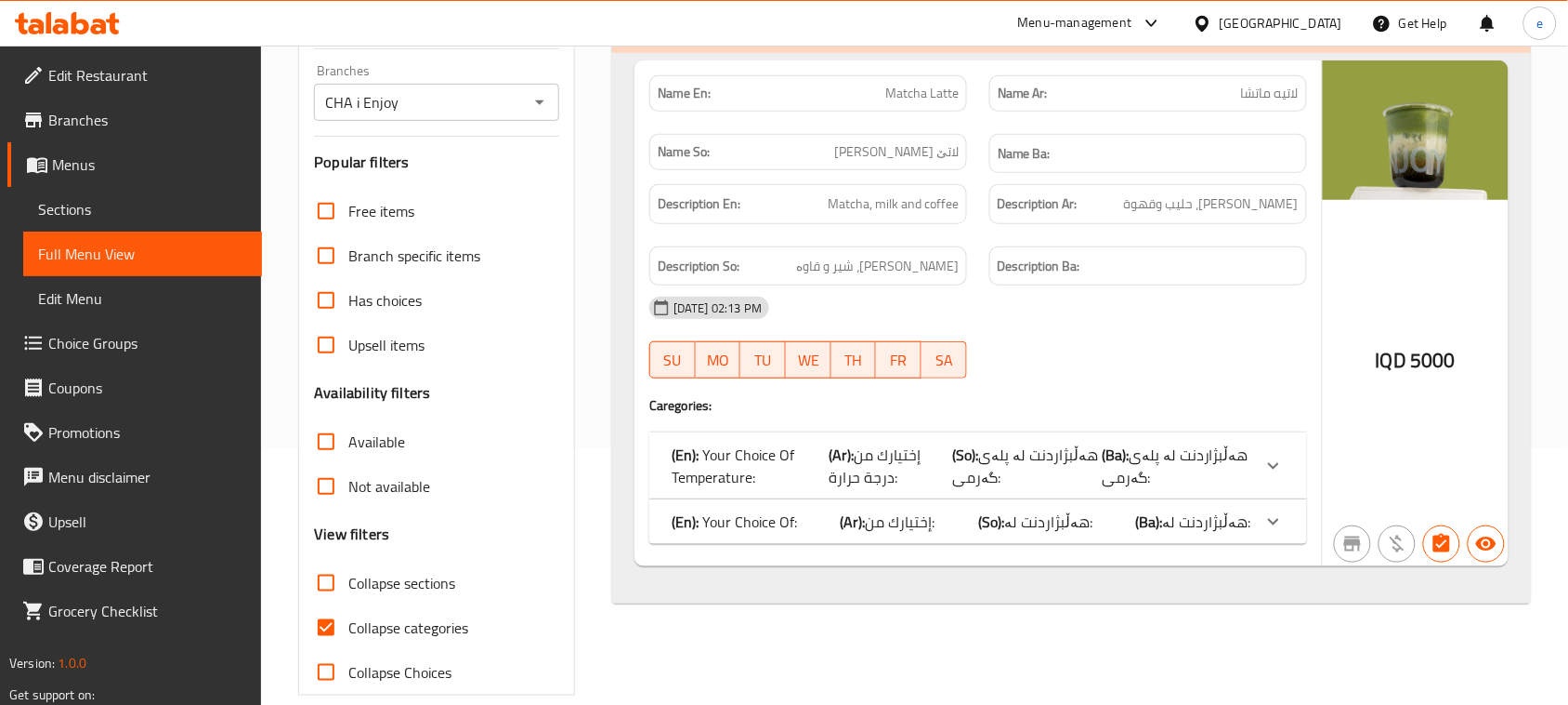
scroll to position [284, 0]
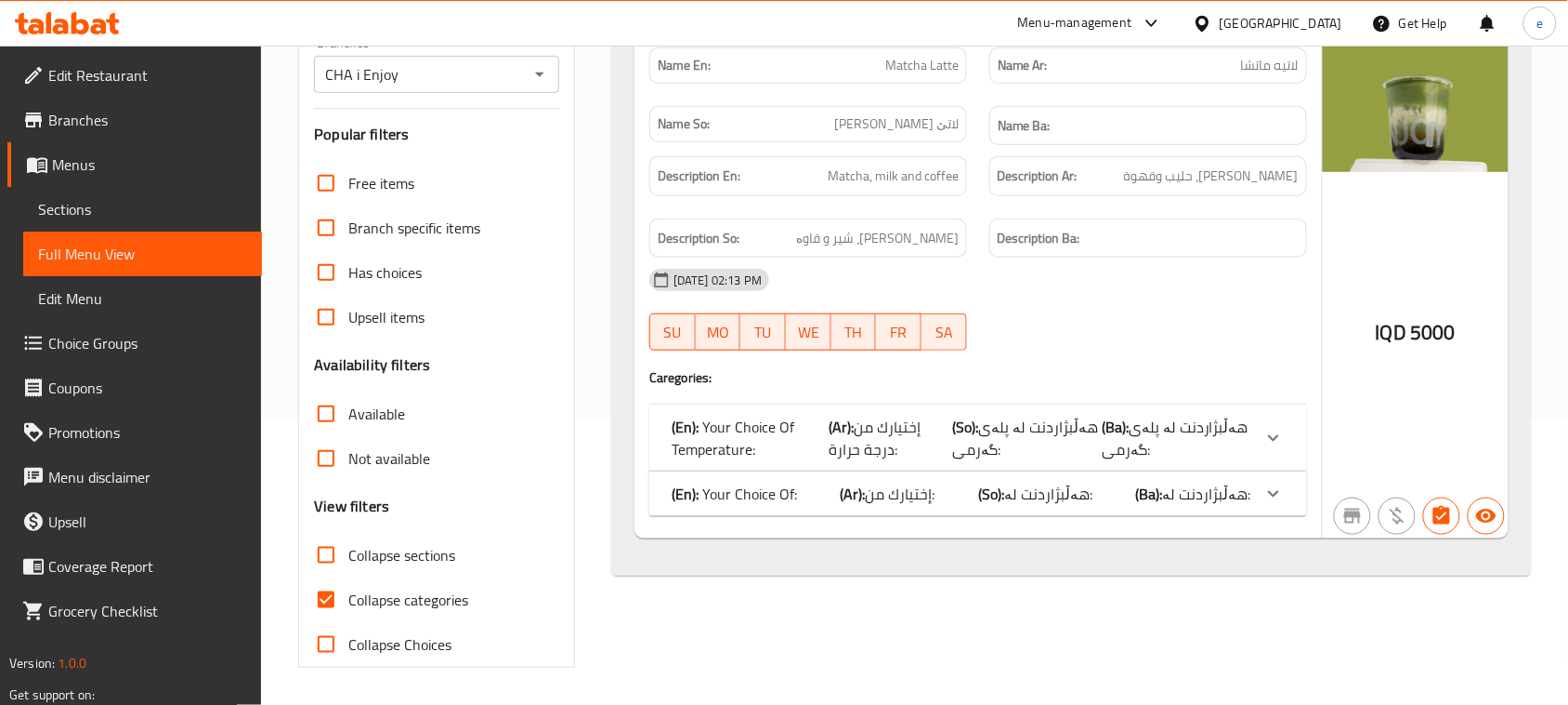
type input "Matcha Latte"
click at [1127, 534] on div "Name En: Matcha Latte Name Ar: لاتيه ماتشا Name So: لاتێ ماتشا Name Ba: Descrip…" at bounding box center [979, 285] width 688 height 506
click at [1145, 472] on div "(En): Your Choice Of: (Ar): إختيارك من: (So): هەڵبژاردنت لە: (Ba): هەڵبژاردنت ل…" at bounding box center [978, 437] width 658 height 67
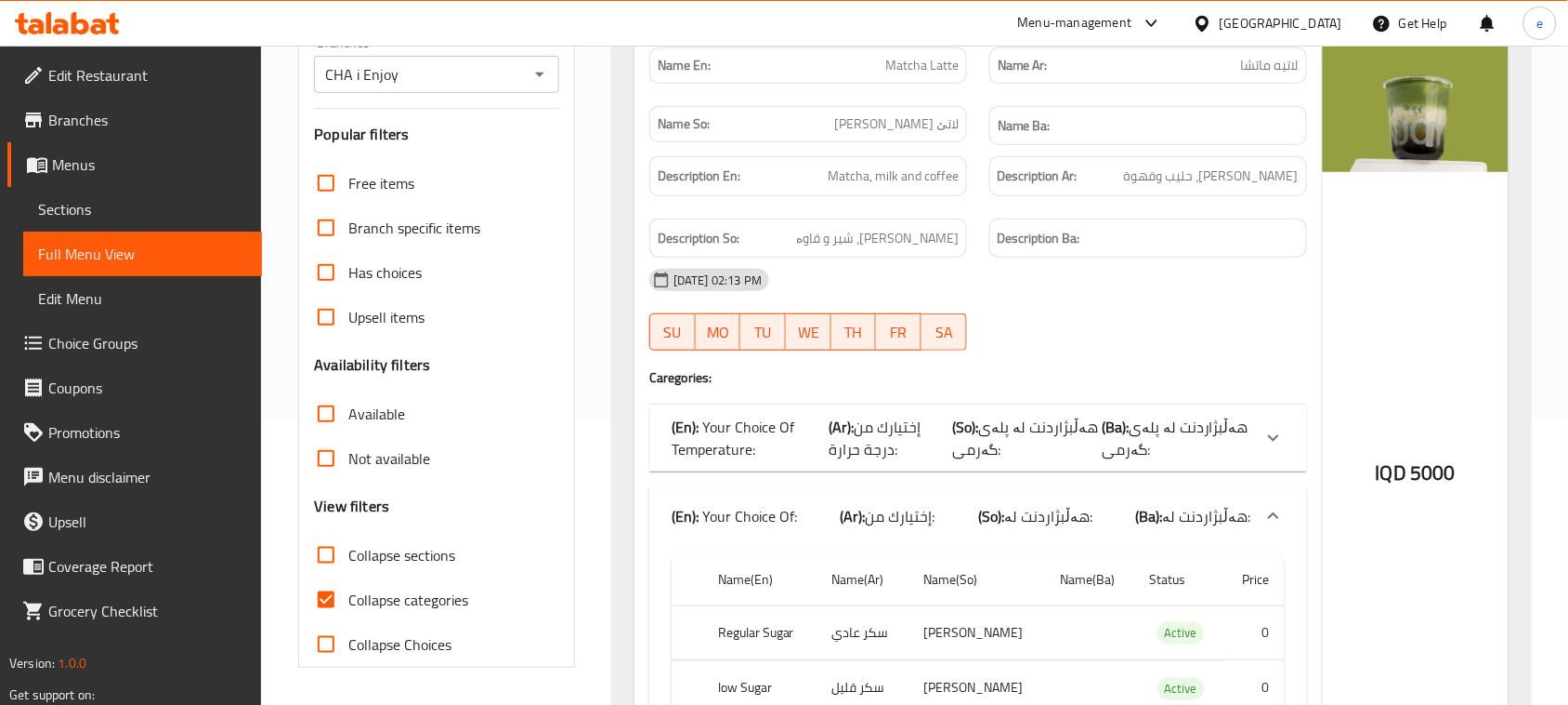
click at [1150, 444] on span "هەڵبژاردنت لە پلەی گەرمی:" at bounding box center [1175, 437] width 147 height 50
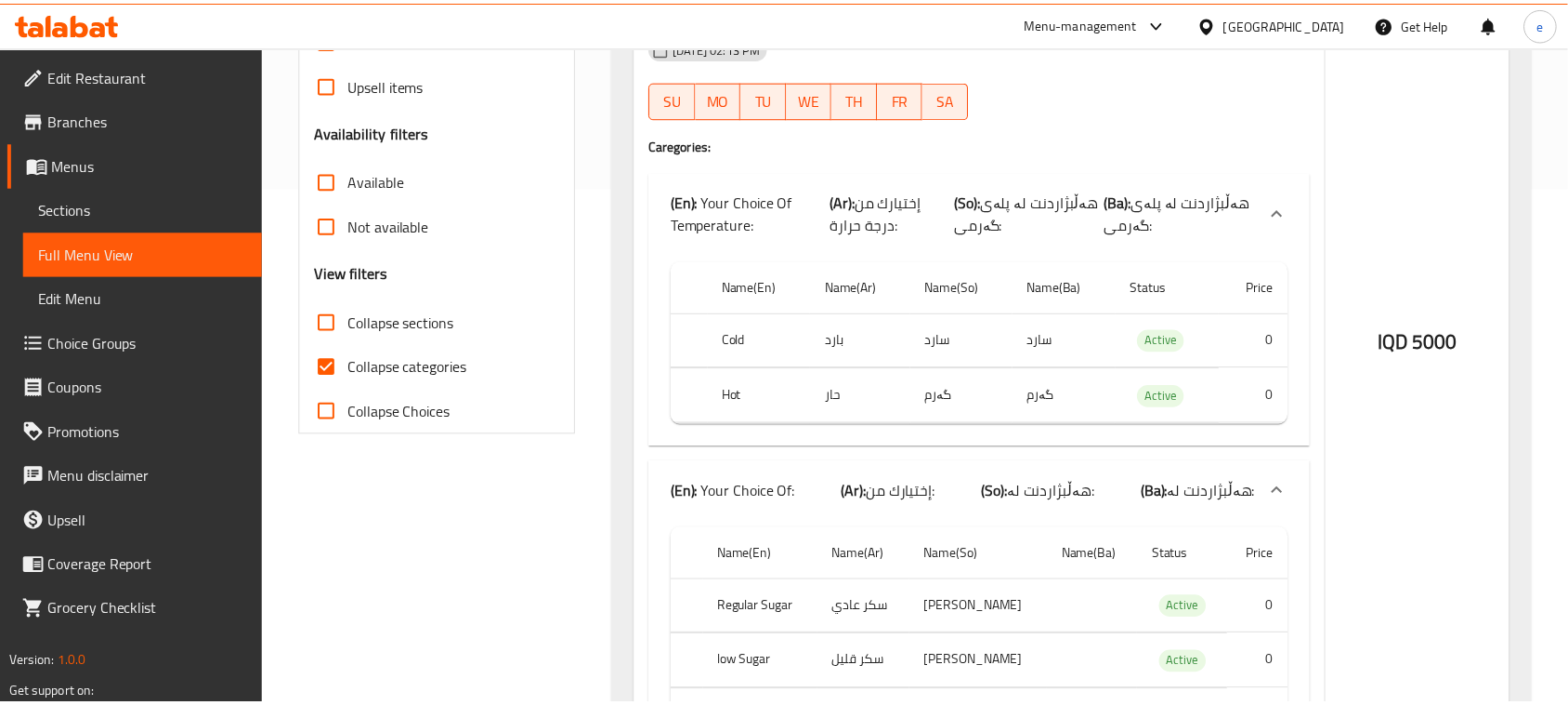
scroll to position [685, 0]
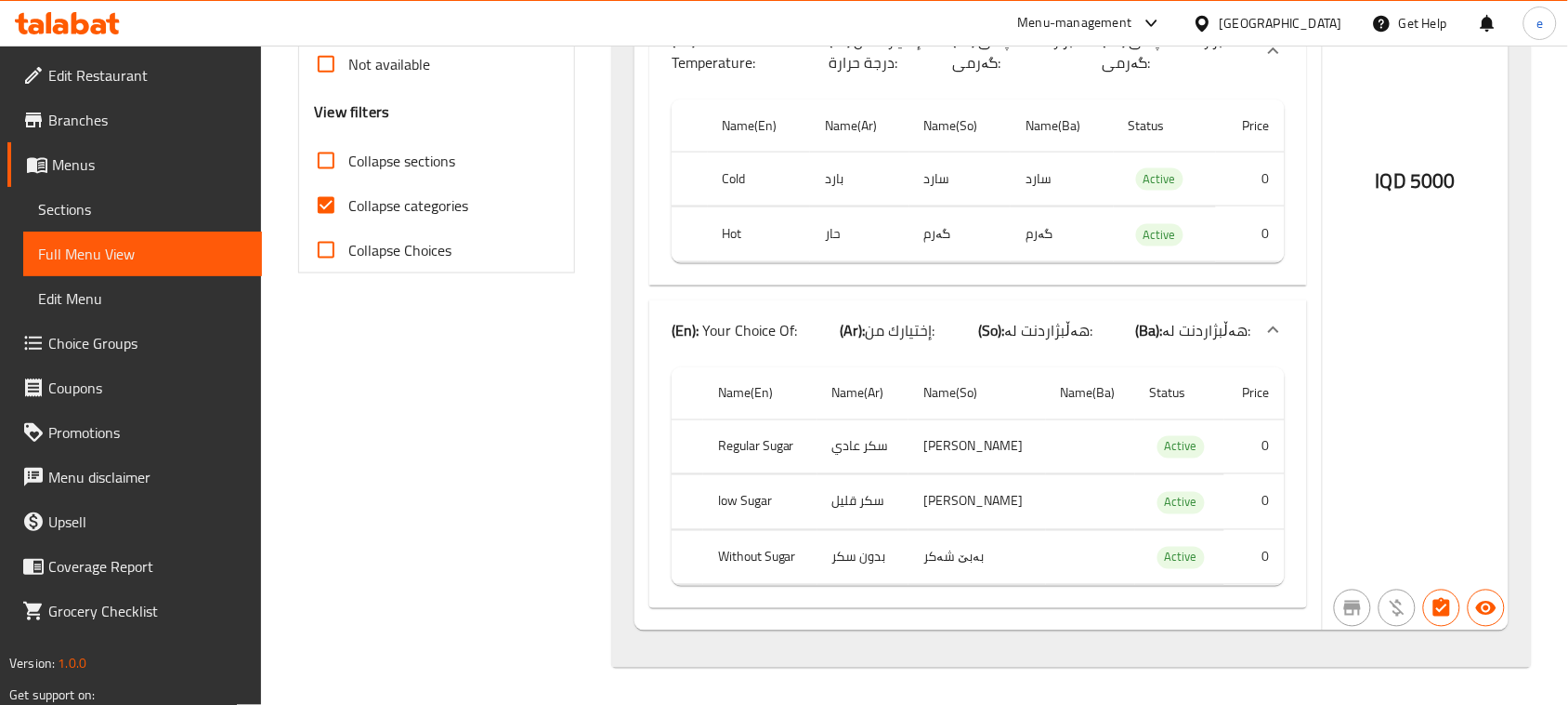
click at [83, 5] on div at bounding box center [67, 24] width 134 height 37
click at [90, 17] on icon at bounding box center [67, 23] width 105 height 23
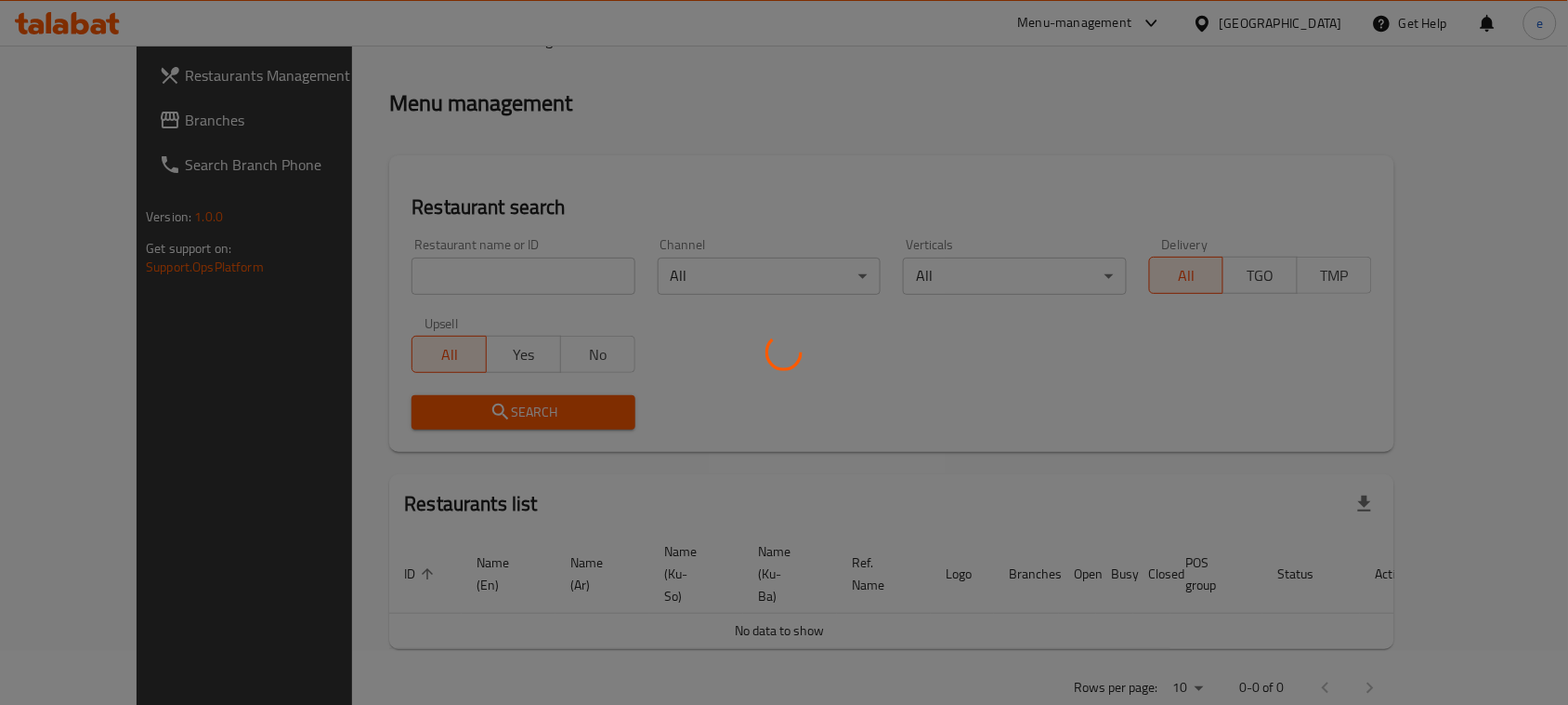
scroll to position [257, 0]
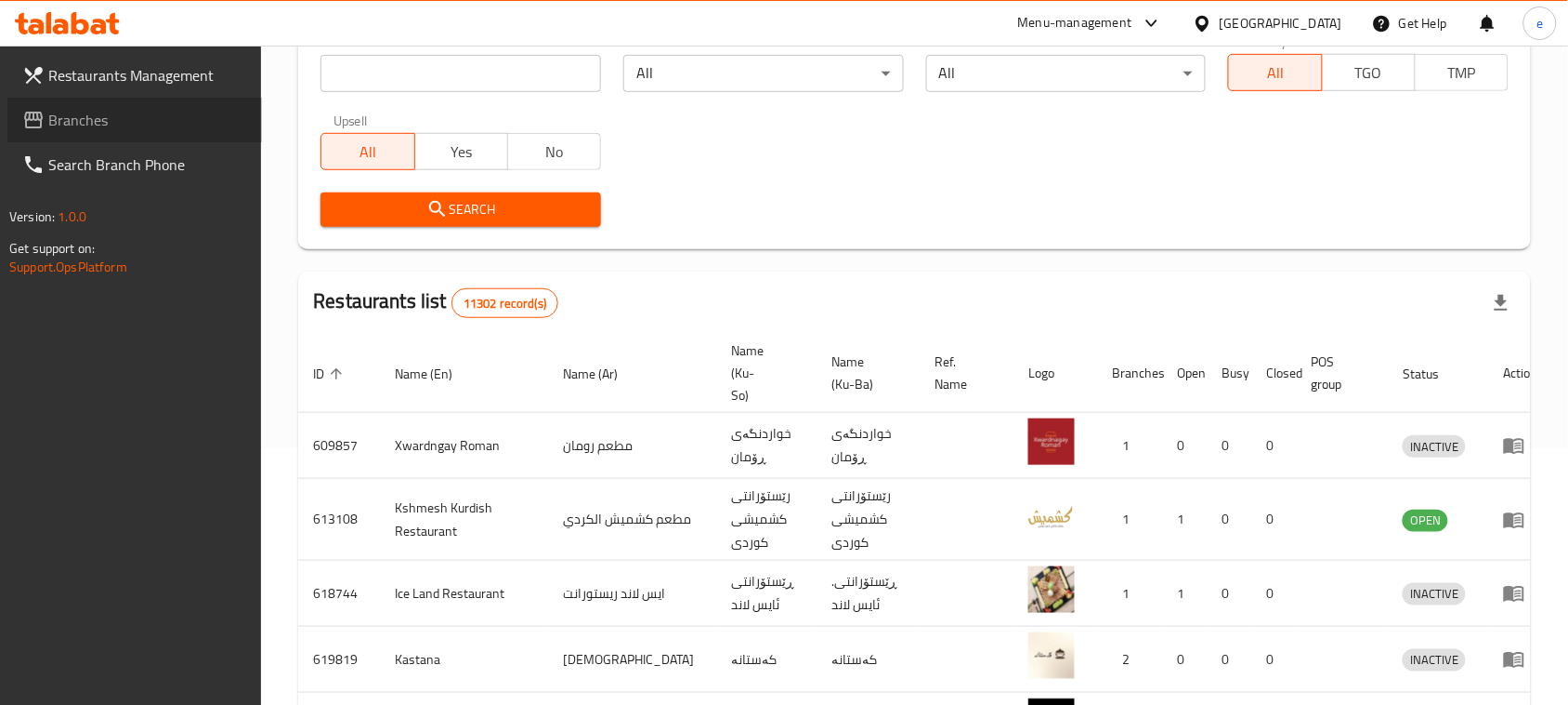
click at [114, 115] on span "Branches" at bounding box center [147, 120] width 199 height 23
